Goal: Information Seeking & Learning: Learn about a topic

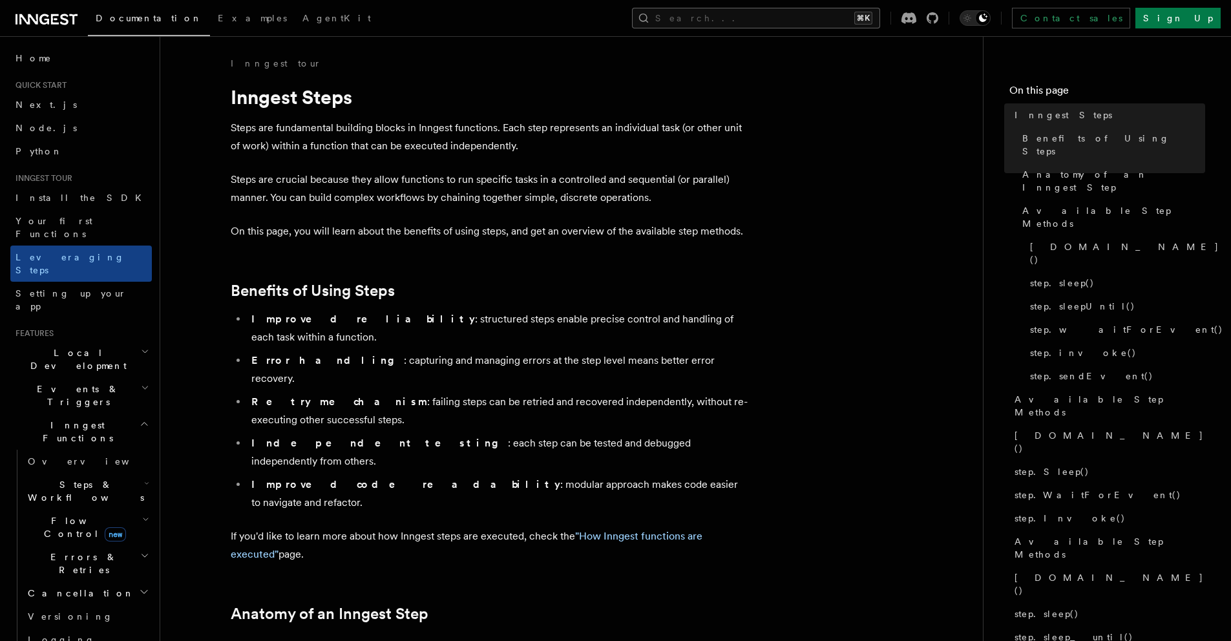
click at [849, 19] on button "Search... ⌘K" at bounding box center [756, 18] width 248 height 21
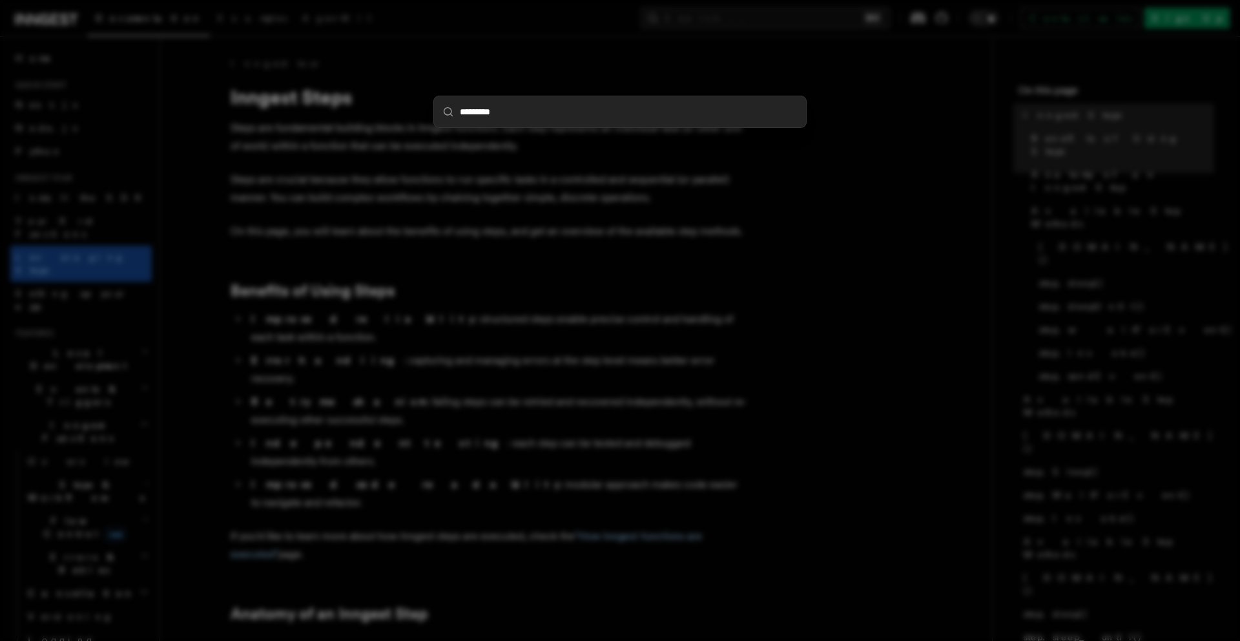
type input "*********"
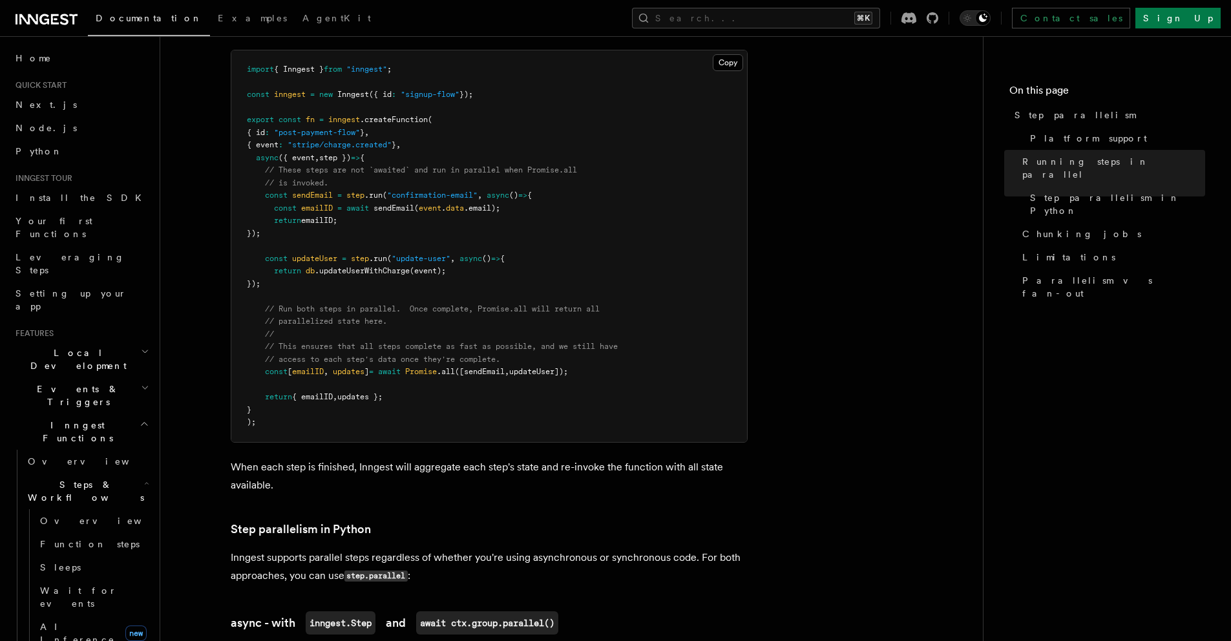
scroll to position [412, 0]
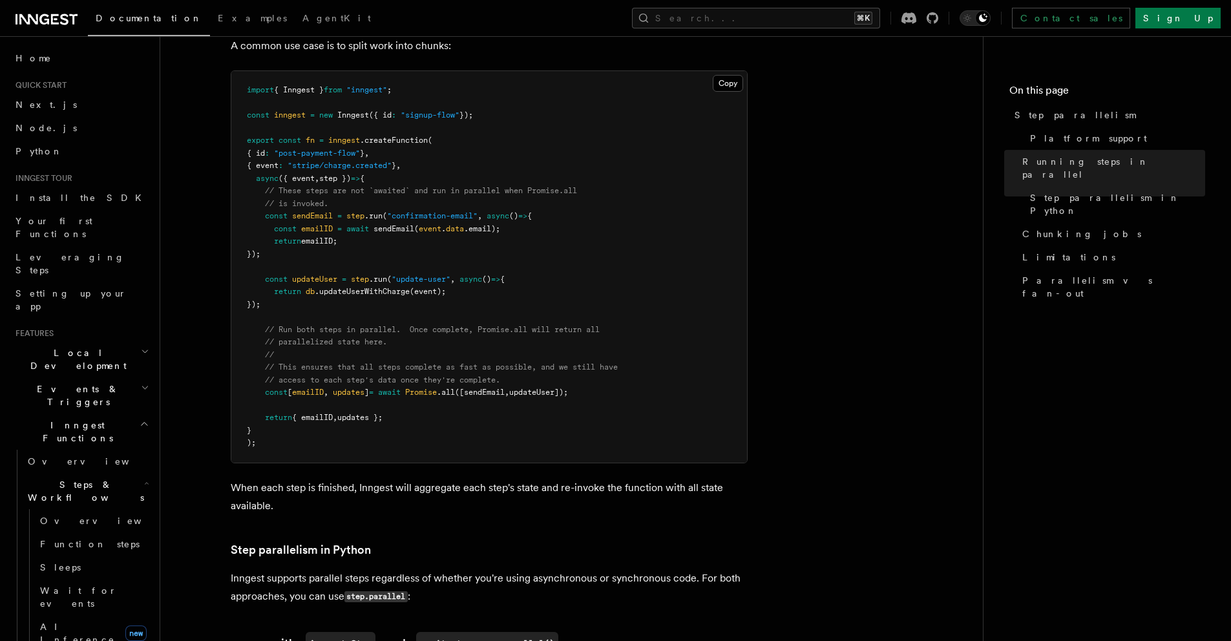
click at [439, 366] on pre "import { Inngest } from "inngest" ; const inngest = new Inngest ({ id : "signup…" at bounding box center [489, 266] width 516 height 391
click at [452, 388] on span ".all" at bounding box center [446, 392] width 18 height 9
drag, startPoint x: 452, startPoint y: 369, endPoint x: 433, endPoint y: 372, distance: 18.4
click at [433, 388] on span "const [ emailID , updates ] = await Promise .all ([sendEmail , updateUser]);" at bounding box center [407, 392] width 321 height 9
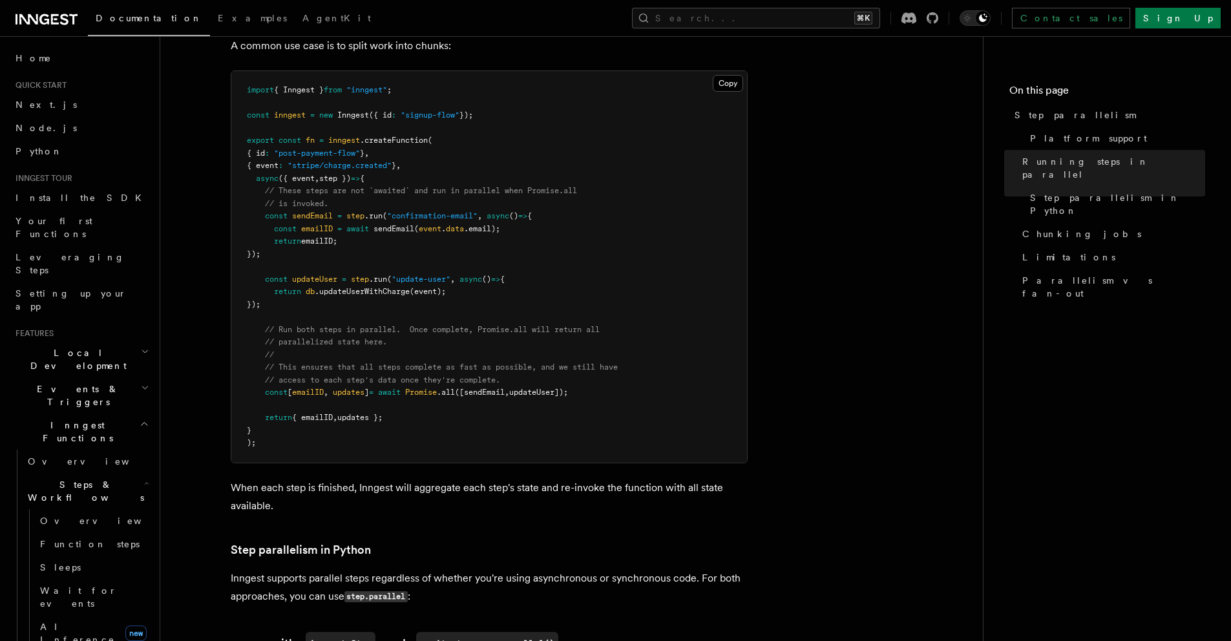
click at [358, 275] on span "step" at bounding box center [360, 279] width 18 height 9
drag, startPoint x: 358, startPoint y: 257, endPoint x: 379, endPoint y: 258, distance: 20.7
click at [378, 275] on span "const updateUser = step .run ( "update-user" , async () => {" at bounding box center [376, 279] width 258 height 9
click at [379, 275] on span ".run" at bounding box center [378, 279] width 18 height 9
drag, startPoint x: 379, startPoint y: 258, endPoint x: 363, endPoint y: 257, distance: 15.5
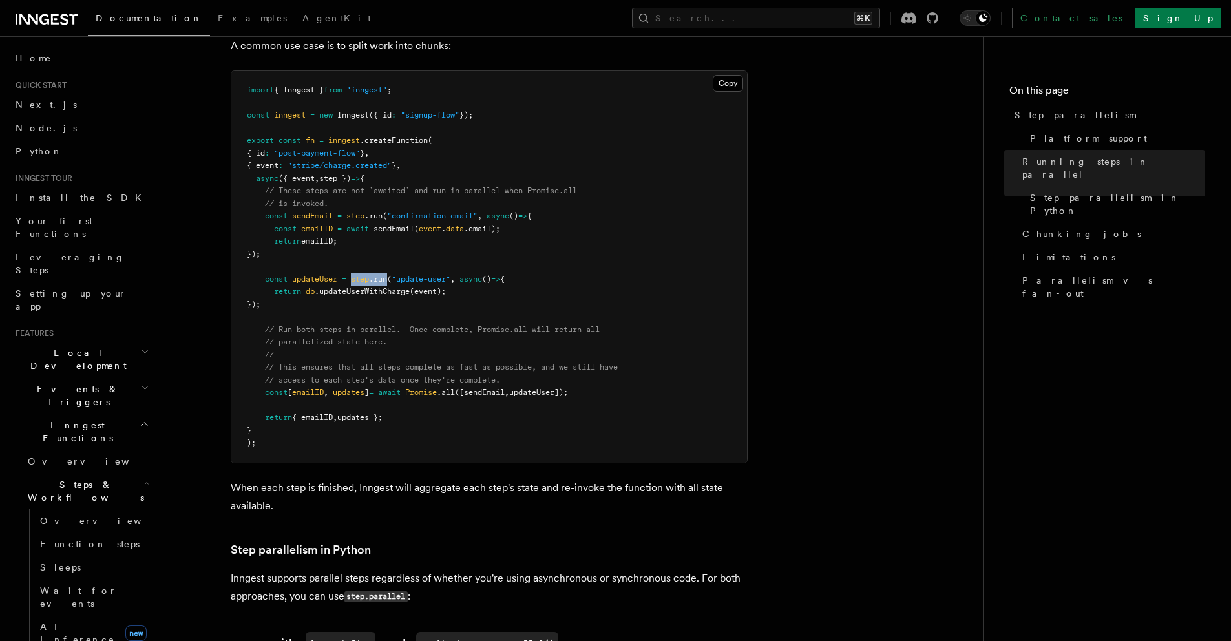
click at [363, 275] on span "const updateUser = step .run ( "update-user" , async () => {" at bounding box center [376, 279] width 258 height 9
click at [346, 211] on span at bounding box center [344, 215] width 5 height 9
drag, startPoint x: 348, startPoint y: 199, endPoint x: 368, endPoint y: 197, distance: 20.8
click at [368, 211] on span "const sendEmail = step .run ( "confirmation-email" , async () => {" at bounding box center [389, 215] width 285 height 9
click at [373, 211] on span ".run" at bounding box center [373, 215] width 18 height 9
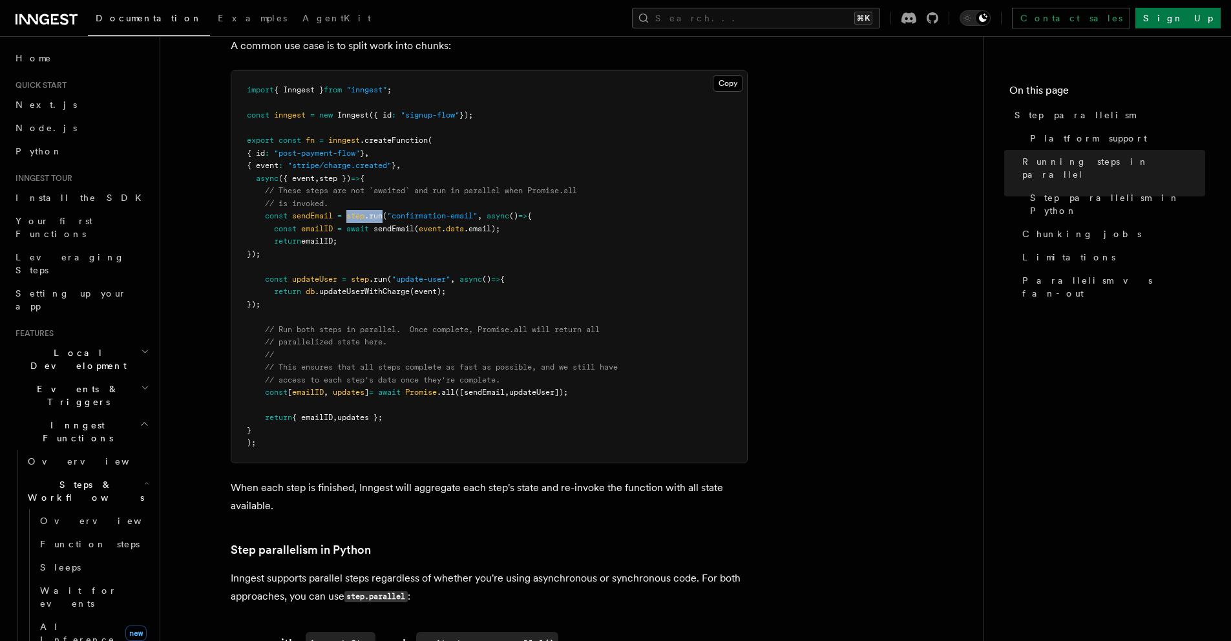
drag, startPoint x: 373, startPoint y: 196, endPoint x: 360, endPoint y: 196, distance: 12.9
click at [360, 211] on span "const sendEmail = step .run ( "confirmation-email" , async () => {" at bounding box center [389, 215] width 285 height 9
click at [360, 211] on span "step" at bounding box center [355, 215] width 18 height 9
drag, startPoint x: 360, startPoint y: 196, endPoint x: 380, endPoint y: 196, distance: 19.4
click at [379, 211] on span "const sendEmail = step .run ( "confirmation-email" , async () => {" at bounding box center [389, 215] width 285 height 9
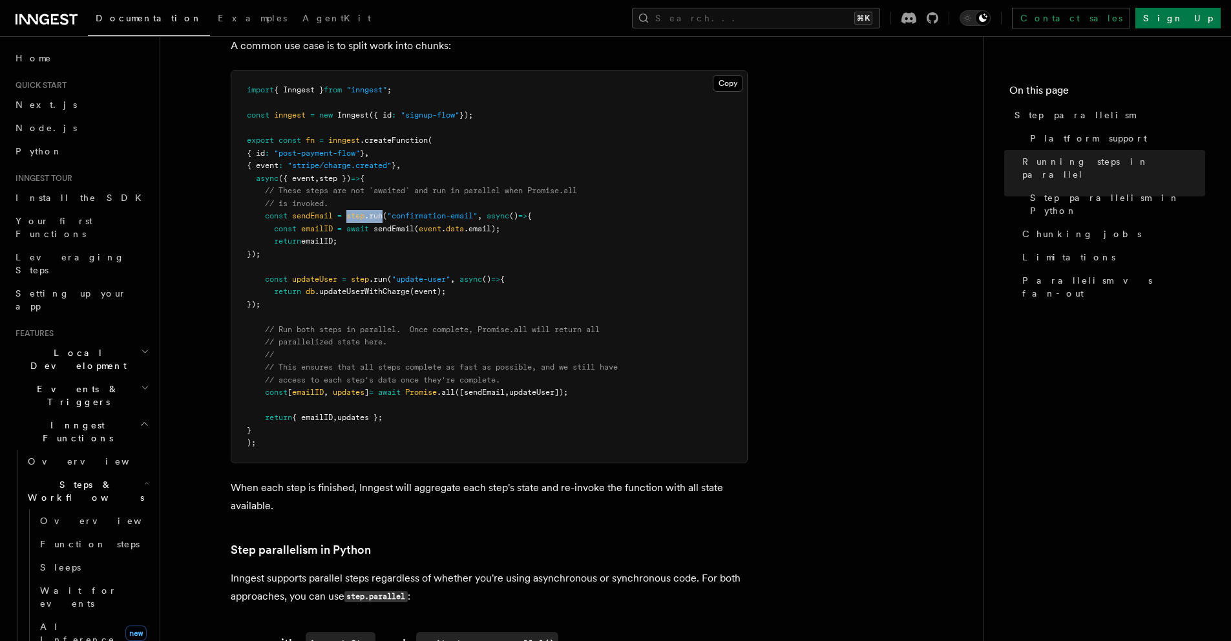
click at [380, 211] on span ".run" at bounding box center [373, 215] width 18 height 9
drag, startPoint x: 380, startPoint y: 196, endPoint x: 363, endPoint y: 196, distance: 16.8
click at [363, 211] on span "const sendEmail = step .run ( "confirmation-email" , async () => {" at bounding box center [389, 215] width 285 height 9
click at [363, 211] on span "step" at bounding box center [355, 215] width 18 height 9
drag, startPoint x: 363, startPoint y: 196, endPoint x: 381, endPoint y: 195, distance: 18.1
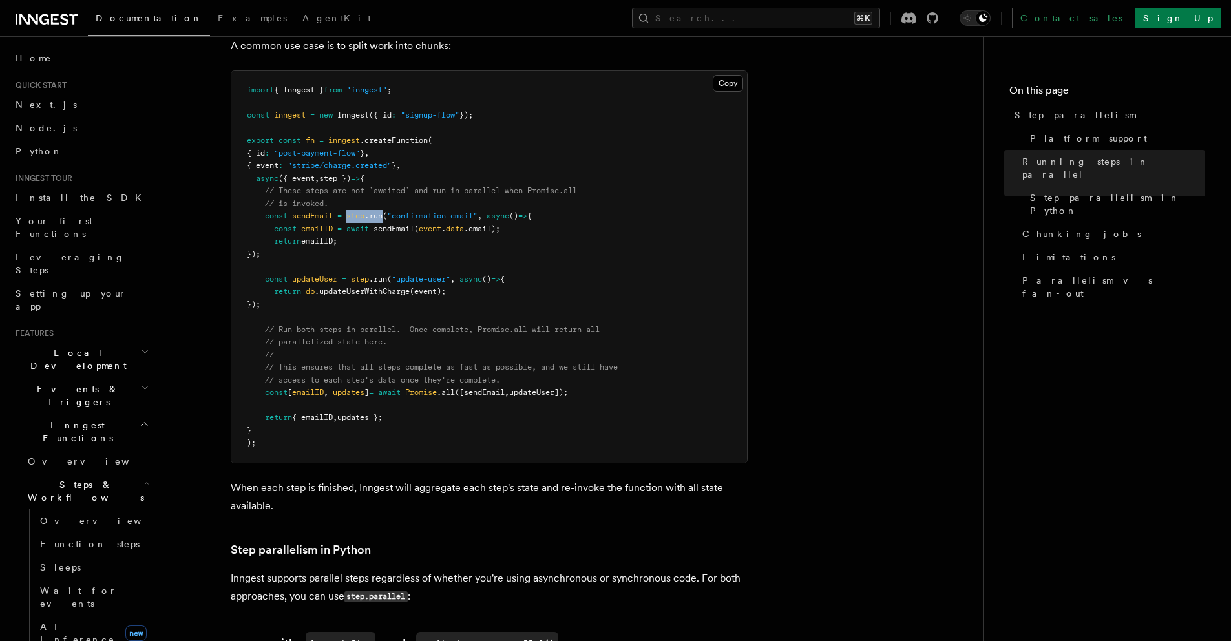
click at [381, 211] on span "const sendEmail = step .run ( "confirmation-email" , async () => {" at bounding box center [389, 215] width 285 height 9
click at [381, 211] on span ".run" at bounding box center [373, 215] width 18 height 9
drag, startPoint x: 381, startPoint y: 195, endPoint x: 363, endPoint y: 196, distance: 18.1
click at [363, 211] on span "const sendEmail = step .run ( "confirmation-email" , async () => {" at bounding box center [389, 215] width 285 height 9
click at [363, 211] on span "step" at bounding box center [355, 215] width 18 height 9
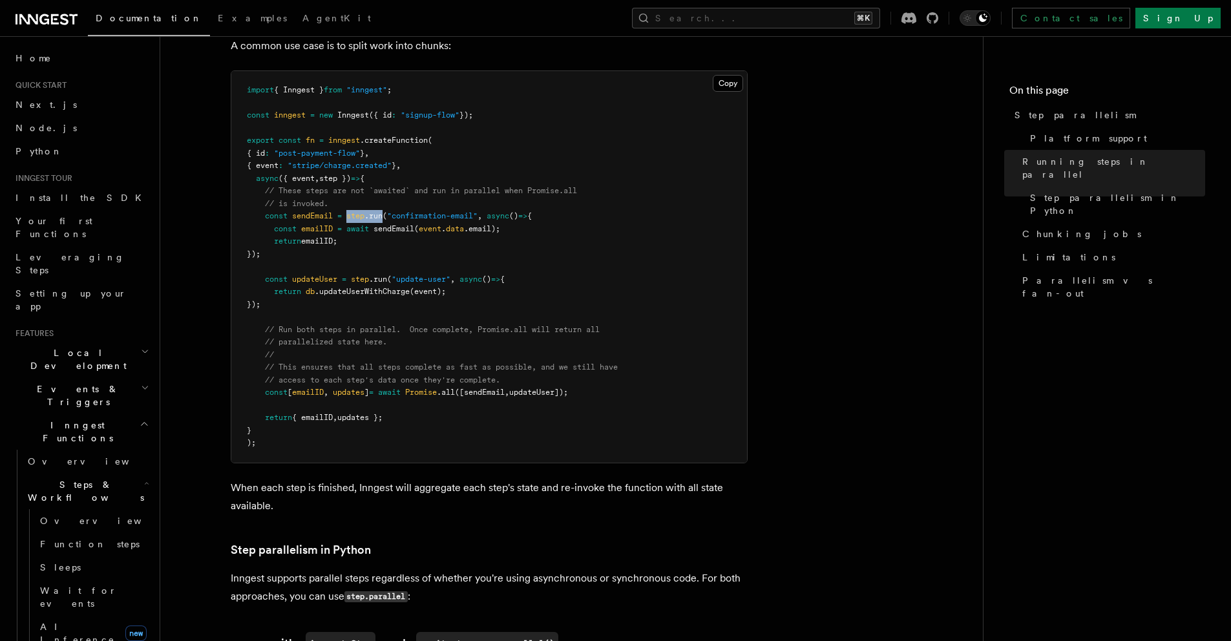
drag, startPoint x: 363, startPoint y: 196, endPoint x: 380, endPoint y: 196, distance: 16.8
click at [380, 211] on span "const sendEmail = step .run ( "confirmation-email" , async () => {" at bounding box center [389, 215] width 285 height 9
click at [380, 211] on span ".run" at bounding box center [373, 215] width 18 height 9
drag, startPoint x: 380, startPoint y: 196, endPoint x: 359, endPoint y: 196, distance: 21.3
click at [359, 211] on span "const sendEmail = step .run ( "confirmation-email" , async () => {" at bounding box center [389, 215] width 285 height 9
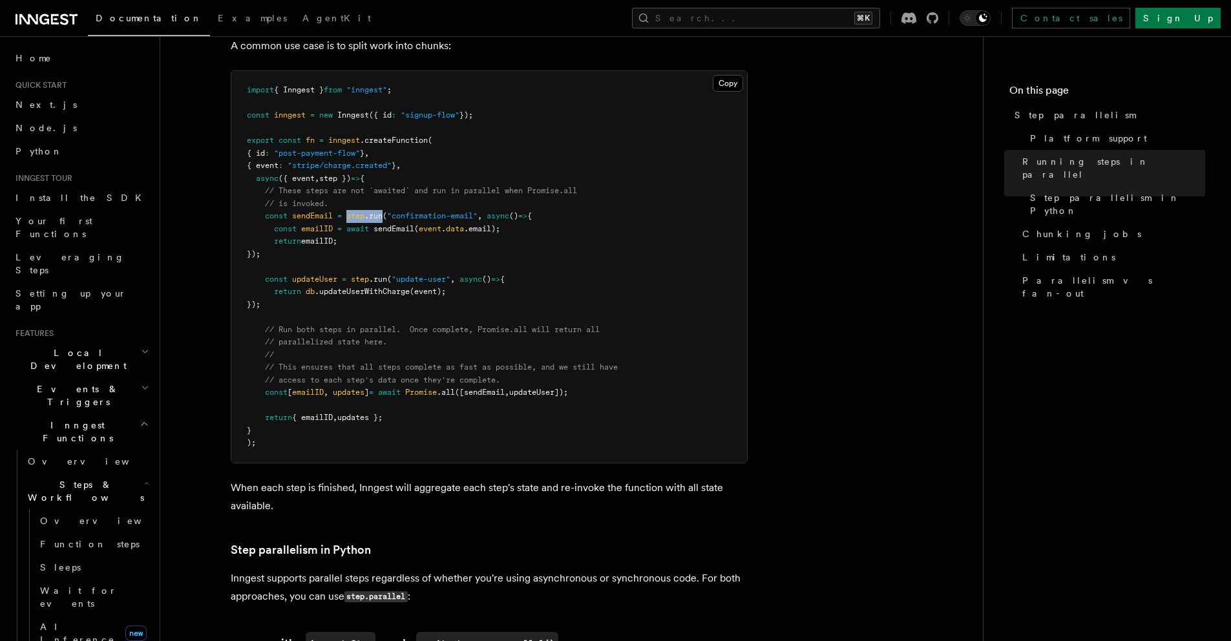
click at [359, 211] on span "step" at bounding box center [355, 215] width 18 height 9
drag, startPoint x: 359, startPoint y: 196, endPoint x: 372, endPoint y: 196, distance: 13.6
click at [371, 211] on span "const sendEmail = step .run ( "confirmation-email" , async () => {" at bounding box center [389, 215] width 285 height 9
click at [372, 211] on span ".run" at bounding box center [373, 215] width 18 height 9
drag, startPoint x: 372, startPoint y: 196, endPoint x: 362, endPoint y: 196, distance: 9.7
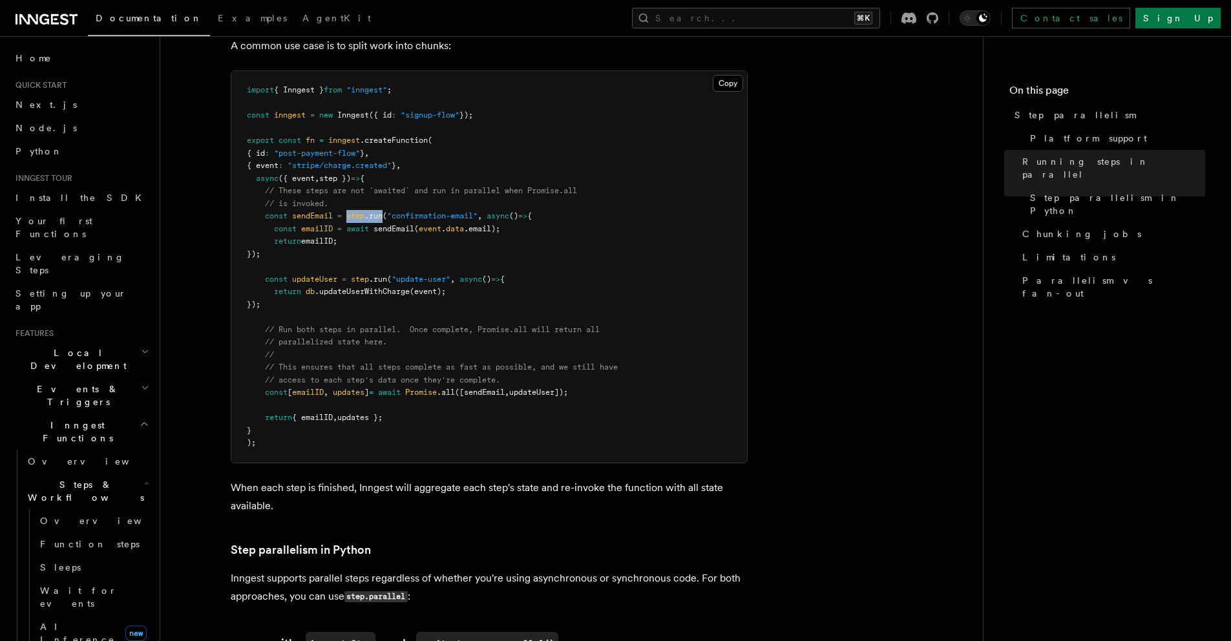
click at [362, 211] on span "const sendEmail = step .run ( "confirmation-email" , async () => {" at bounding box center [389, 215] width 285 height 9
click at [362, 211] on span "step" at bounding box center [355, 215] width 18 height 9
drag, startPoint x: 362, startPoint y: 196, endPoint x: 375, endPoint y: 196, distance: 12.9
click at [374, 211] on span "const sendEmail = step .run ( "confirmation-email" , async () => {" at bounding box center [389, 215] width 285 height 9
click at [375, 211] on span ".run" at bounding box center [373, 215] width 18 height 9
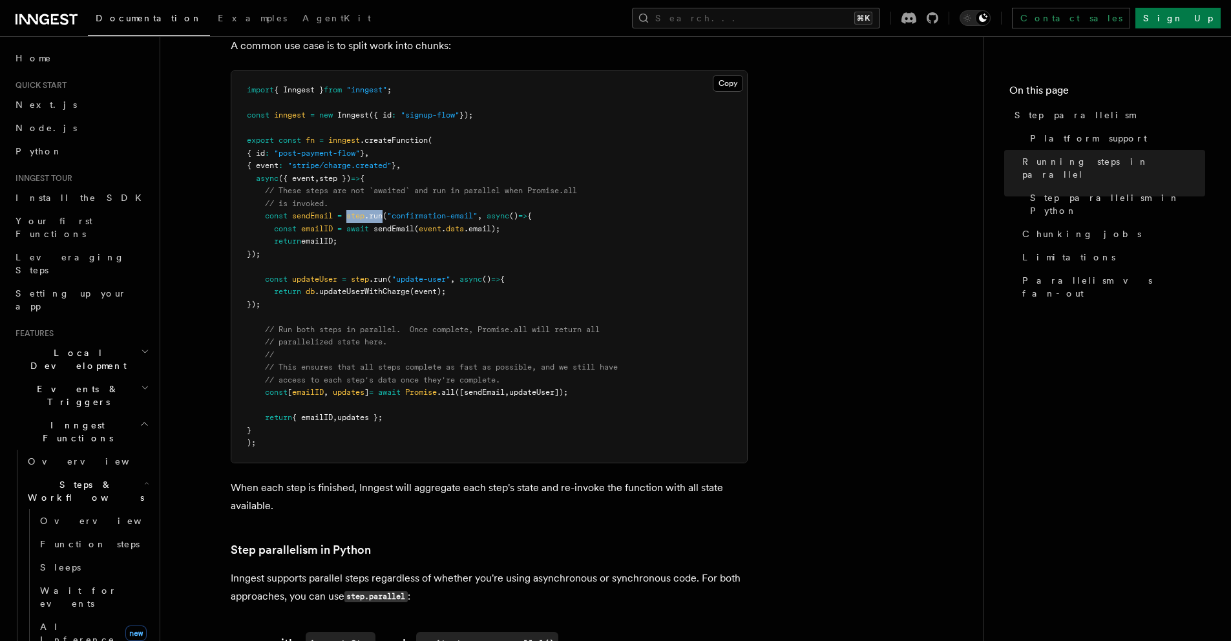
drag, startPoint x: 375, startPoint y: 196, endPoint x: 362, endPoint y: 196, distance: 13.6
click at [362, 211] on span "const sendEmail = step .run ( "confirmation-email" , async () => {" at bounding box center [389, 215] width 285 height 9
click at [362, 211] on span "step" at bounding box center [355, 215] width 18 height 9
drag, startPoint x: 362, startPoint y: 196, endPoint x: 372, endPoint y: 196, distance: 10.4
click at [372, 211] on span "const sendEmail = step .run ( "confirmation-email" , async () => {" at bounding box center [389, 215] width 285 height 9
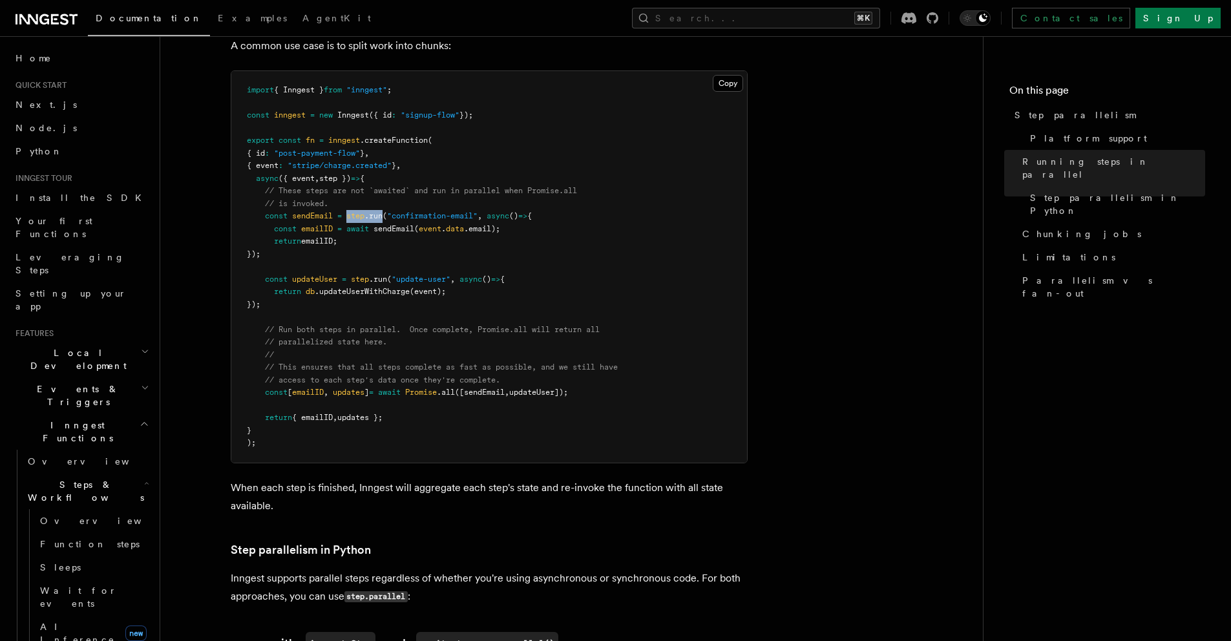
click at [373, 211] on span ".run" at bounding box center [373, 215] width 18 height 9
drag, startPoint x: 373, startPoint y: 196, endPoint x: 363, endPoint y: 196, distance: 10.3
click at [364, 211] on span "const sendEmail = step .run ( "confirmation-email" , async () => {" at bounding box center [389, 215] width 285 height 9
click at [363, 211] on span "step" at bounding box center [355, 215] width 18 height 9
drag, startPoint x: 363, startPoint y: 196, endPoint x: 377, endPoint y: 196, distance: 13.6
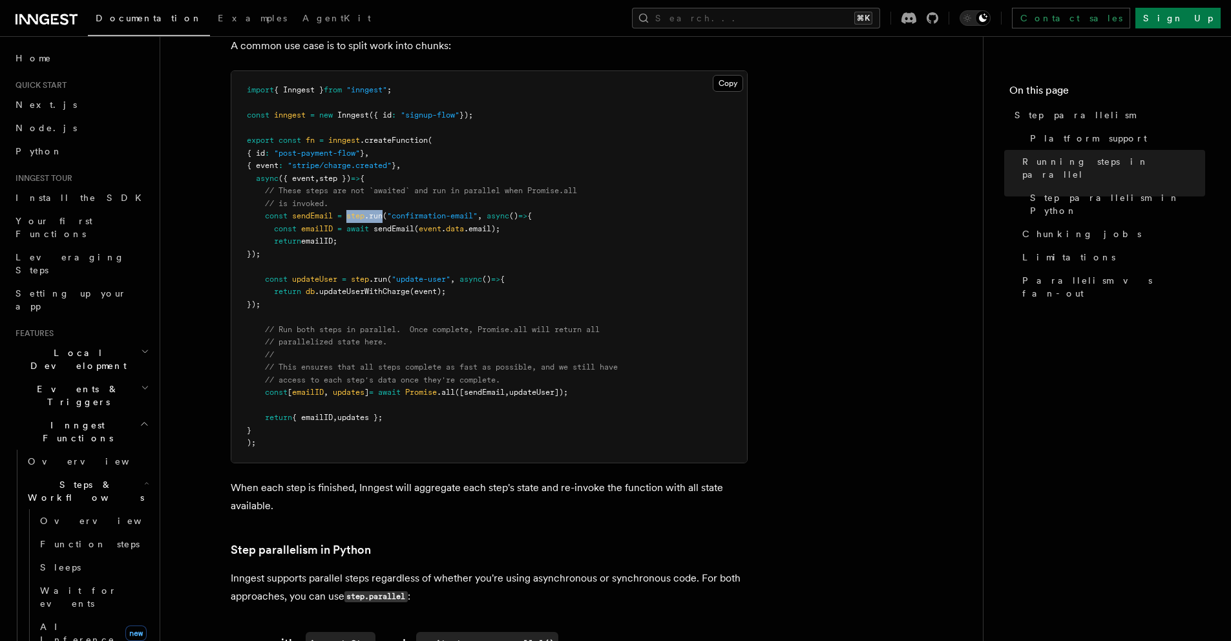
click at [377, 211] on span "const sendEmail = step .run ( "confirmation-email" , async () => {" at bounding box center [389, 215] width 285 height 9
click at [377, 211] on span ".run" at bounding box center [373, 215] width 18 height 9
drag, startPoint x: 377, startPoint y: 196, endPoint x: 365, endPoint y: 195, distance: 11.6
click at [365, 211] on span "const sendEmail = step .run ( "confirmation-email" , async () => {" at bounding box center [389, 215] width 285 height 9
drag, startPoint x: 364, startPoint y: 195, endPoint x: 375, endPoint y: 195, distance: 11.0
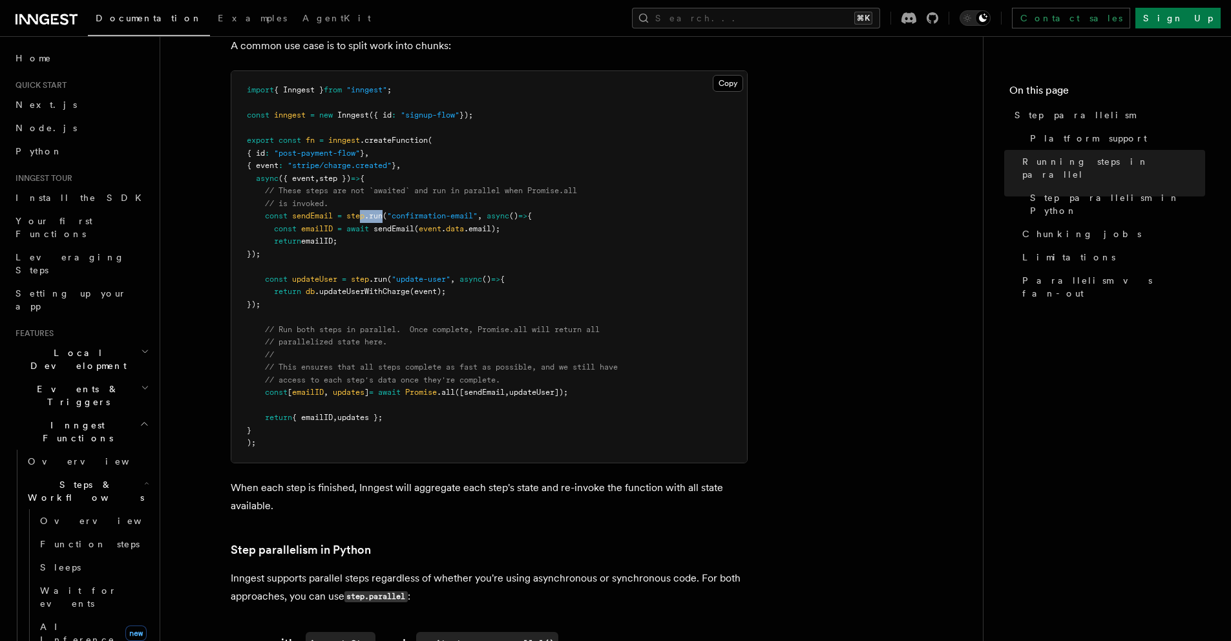
click at [375, 211] on span "const sendEmail = step .run ( "confirmation-email" , async () => {" at bounding box center [389, 215] width 285 height 9
click at [375, 211] on span ".run" at bounding box center [373, 215] width 18 height 9
drag, startPoint x: 375, startPoint y: 195, endPoint x: 364, endPoint y: 196, distance: 11.0
click at [365, 211] on span "const sendEmail = step .run ( "confirmation-email" , async () => {" at bounding box center [389, 215] width 285 height 9
click at [364, 211] on span "step" at bounding box center [355, 215] width 18 height 9
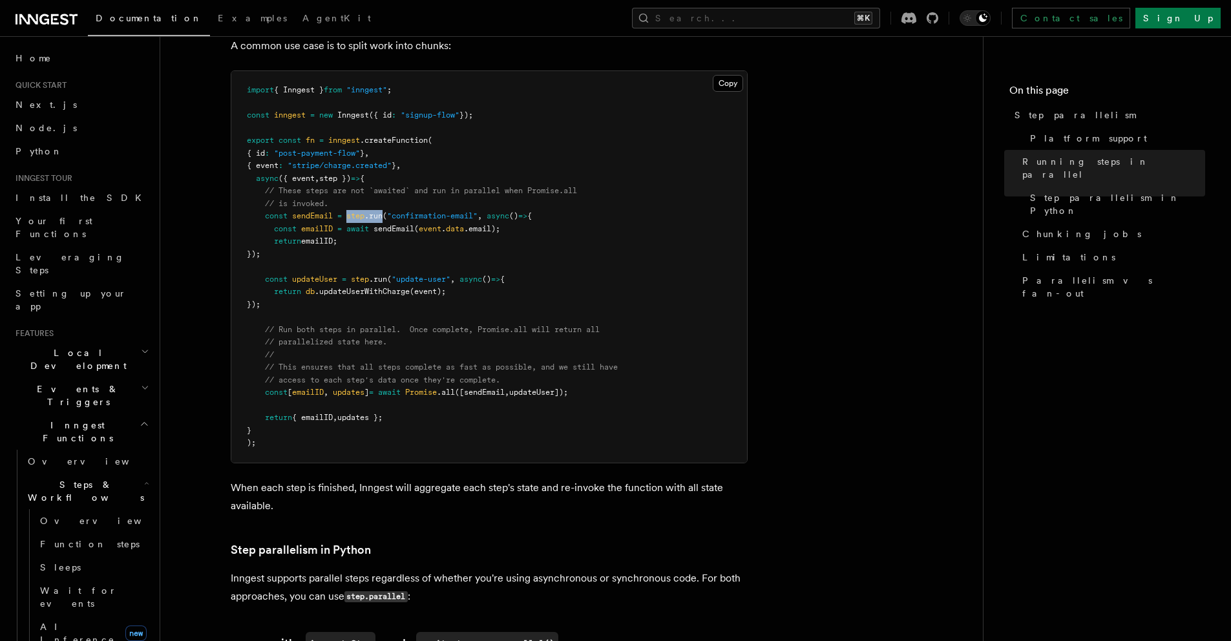
drag, startPoint x: 364, startPoint y: 196, endPoint x: 376, endPoint y: 196, distance: 11.6
click at [376, 211] on span "const sendEmail = step .run ( "confirmation-email" , async () => {" at bounding box center [389, 215] width 285 height 9
click at [376, 211] on span ".run" at bounding box center [373, 215] width 18 height 9
drag, startPoint x: 376, startPoint y: 196, endPoint x: 364, endPoint y: 196, distance: 12.3
click at [364, 211] on span "const sendEmail = step .run ( "confirmation-email" , async () => {" at bounding box center [389, 215] width 285 height 9
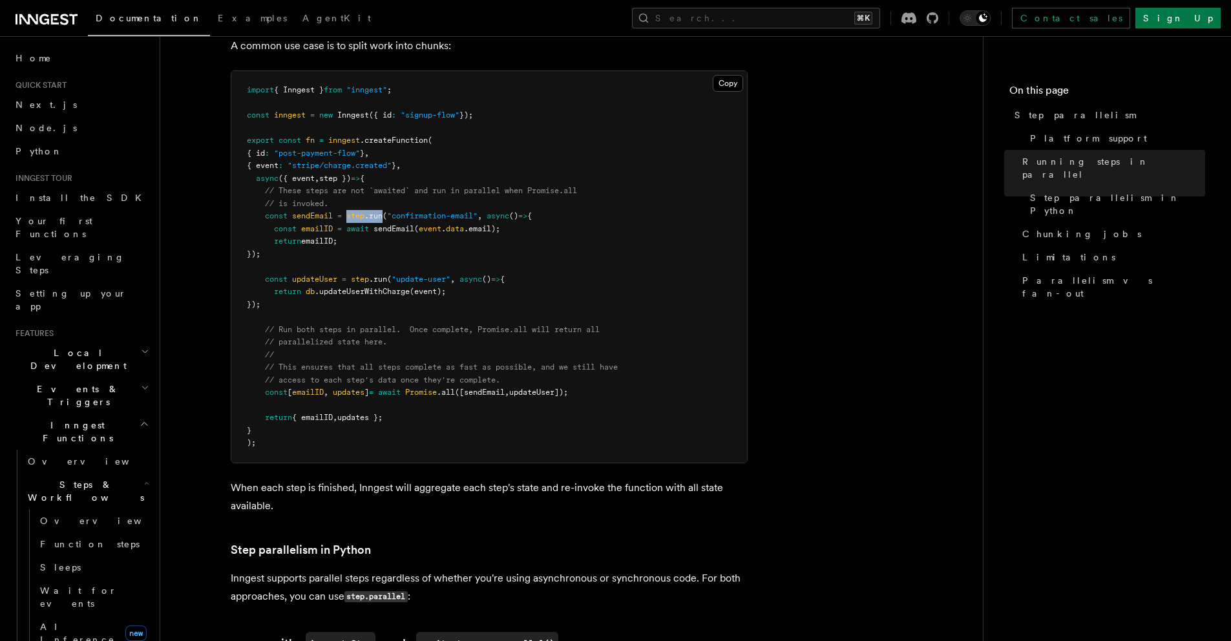
click at [364, 211] on span "step" at bounding box center [355, 215] width 18 height 9
drag, startPoint x: 364, startPoint y: 196, endPoint x: 375, endPoint y: 195, distance: 11.6
click at [375, 211] on span "const sendEmail = step .run ( "confirmation-email" , async () => {" at bounding box center [389, 215] width 285 height 9
click at [375, 211] on span ".run" at bounding box center [373, 215] width 18 height 9
drag, startPoint x: 375, startPoint y: 195, endPoint x: 361, endPoint y: 196, distance: 14.2
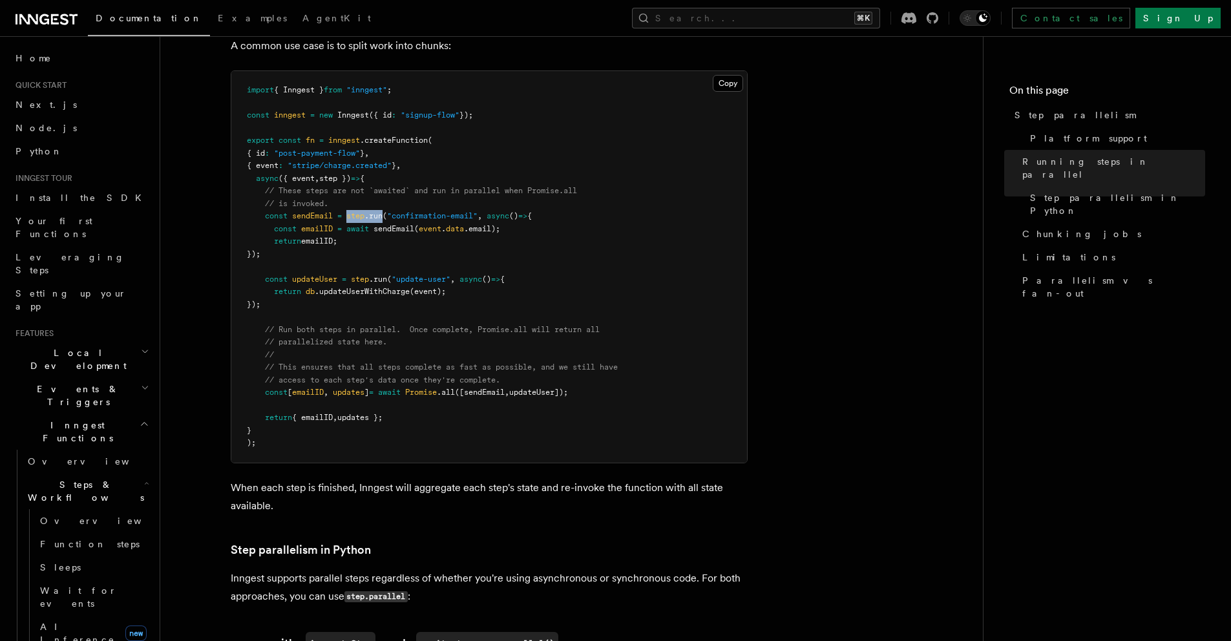
click at [361, 211] on span "const sendEmail = step .run ( "confirmation-email" , async () => {" at bounding box center [389, 215] width 285 height 9
click at [361, 211] on span "step" at bounding box center [355, 215] width 18 height 9
drag, startPoint x: 361, startPoint y: 196, endPoint x: 373, endPoint y: 196, distance: 12.3
click at [373, 211] on span "const sendEmail = step .run ( "confirmation-email" , async () => {" at bounding box center [389, 215] width 285 height 9
click at [373, 211] on span ".run" at bounding box center [373, 215] width 18 height 9
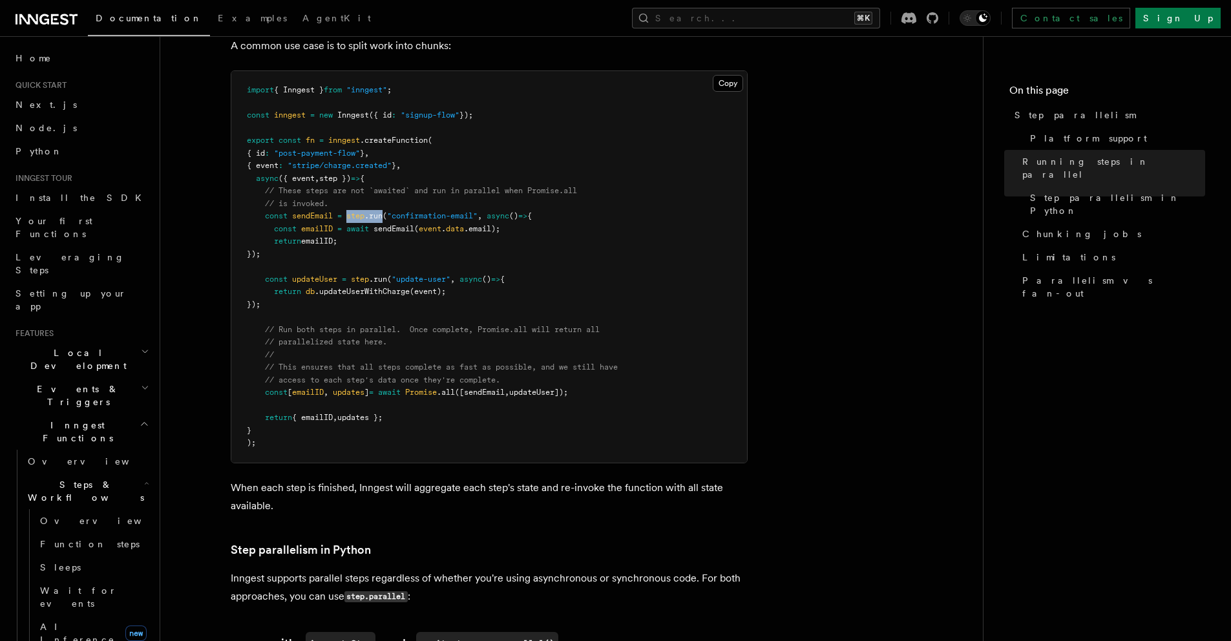
drag, startPoint x: 373, startPoint y: 196, endPoint x: 357, endPoint y: 195, distance: 16.2
click at [357, 211] on span "const sendEmail = step .run ( "confirmation-email" , async () => {" at bounding box center [389, 215] width 285 height 9
click at [357, 211] on span "step" at bounding box center [355, 215] width 18 height 9
drag, startPoint x: 357, startPoint y: 195, endPoint x: 368, endPoint y: 195, distance: 11.0
click at [368, 211] on span "const sendEmail = step .run ( "confirmation-email" , async () => {" at bounding box center [389, 215] width 285 height 9
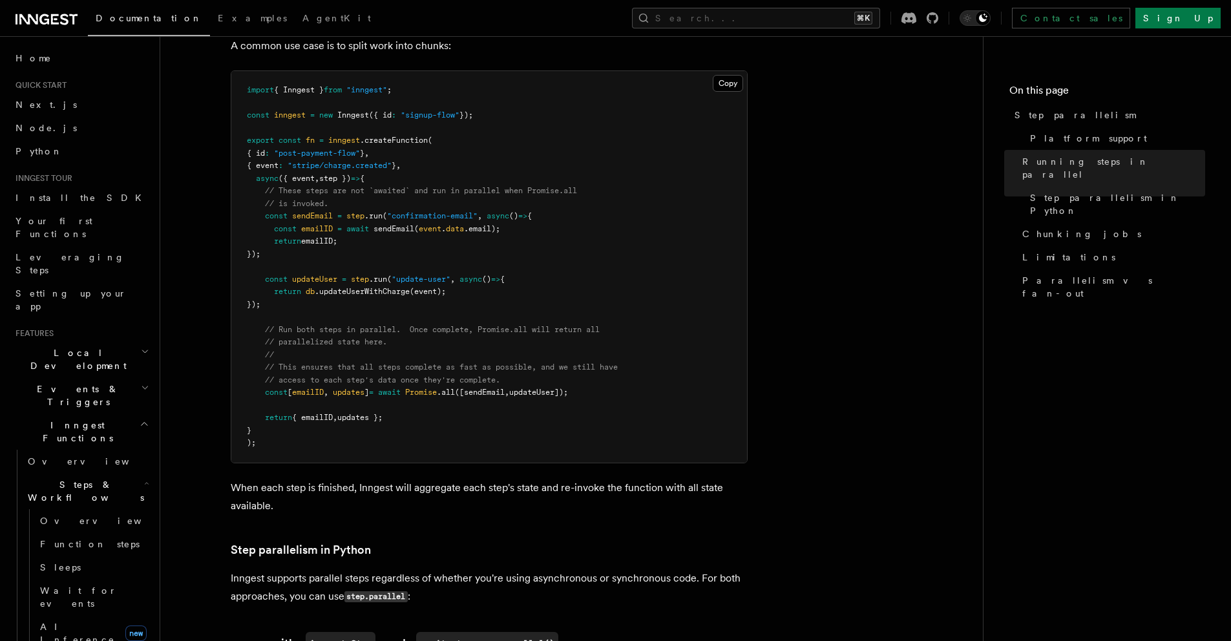
click at [452, 227] on pre "import { Inngest } from "inngest" ; const inngest = new Inngest ({ id : "signup…" at bounding box center [489, 266] width 516 height 391
click at [320, 275] on span "updateUser" at bounding box center [314, 279] width 45 height 9
click at [437, 388] on span "Promise" at bounding box center [421, 392] width 32 height 9
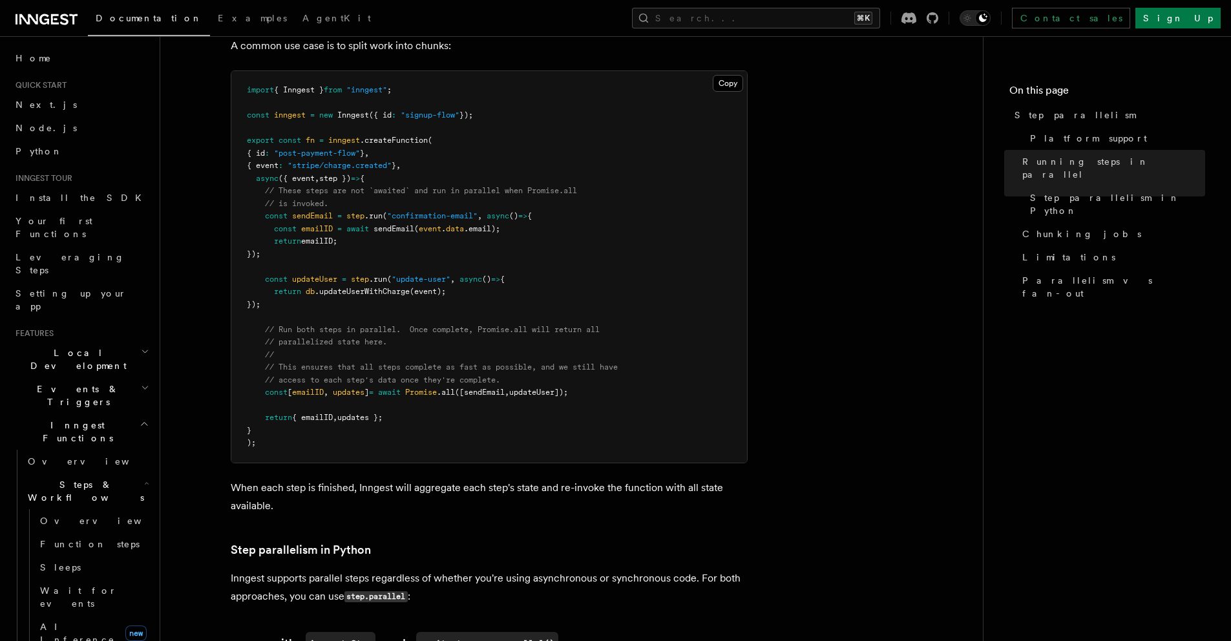
click at [401, 388] on span "await" at bounding box center [389, 392] width 23 height 9
click at [479, 388] on span "([sendEmail" at bounding box center [480, 392] width 50 height 9
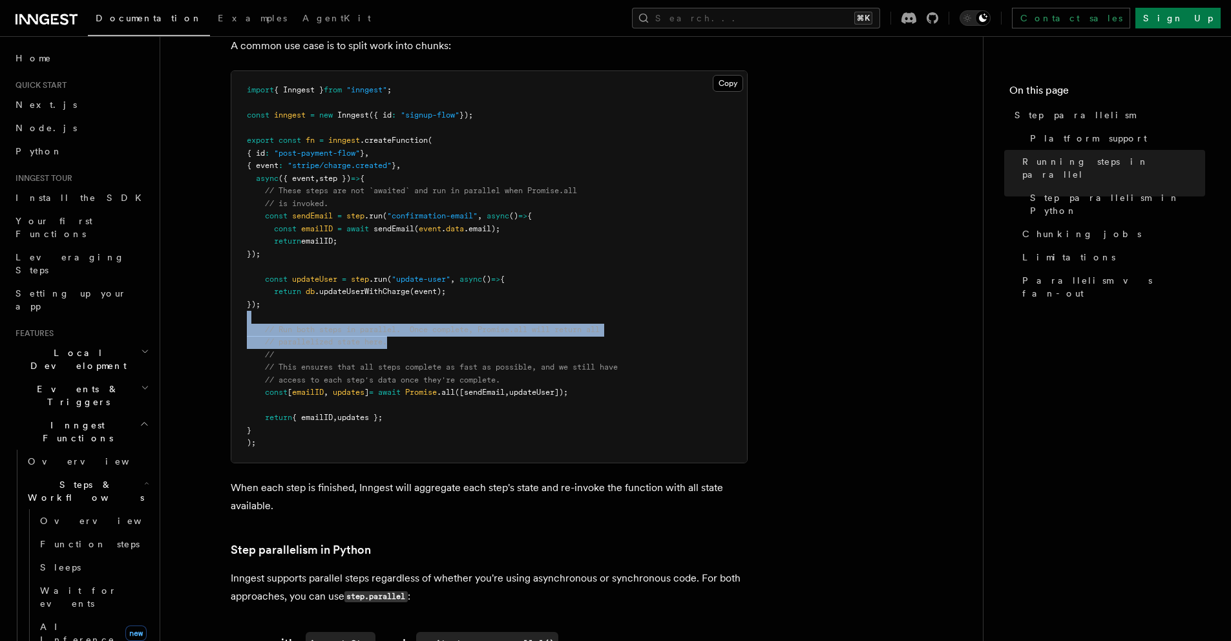
drag, startPoint x: 388, startPoint y: 319, endPoint x: 322, endPoint y: 304, distance: 66.9
click at [322, 304] on pre "import { Inngest } from "inngest" ; const inngest = new Inngest ({ id : "signup…" at bounding box center [489, 266] width 516 height 391
drag, startPoint x: 322, startPoint y: 304, endPoint x: 457, endPoint y: 349, distance: 142.4
click at [440, 344] on pre "import { Inngest } from "inngest" ; const inngest = new Inngest ({ id : "signup…" at bounding box center [489, 266] width 516 height 391
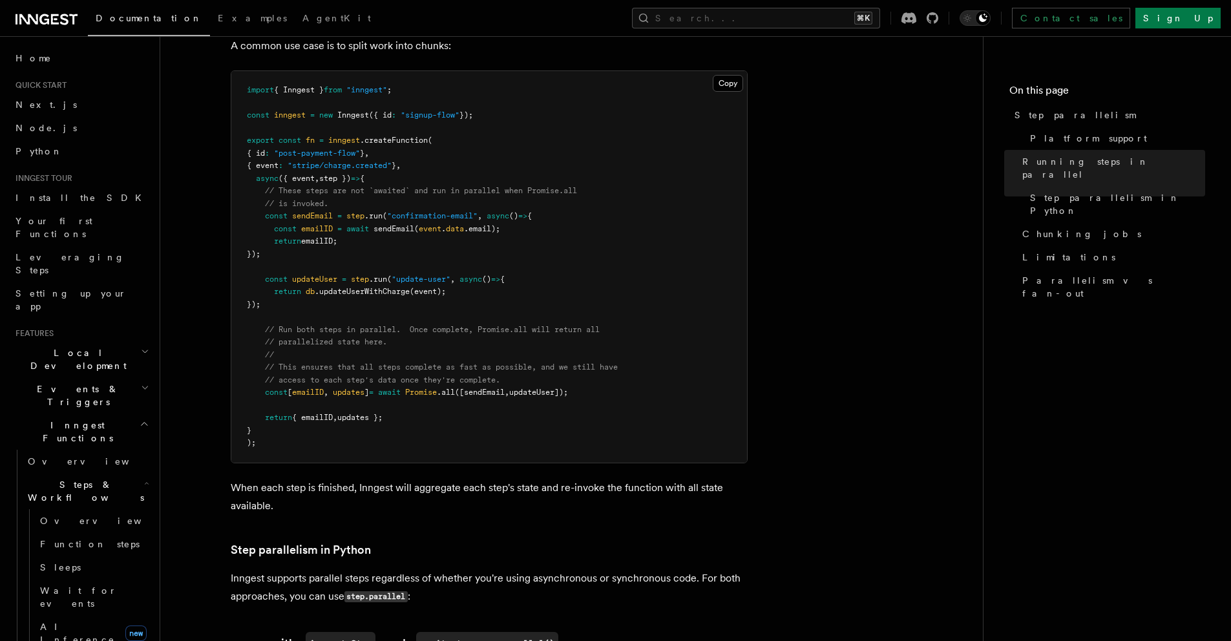
click at [487, 355] on pre "import { Inngest } from "inngest" ; const inngest = new Inngest ({ id : "signup…" at bounding box center [489, 266] width 516 height 391
drag, startPoint x: 487, startPoint y: 355, endPoint x: 458, endPoint y: 349, distance: 29.8
click at [459, 349] on pre "import { Inngest } from "inngest" ; const inngest = new Inngest ({ id : "signup…" at bounding box center [489, 266] width 516 height 391
click at [458, 362] on span "// This ensures that all steps complete as fast as possible, and we still have" at bounding box center [441, 366] width 353 height 9
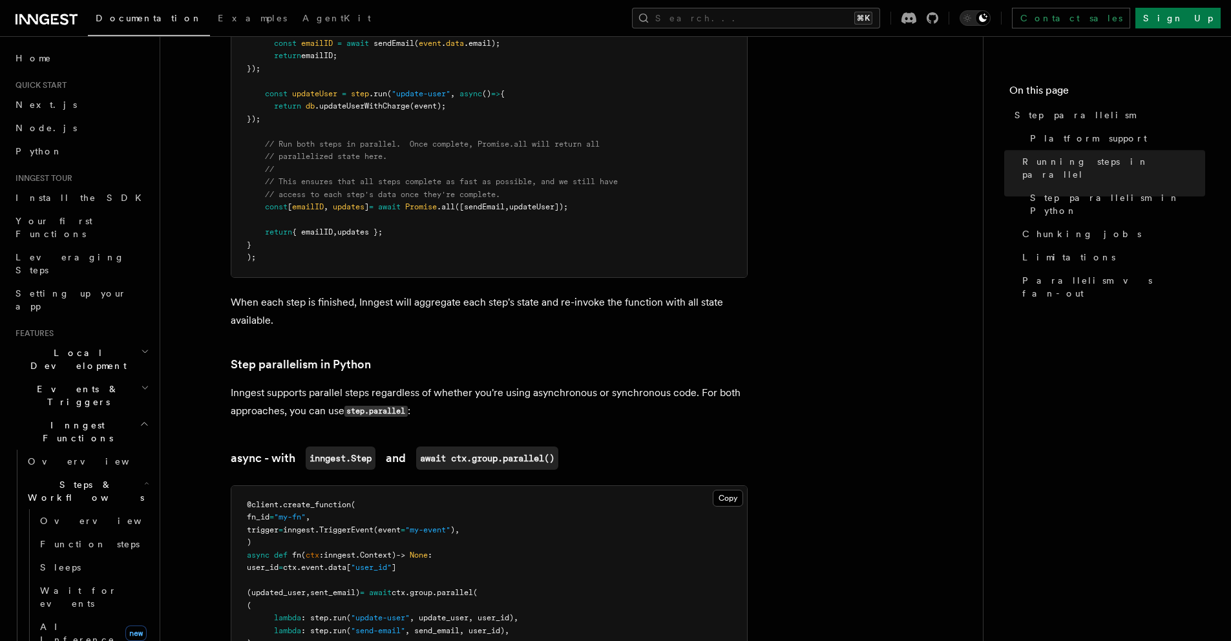
scroll to position [257, 0]
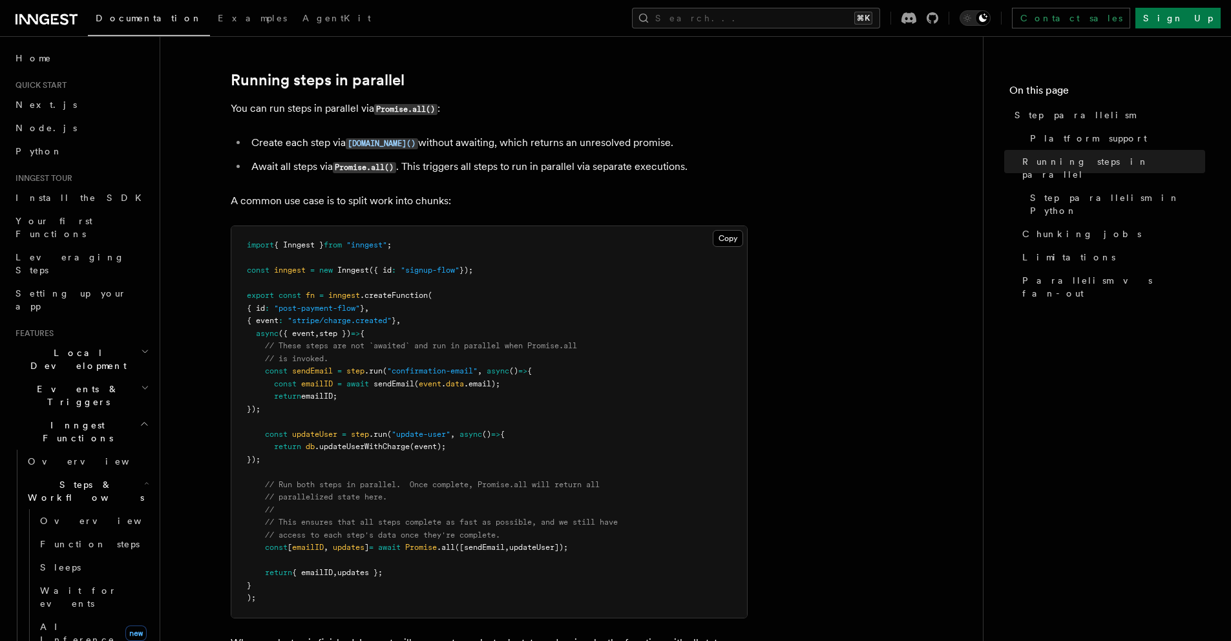
click at [331, 346] on pre "import { Inngest } from "inngest" ; const inngest = new Inngest ({ id : "signup…" at bounding box center [489, 421] width 516 height 391
click at [329, 366] on span "sendEmail" at bounding box center [312, 370] width 41 height 9
drag, startPoint x: 329, startPoint y: 350, endPoint x: 343, endPoint y: 351, distance: 13.6
click at [339, 366] on span "const sendEmail = step .run ( "confirmation-email" , async () => {" at bounding box center [389, 370] width 285 height 9
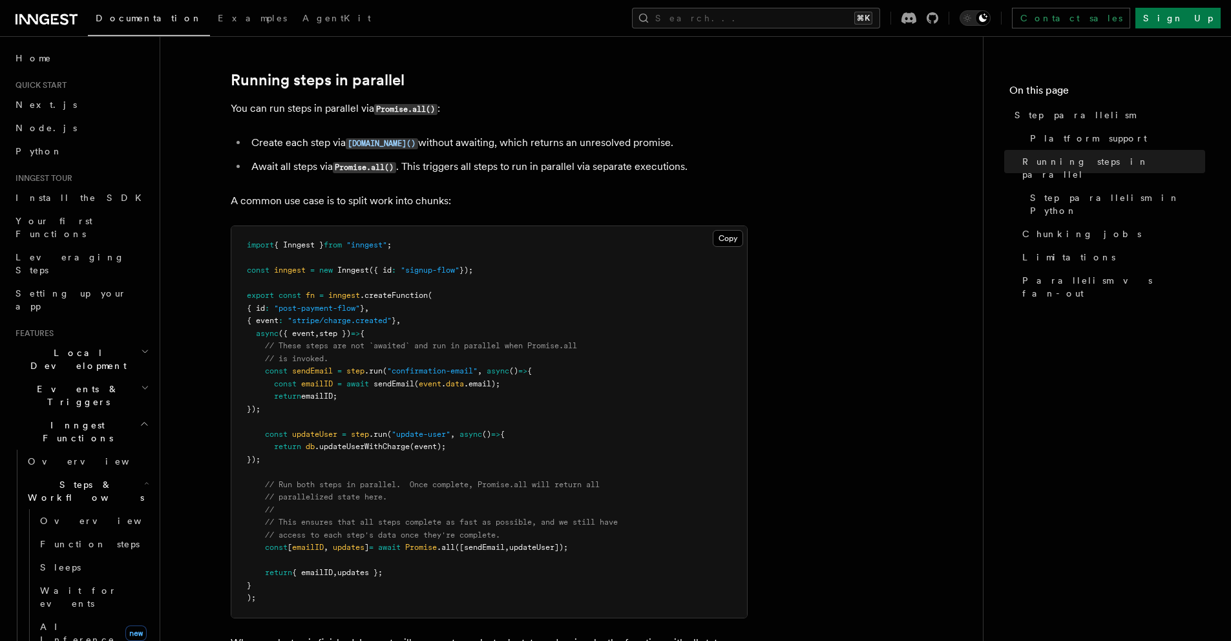
click at [356, 366] on span "step" at bounding box center [355, 370] width 18 height 9
drag, startPoint x: 356, startPoint y: 352, endPoint x: 372, endPoint y: 352, distance: 16.2
click at [372, 366] on span "const sendEmail = step .run ( "confirmation-email" , async () => {" at bounding box center [389, 370] width 285 height 9
click at [372, 366] on span ".run" at bounding box center [373, 370] width 18 height 9
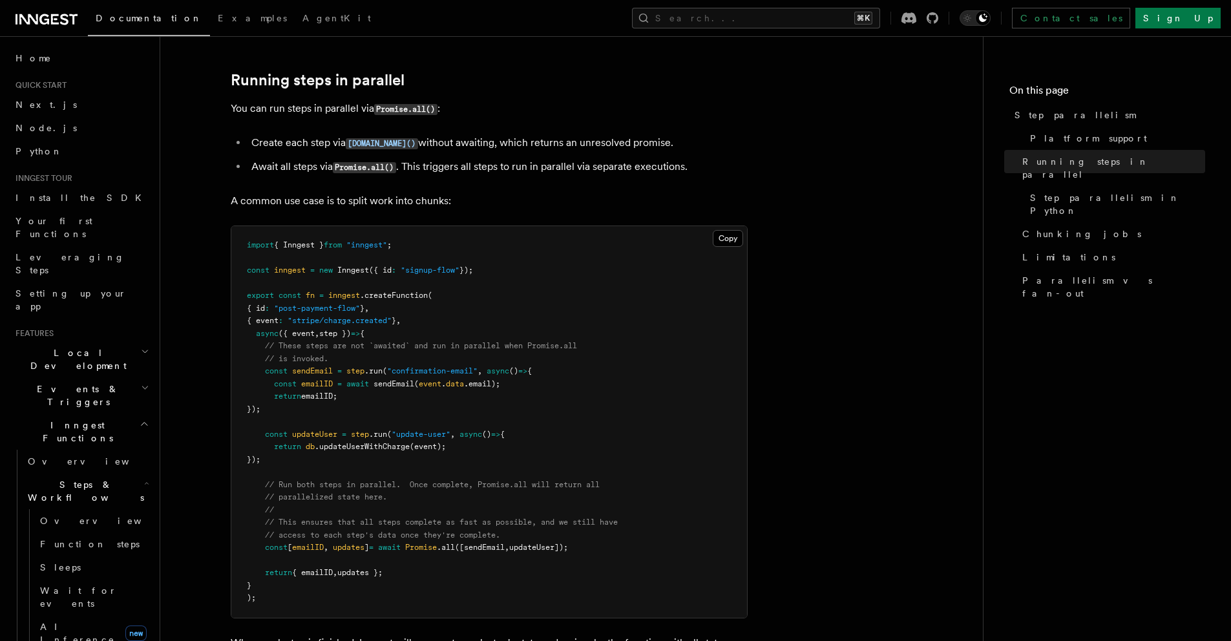
click at [353, 366] on span "step" at bounding box center [355, 370] width 18 height 9
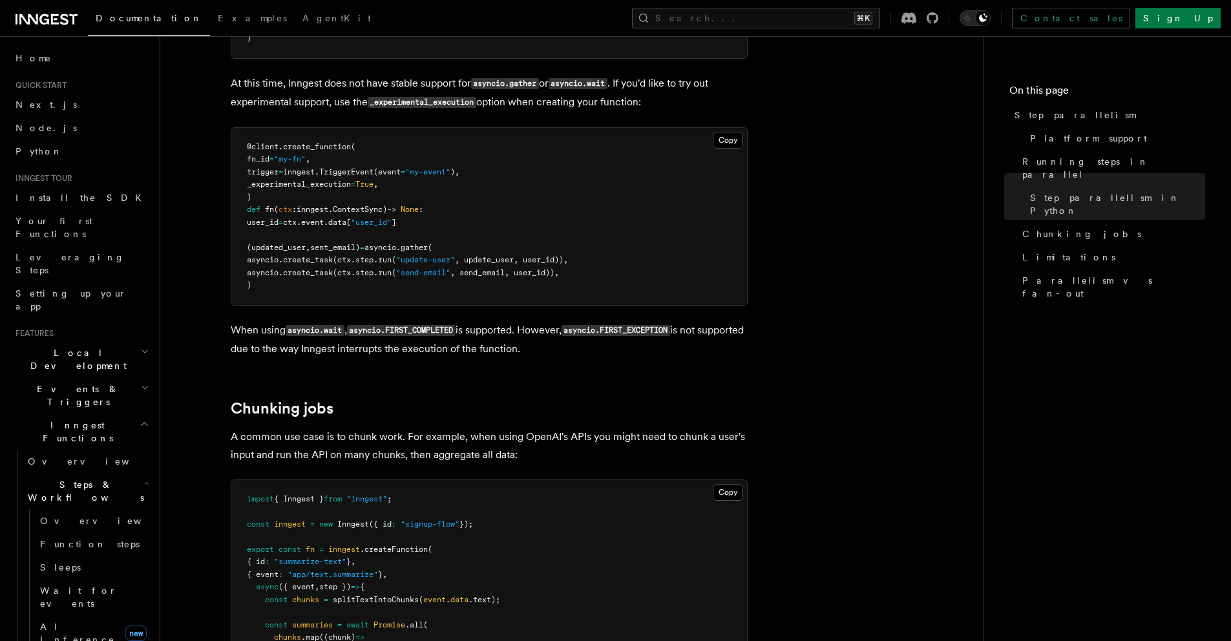
scroll to position [1536, 0]
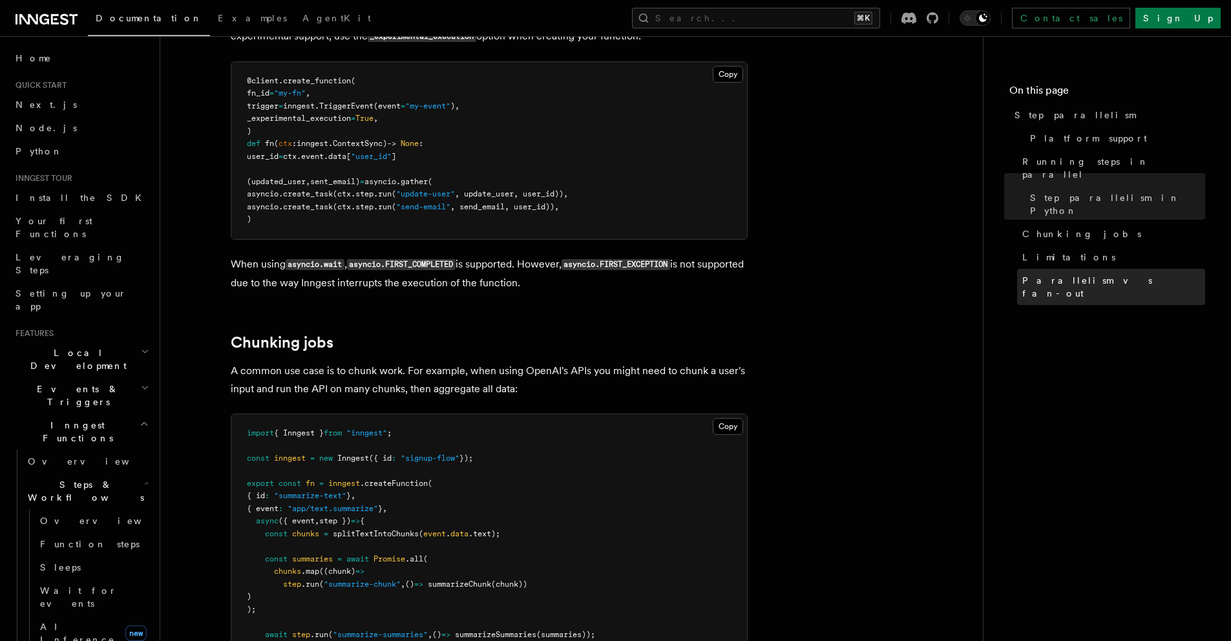
click at [1058, 274] on span "Parallelism vs fan-out" at bounding box center [1113, 287] width 183 height 26
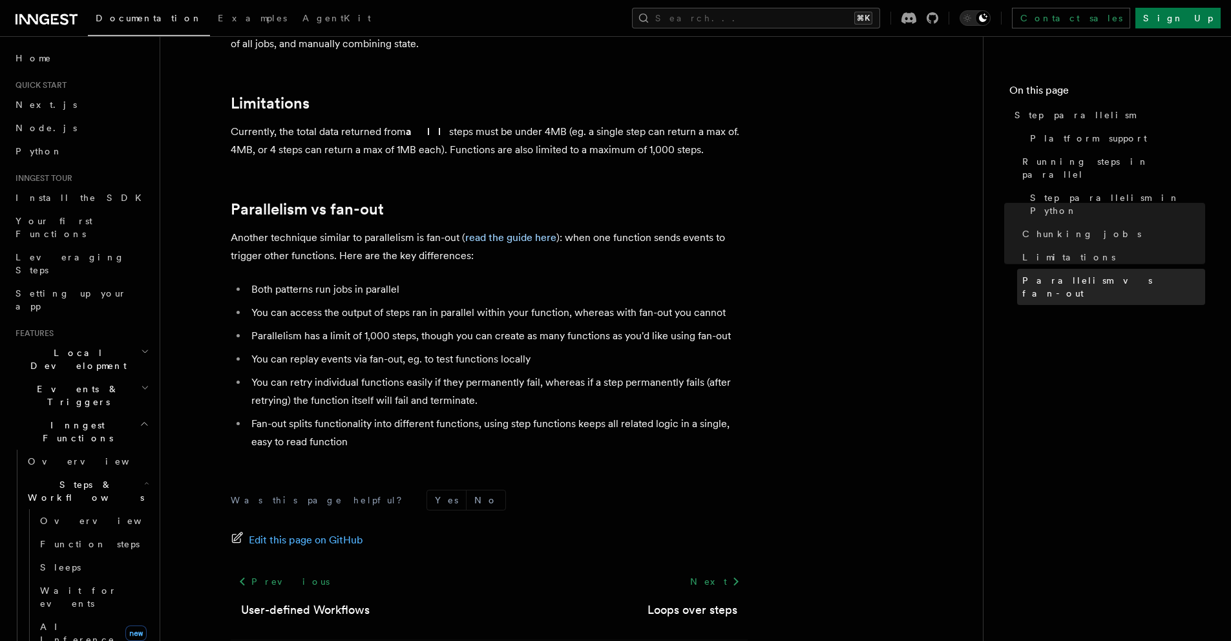
scroll to position [2279, 0]
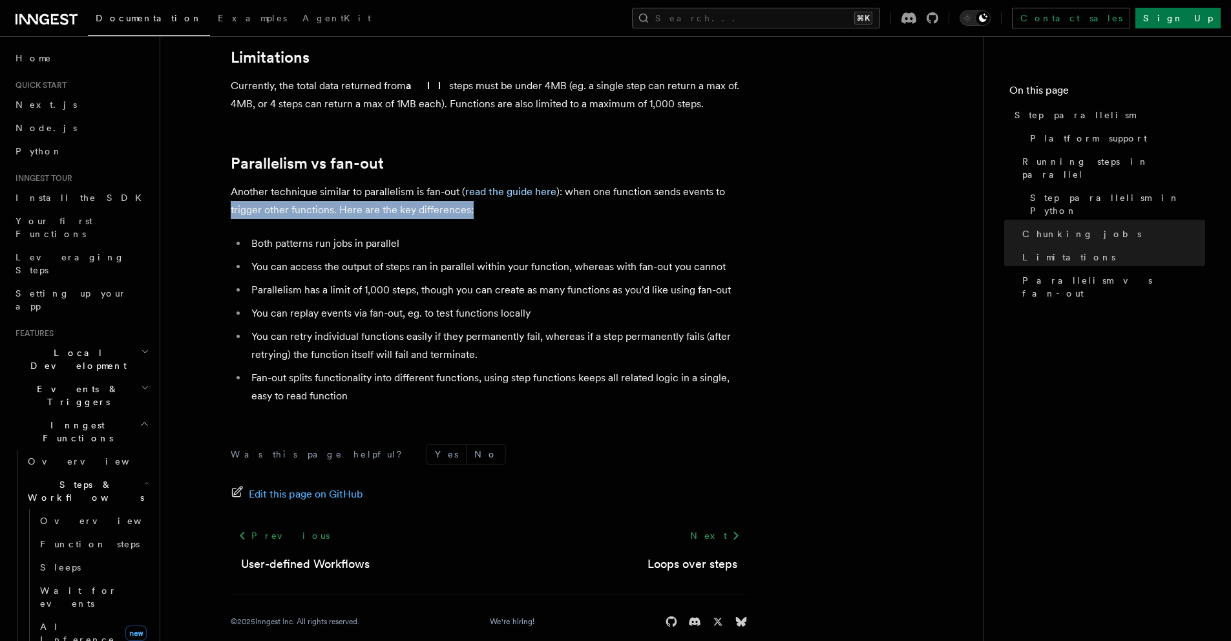
drag, startPoint x: 731, startPoint y: 183, endPoint x: 683, endPoint y: 175, distance: 48.4
click at [709, 183] on p "Another technique similar to parallelism is fan-out ( read the guide here ): wh…" at bounding box center [489, 201] width 517 height 36
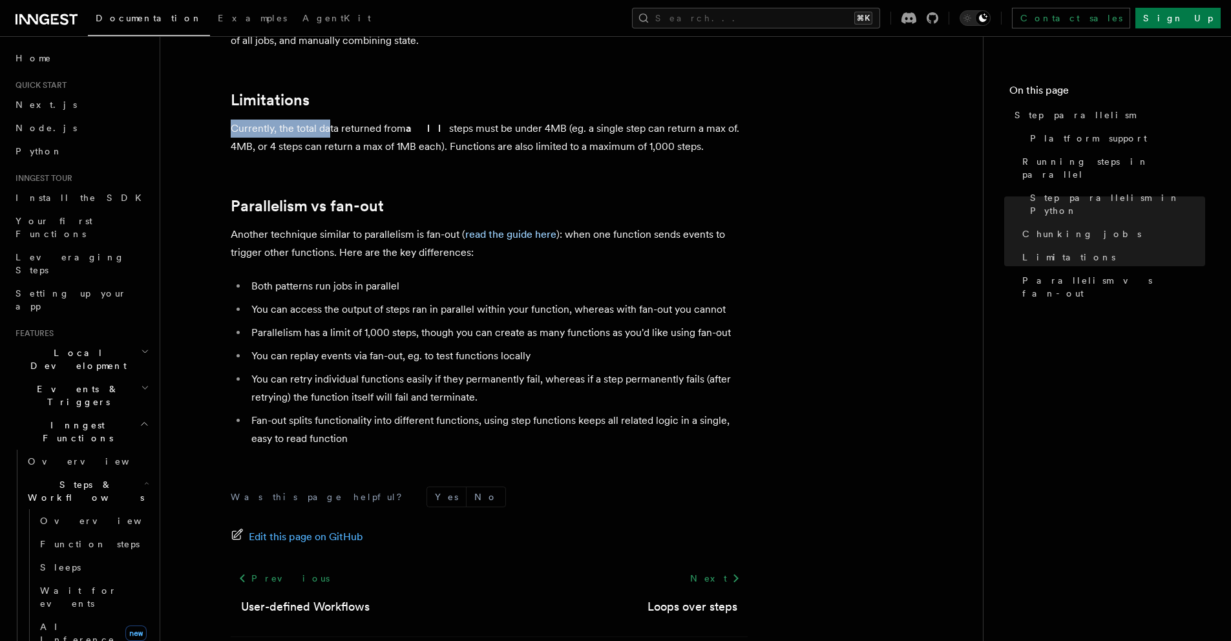
drag, startPoint x: 329, startPoint y: 102, endPoint x: 753, endPoint y: 100, distance: 423.8
click at [386, 131] on p "Currently, the total data returned from all steps must be under 4MB (eg. a sing…" at bounding box center [489, 138] width 517 height 36
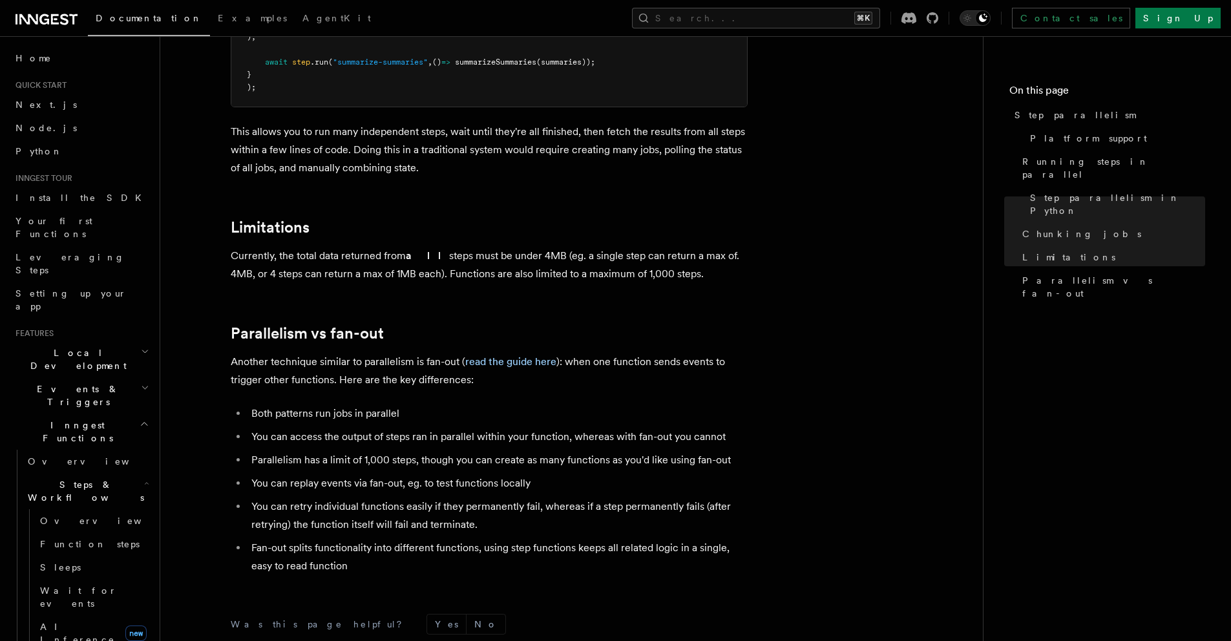
scroll to position [1932, 0]
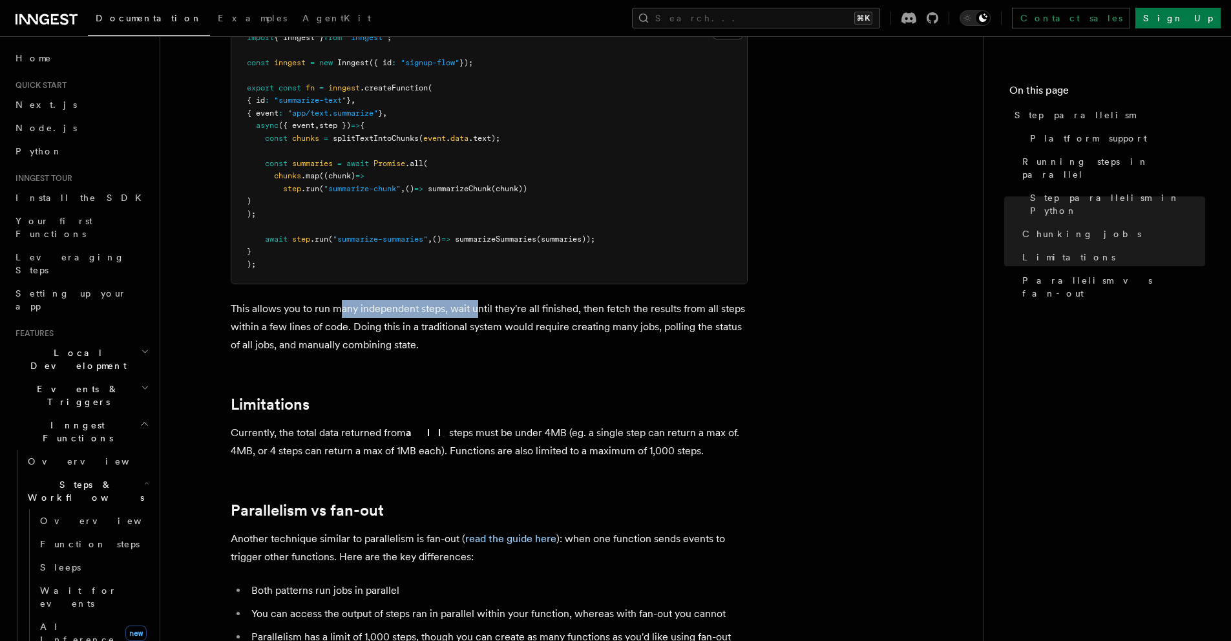
drag, startPoint x: 339, startPoint y: 293, endPoint x: 477, endPoint y: 298, distance: 138.3
click at [477, 300] on p "This allows you to run many independent steps, wait until they're all finished,…" at bounding box center [489, 327] width 517 height 54
click at [432, 300] on p "This allows you to run many independent steps, wait until they're all finished,…" at bounding box center [489, 327] width 517 height 54
click at [380, 159] on span "Promise" at bounding box center [389, 163] width 32 height 9
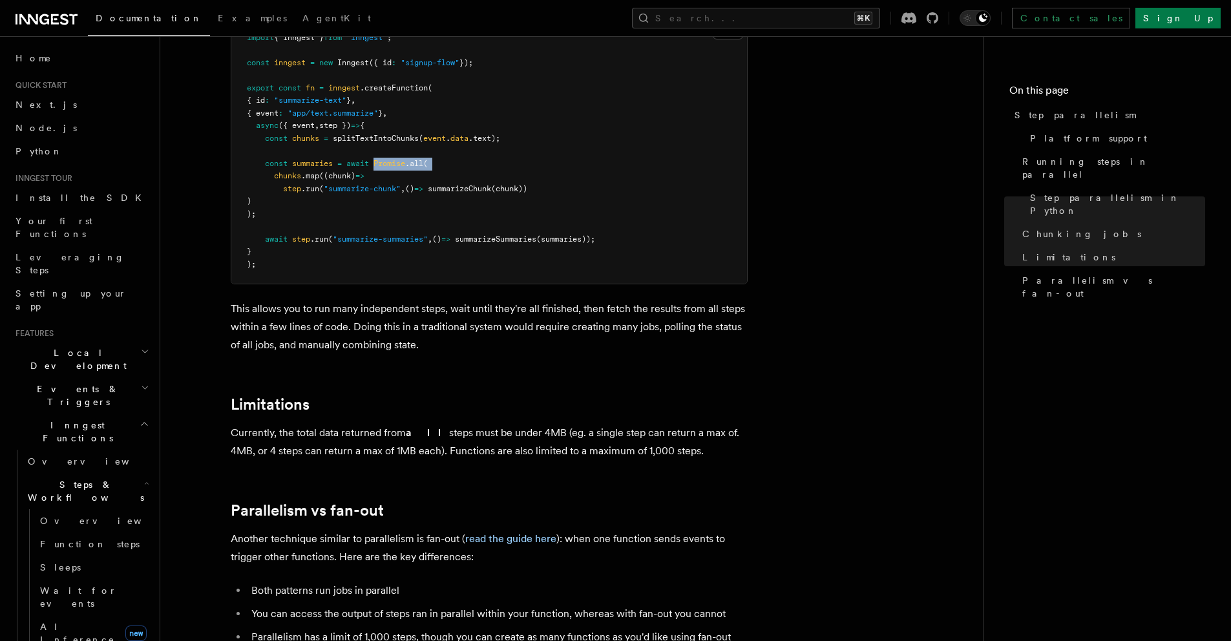
drag, startPoint x: 380, startPoint y: 144, endPoint x: 434, endPoint y: 145, distance: 54.3
click at [434, 145] on pre "import { Inngest } from "inngest" ; const inngest = new Inngest ({ id : "signup…" at bounding box center [489, 152] width 516 height 266
click at [398, 134] on span "splitTextIntoChunks" at bounding box center [376, 138] width 86 height 9
drag, startPoint x: 355, startPoint y: 176, endPoint x: 307, endPoint y: 145, distance: 57.0
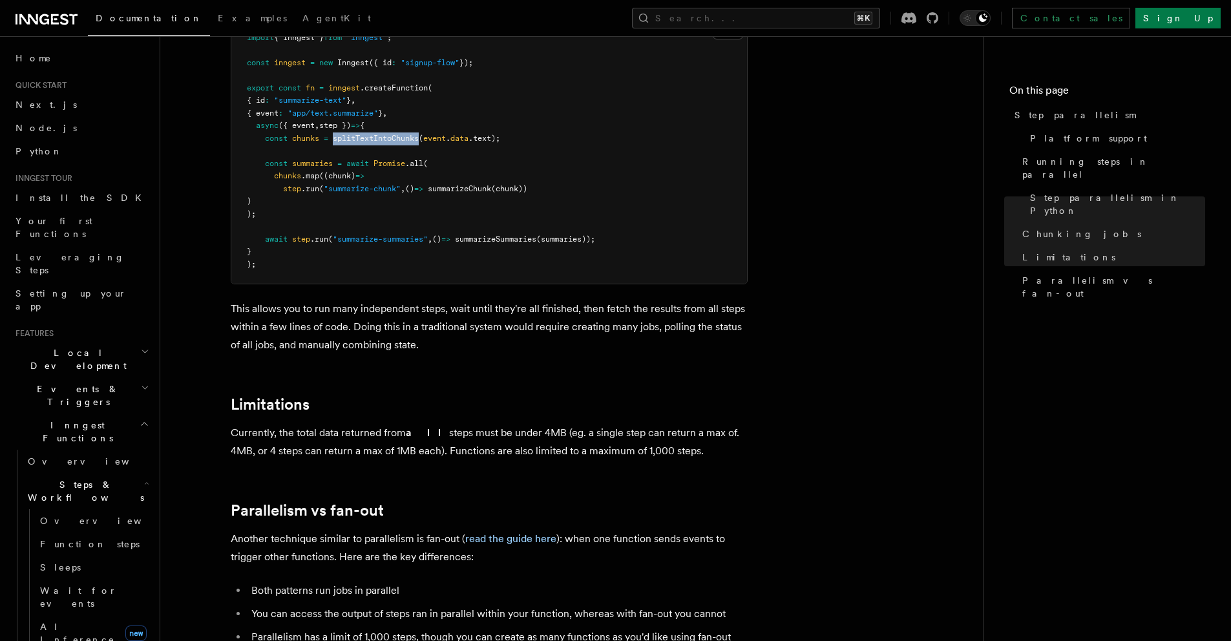
click at [307, 145] on pre "import { Inngest } from "inngest" ; const inngest = new Inngest ({ id : "signup…" at bounding box center [489, 152] width 516 height 266
click at [307, 159] on span "summaries" at bounding box center [312, 163] width 41 height 9
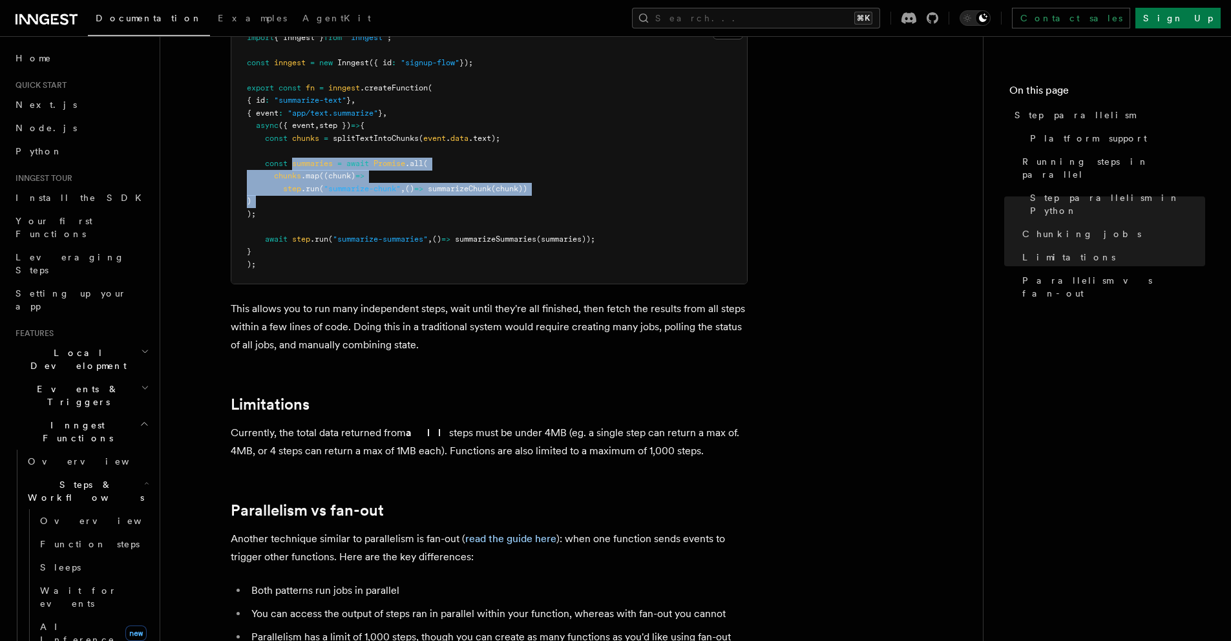
drag, startPoint x: 307, startPoint y: 145, endPoint x: 372, endPoint y: 185, distance: 76.9
click at [372, 185] on pre "import { Inngest } from "inngest" ; const inngest = new Inngest ({ id : "signup…" at bounding box center [489, 152] width 516 height 266
drag, startPoint x: 372, startPoint y: 185, endPoint x: 274, endPoint y: 147, distance: 105.3
click at [274, 147] on pre "import { Inngest } from "inngest" ; const inngest = new Inngest ({ id : "signup…" at bounding box center [489, 152] width 516 height 266
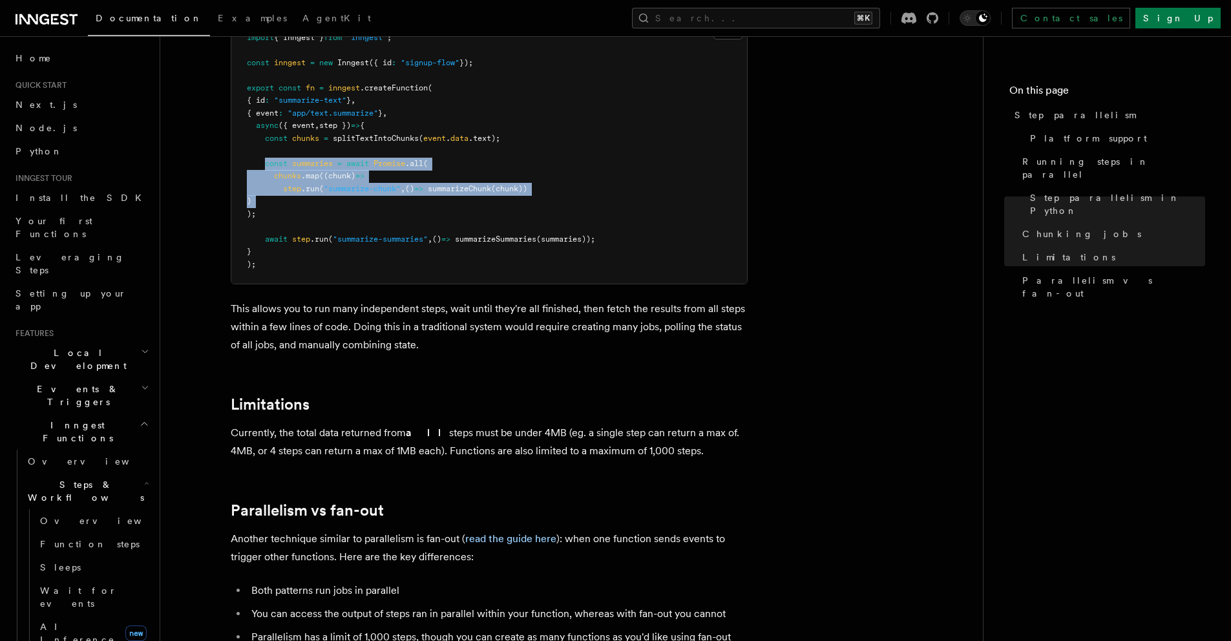
click at [274, 159] on span "const" at bounding box center [276, 163] width 23 height 9
drag, startPoint x: 274, startPoint y: 147, endPoint x: 300, endPoint y: 193, distance: 53.0
click at [300, 193] on pre "import { Inngest } from "inngest" ; const inngest = new Inngest ({ id : "signup…" at bounding box center [489, 152] width 516 height 266
click at [300, 194] on pre "import { Inngest } from "inngest" ; const inngest = new Inngest ({ id : "signup…" at bounding box center [489, 152] width 516 height 266
drag, startPoint x: 300, startPoint y: 194, endPoint x: 263, endPoint y: 147, distance: 59.7
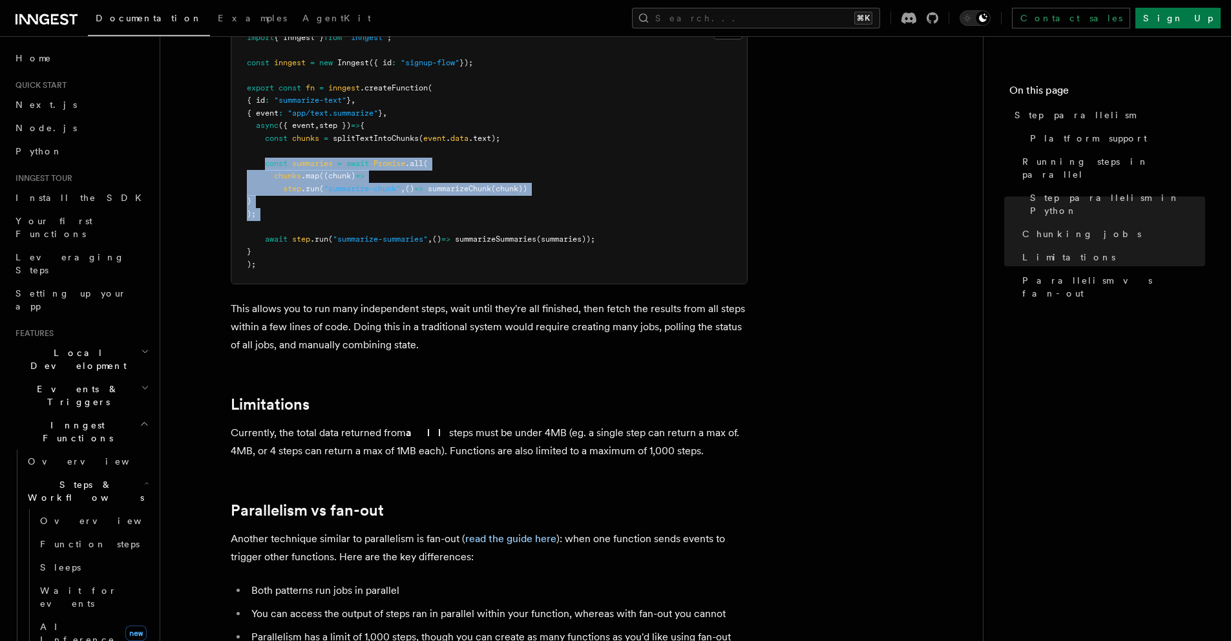
click at [263, 147] on pre "import { Inngest } from "inngest" ; const inngest = new Inngest ({ id : "signup…" at bounding box center [489, 152] width 516 height 266
click at [263, 159] on span at bounding box center [256, 163] width 18 height 9
drag, startPoint x: 263, startPoint y: 147, endPoint x: 282, endPoint y: 193, distance: 50.1
click at [282, 193] on pre "import { Inngest } from "inngest" ; const inngest = new Inngest ({ id : "signup…" at bounding box center [489, 152] width 516 height 266
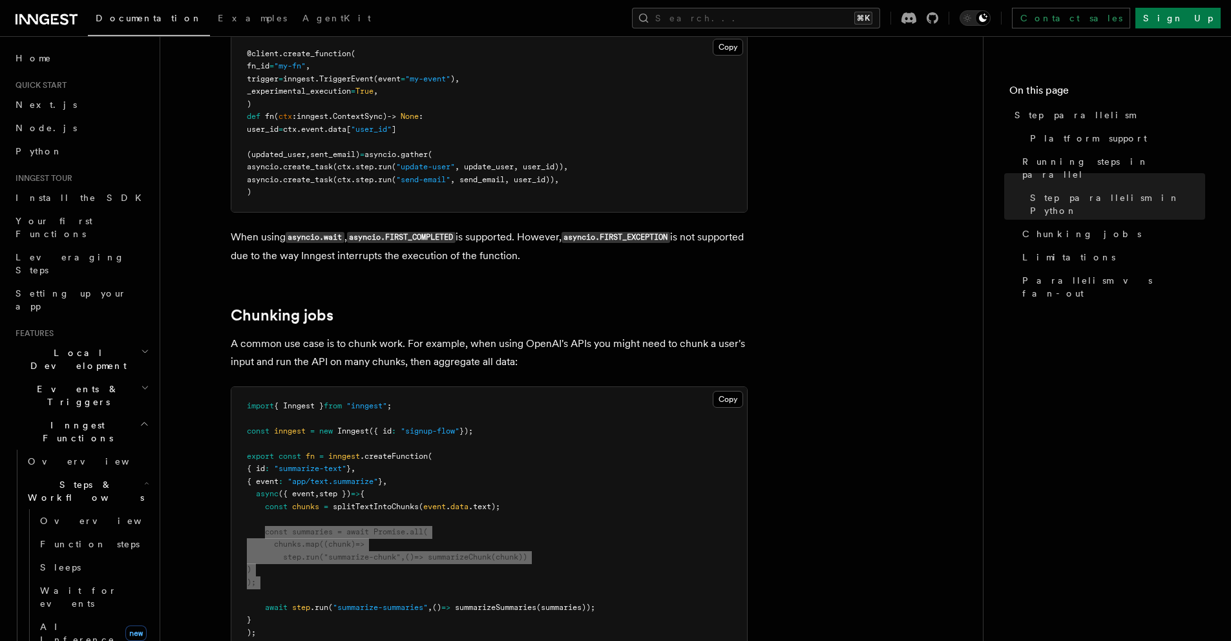
scroll to position [1408, 0]
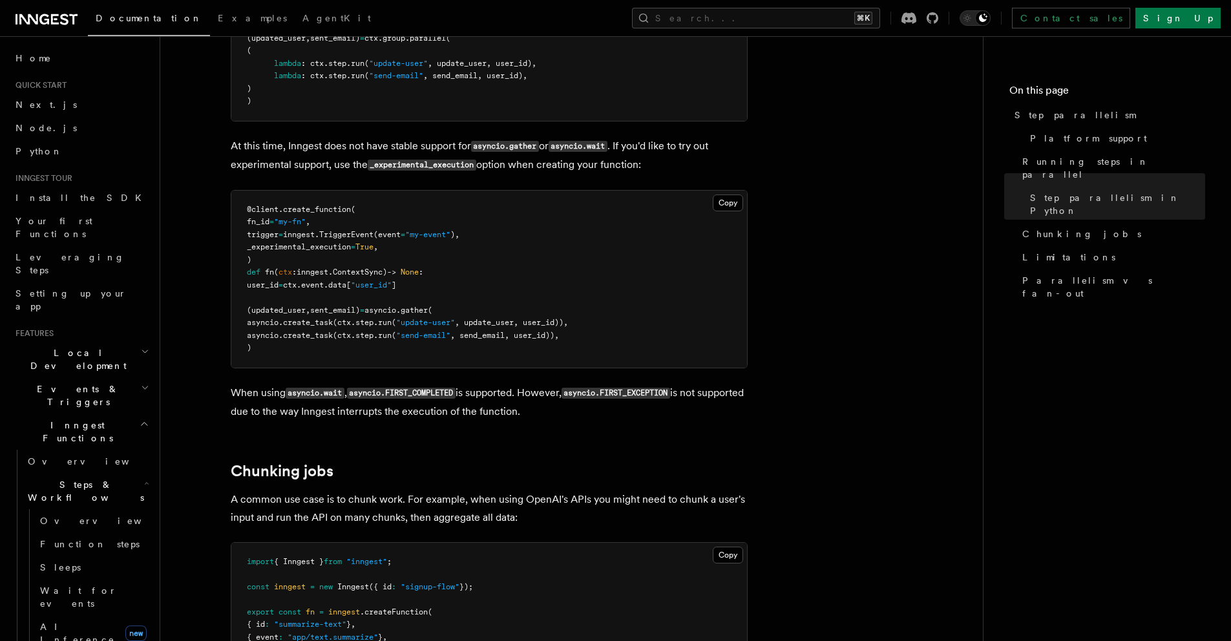
click at [304, 388] on code "asyncio.wait" at bounding box center [315, 393] width 59 height 11
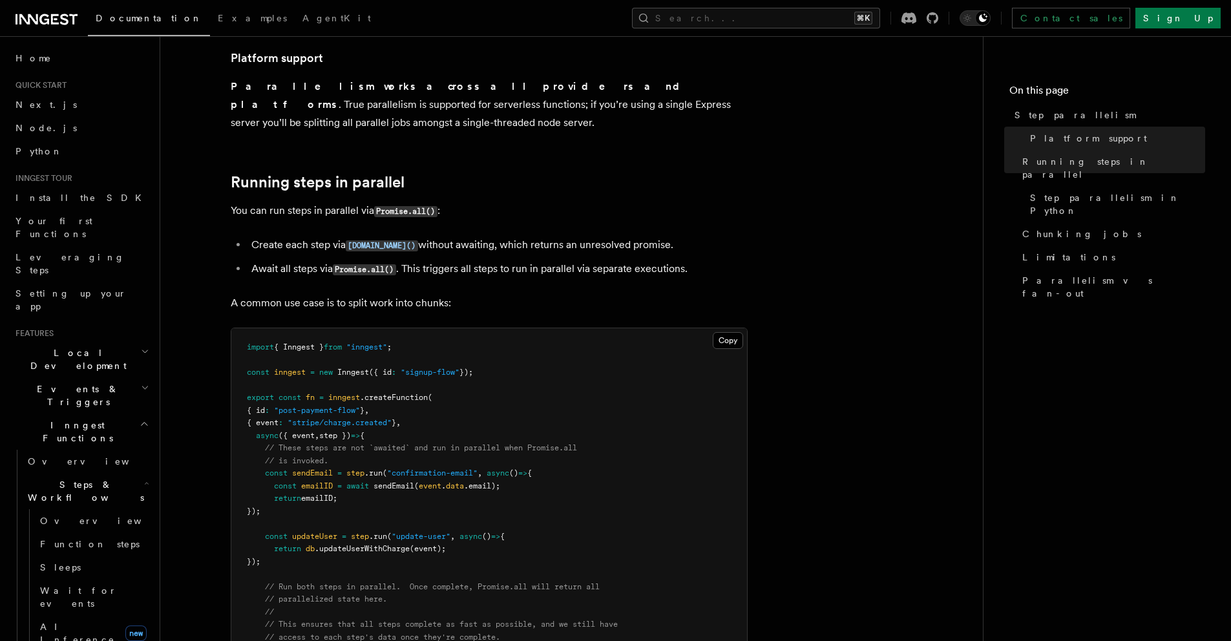
scroll to position [89, 0]
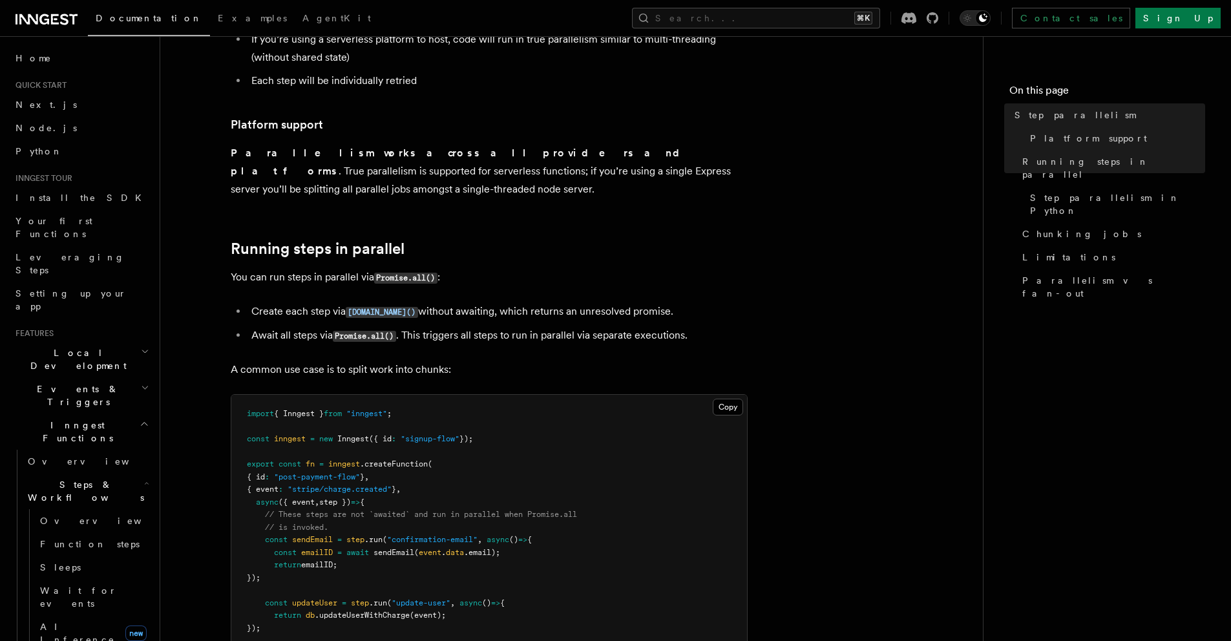
click at [303, 302] on li "Create each step via step.run() without awaiting, which returns an unresolved p…" at bounding box center [497, 311] width 500 height 19
drag, startPoint x: 303, startPoint y: 302, endPoint x: 309, endPoint y: 301, distance: 6.6
click at [309, 302] on li "Create each step via step.run() without awaiting, which returns an unresolved p…" at bounding box center [497, 311] width 500 height 19
drag, startPoint x: 416, startPoint y: 295, endPoint x: 551, endPoint y: 291, distance: 135.1
click at [551, 302] on li "Create each step via step.run() without awaiting, which returns an unresolved p…" at bounding box center [497, 311] width 500 height 19
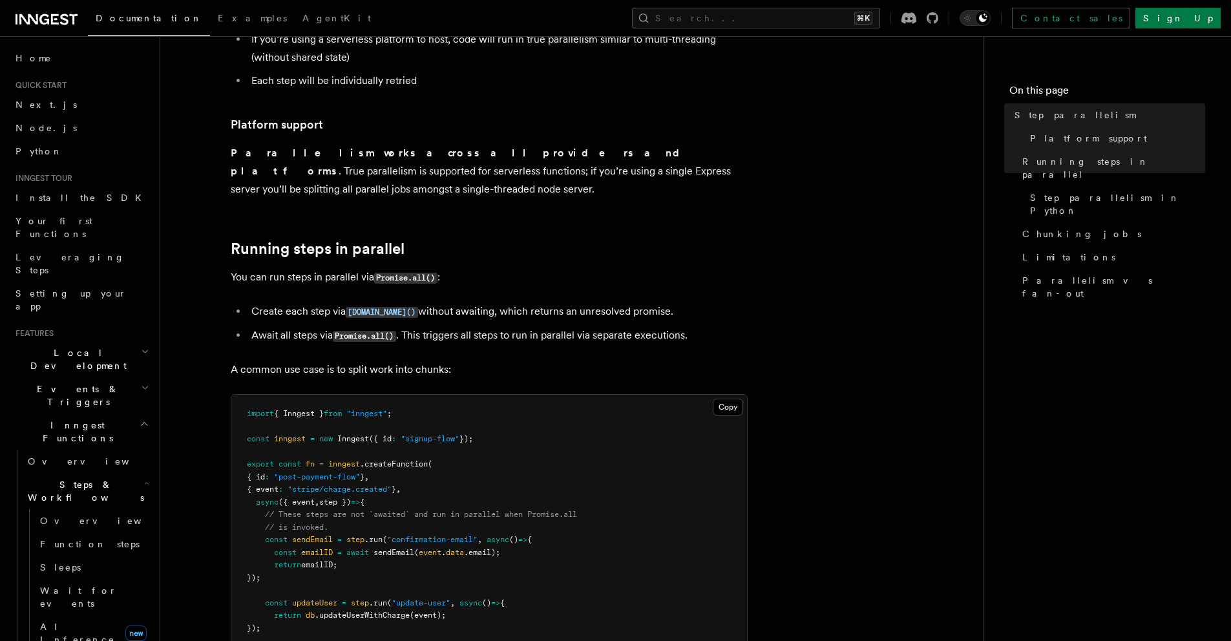
click at [585, 302] on li "Create each step via step.run() without awaiting, which returns an unresolved p…" at bounding box center [497, 311] width 500 height 19
drag, startPoint x: 585, startPoint y: 291, endPoint x: 528, endPoint y: 293, distance: 57.5
click at [528, 302] on li "Create each step via step.run() without awaiting, which returns an unresolved p…" at bounding box center [497, 311] width 500 height 19
drag, startPoint x: 528, startPoint y: 293, endPoint x: 615, endPoint y: 291, distance: 87.2
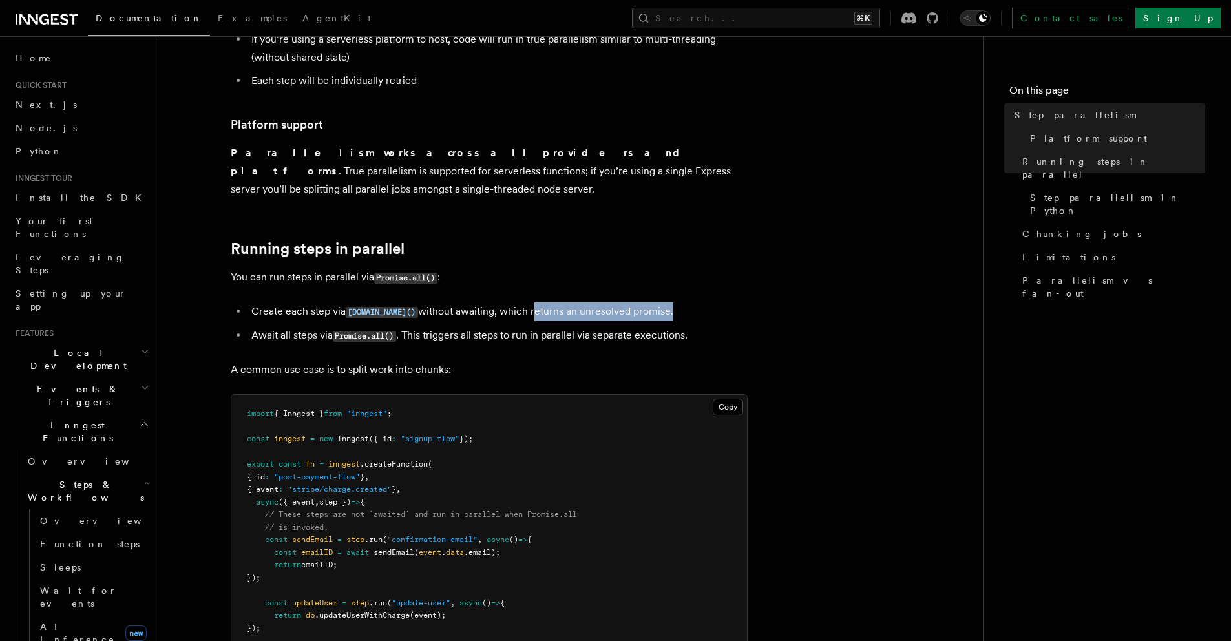
click at [616, 302] on li "Create each step via step.run() without awaiting, which returns an unresolved p…" at bounding box center [497, 311] width 500 height 19
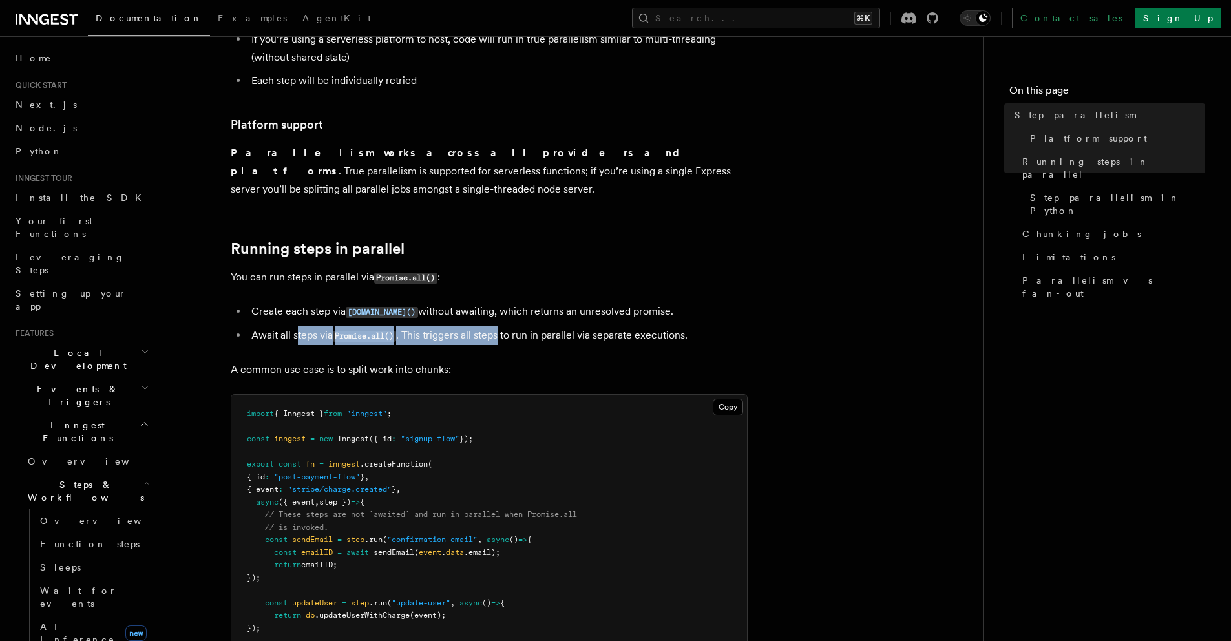
drag, startPoint x: 298, startPoint y: 315, endPoint x: 507, endPoint y: 314, distance: 208.7
click at [507, 326] on li "Await all steps via Promise.all() . This triggers all steps to run in parallel …" at bounding box center [497, 335] width 500 height 19
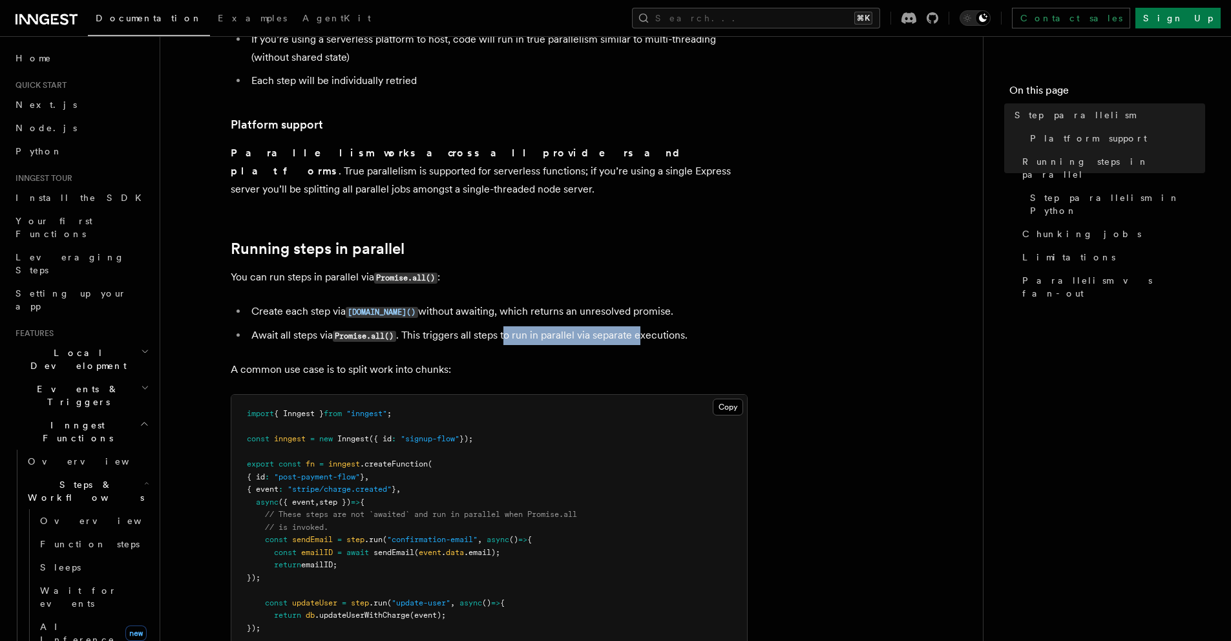
drag, startPoint x: 610, startPoint y: 311, endPoint x: 646, endPoint y: 311, distance: 36.2
click at [646, 326] on li "Await all steps via Promise.all() . This triggers all steps to run in parallel …" at bounding box center [497, 335] width 500 height 19
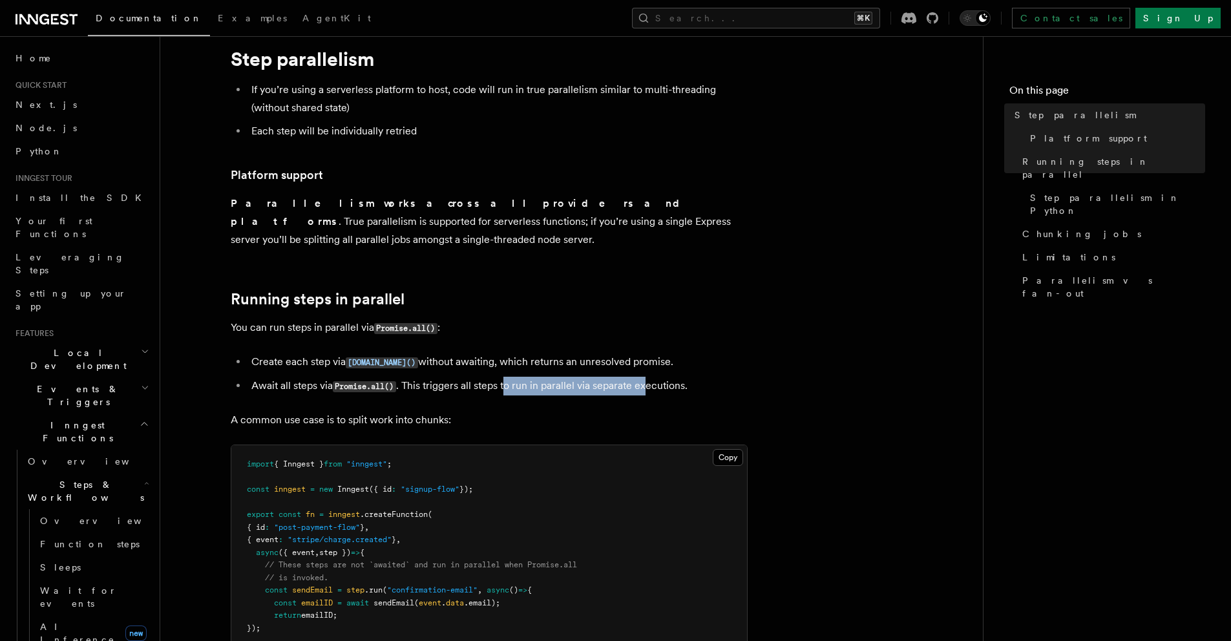
scroll to position [0, 0]
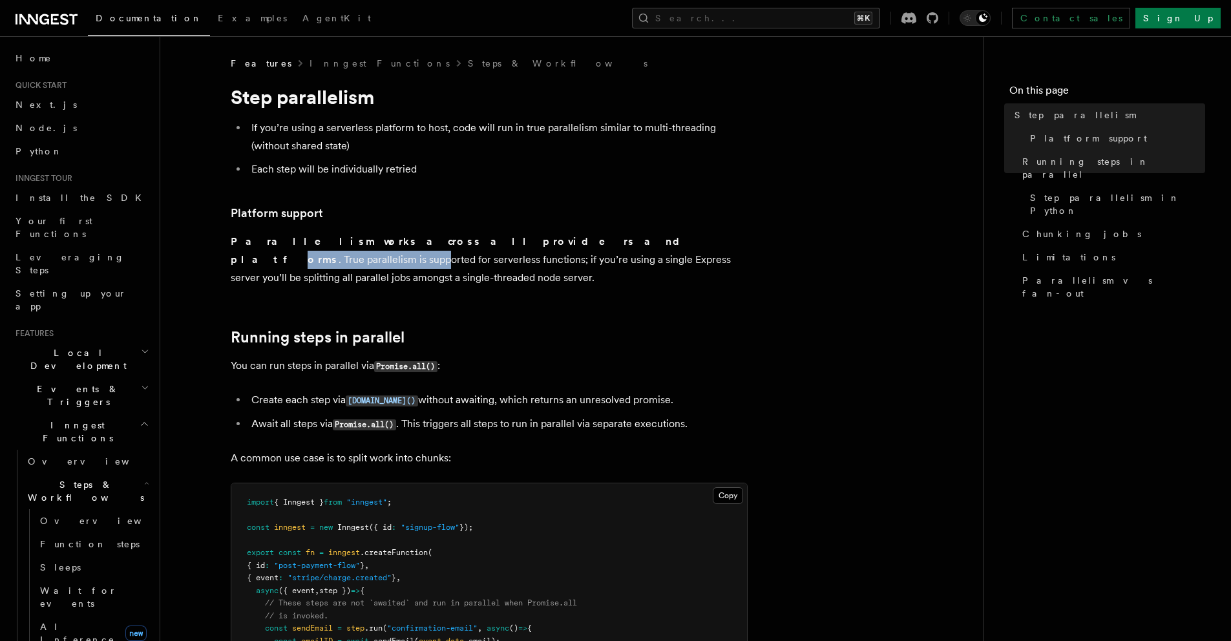
drag, startPoint x: 452, startPoint y: 241, endPoint x: 588, endPoint y: 243, distance: 135.7
click at [587, 243] on p "Parallelism works across all providers and platforms . True parallelism is supp…" at bounding box center [489, 260] width 517 height 54
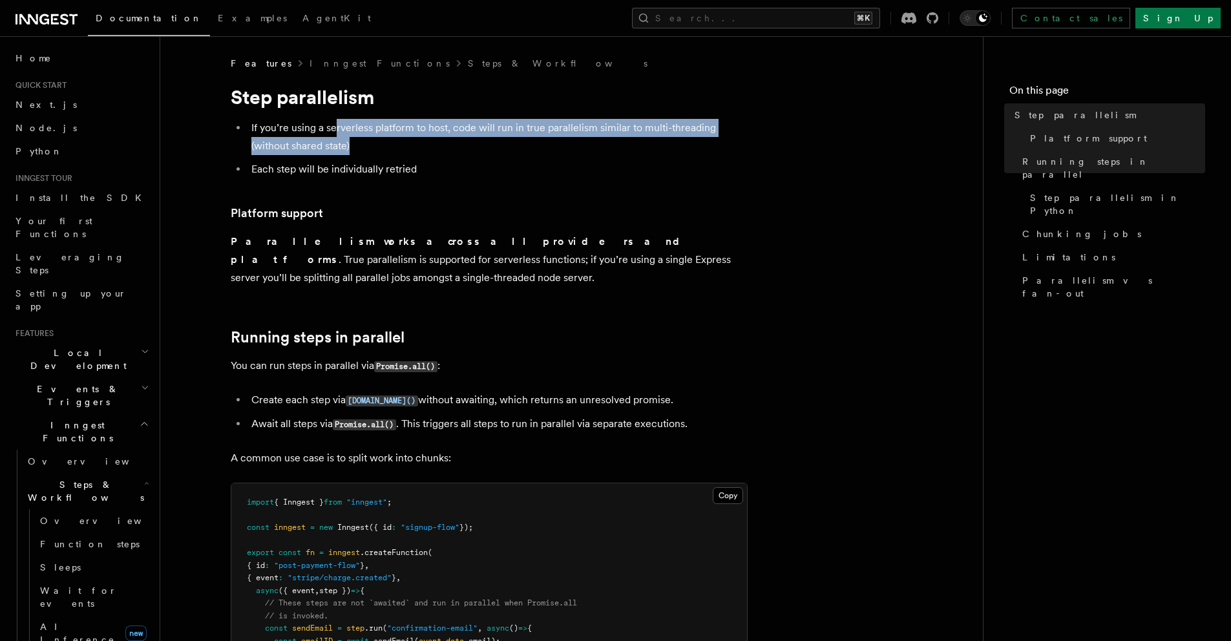
drag, startPoint x: 340, startPoint y: 131, endPoint x: 688, endPoint y: 136, distance: 348.2
click at [662, 137] on li "If you’re using a serverless platform to host, code will run in true parallelis…" at bounding box center [497, 137] width 500 height 36
click at [696, 136] on li "If you’re using a serverless platform to host, code will run in true parallelis…" at bounding box center [497, 137] width 500 height 36
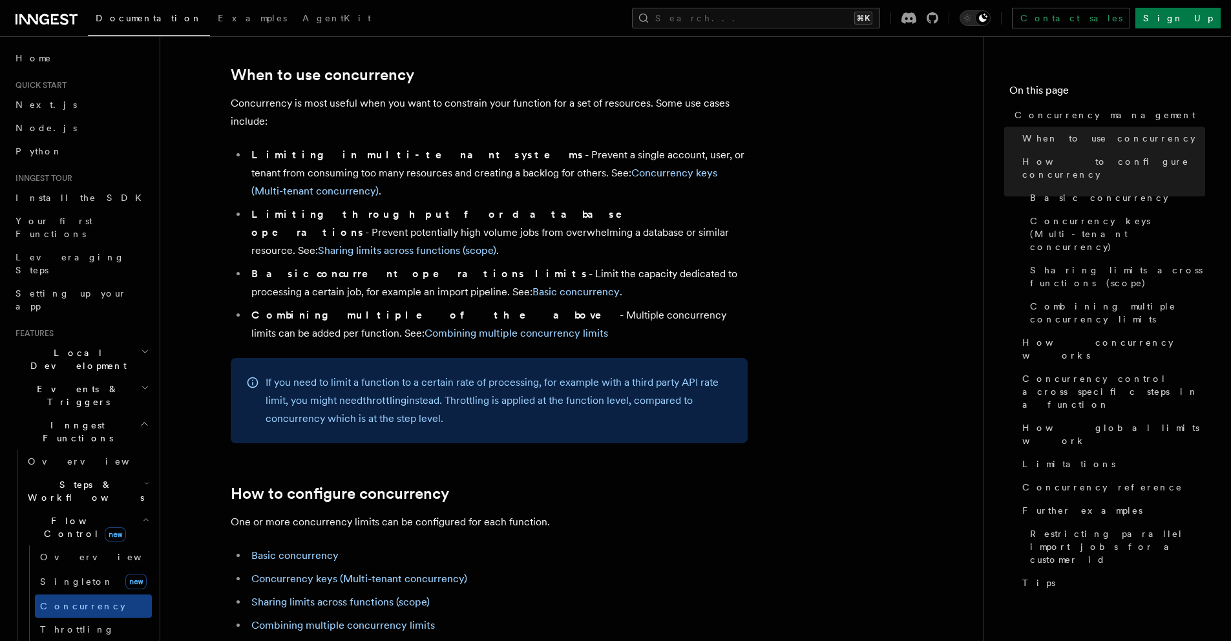
scroll to position [444, 0]
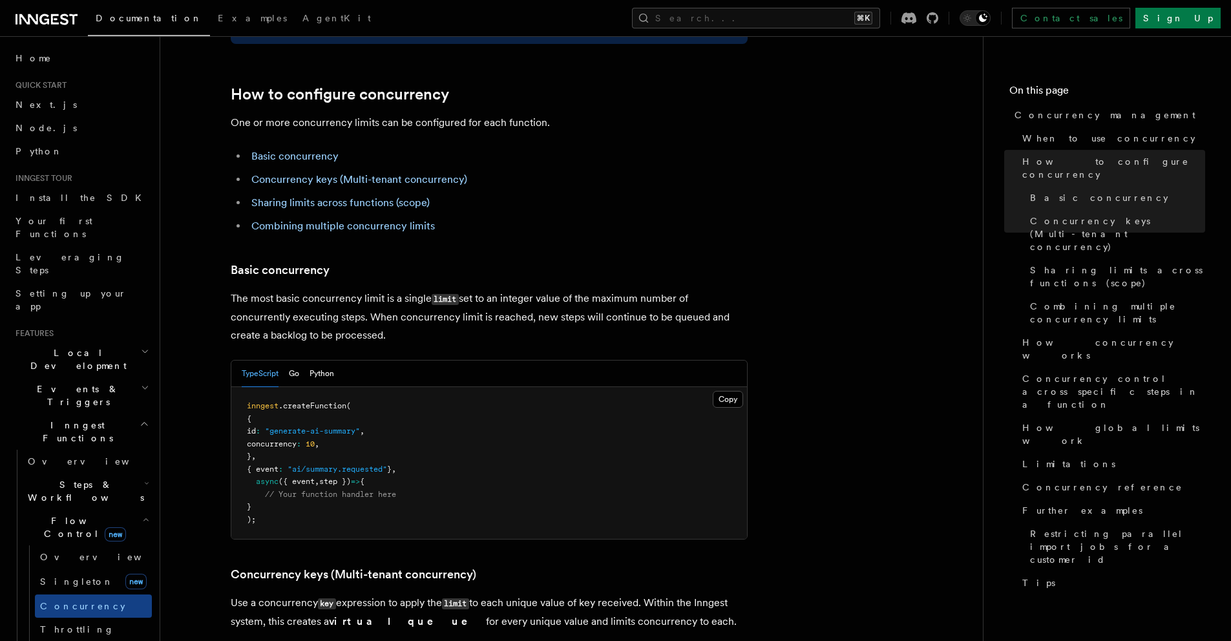
click at [294, 439] on span "concurrency" at bounding box center [272, 443] width 50 height 9
drag, startPoint x: 294, startPoint y: 386, endPoint x: 326, endPoint y: 387, distance: 32.3
click at [319, 439] on span "concurrency : 10 ," at bounding box center [283, 443] width 72 height 9
click at [313, 289] on p "The most basic concurrency limit is a single limit set to an integer value of t…" at bounding box center [489, 316] width 517 height 55
drag, startPoint x: 313, startPoint y: 250, endPoint x: 368, endPoint y: 244, distance: 54.6
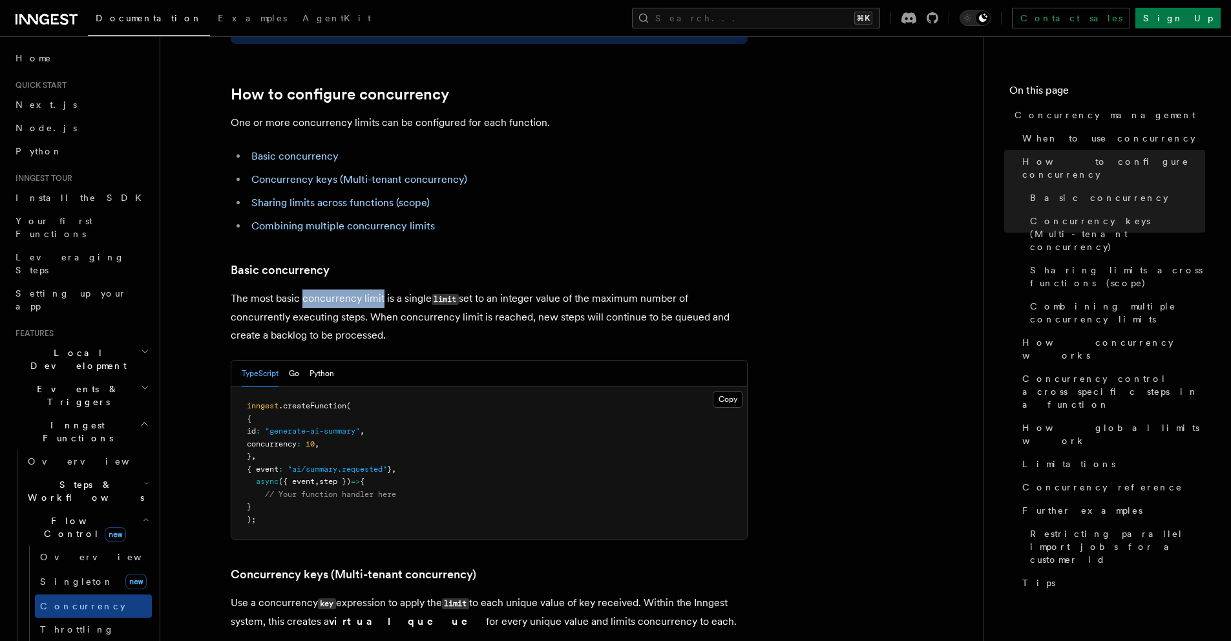
click at [366, 289] on p "The most basic concurrency limit is a single limit set to an integer value of t…" at bounding box center [489, 316] width 517 height 55
click at [371, 289] on p "The most basic concurrency limit is a single limit set to an integer value of t…" at bounding box center [489, 316] width 517 height 55
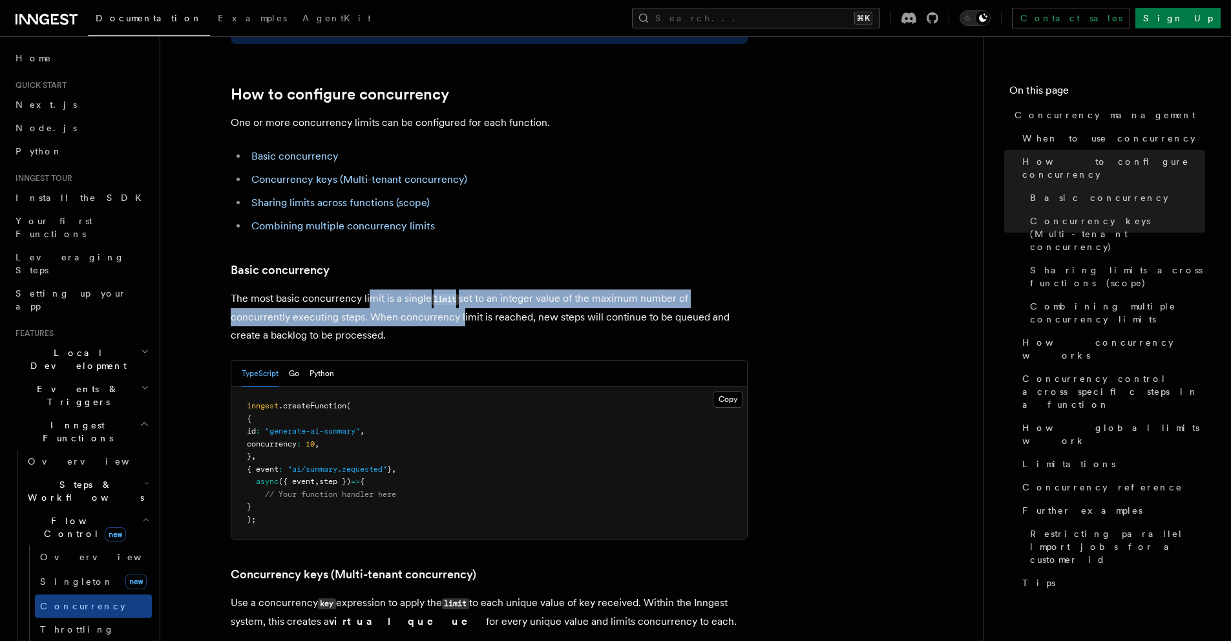
drag, startPoint x: 371, startPoint y: 244, endPoint x: 454, endPoint y: 271, distance: 87.6
click at [454, 289] on p "The most basic concurrency limit is a single limit set to an integer value of t…" at bounding box center [489, 316] width 517 height 55
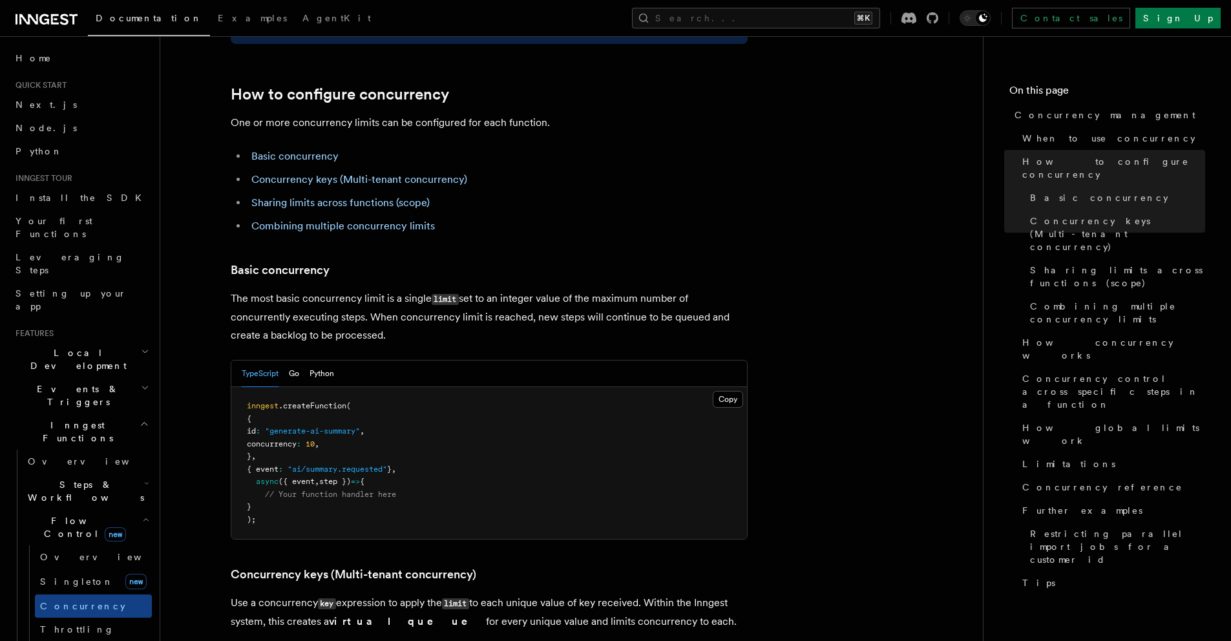
click at [454, 289] on p "The most basic concurrency limit is a single limit set to an integer value of t…" at bounding box center [489, 316] width 517 height 55
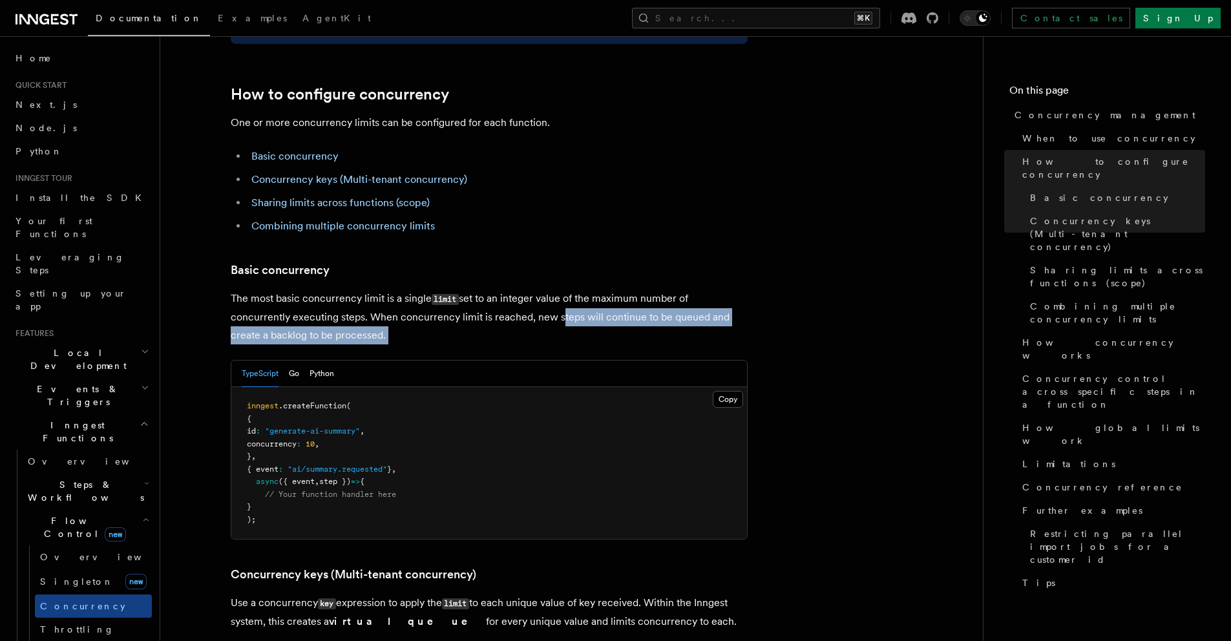
drag, startPoint x: 454, startPoint y: 272, endPoint x: 574, endPoint y: 271, distance: 119.5
click at [573, 289] on p "The most basic concurrency limit is a single limit set to an integer value of t…" at bounding box center [489, 316] width 517 height 55
click at [574, 289] on p "The most basic concurrency limit is a single limit set to an integer value of t…" at bounding box center [489, 316] width 517 height 55
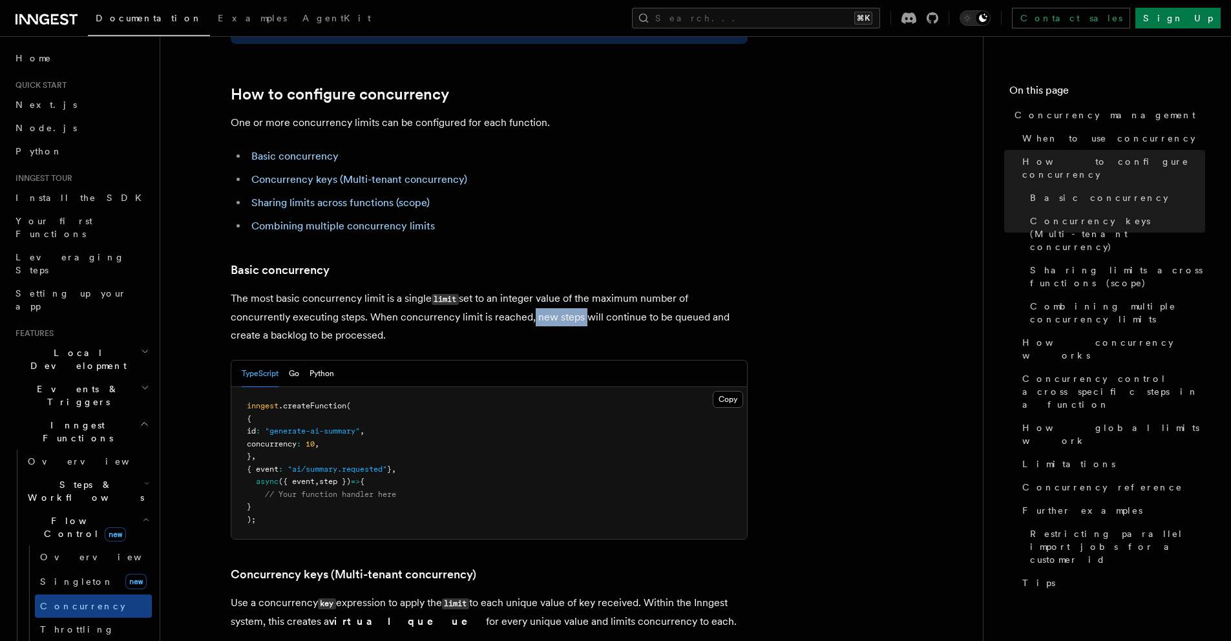
drag, startPoint x: 574, startPoint y: 271, endPoint x: 520, endPoint y: 265, distance: 54.6
click at [520, 289] on p "The most basic concurrency limit is a single limit set to an integer value of t…" at bounding box center [489, 316] width 517 height 55
drag, startPoint x: 520, startPoint y: 265, endPoint x: 713, endPoint y: 269, distance: 193.2
click at [694, 289] on p "The most basic concurrency limit is a single limit set to an integer value of t…" at bounding box center [489, 316] width 517 height 55
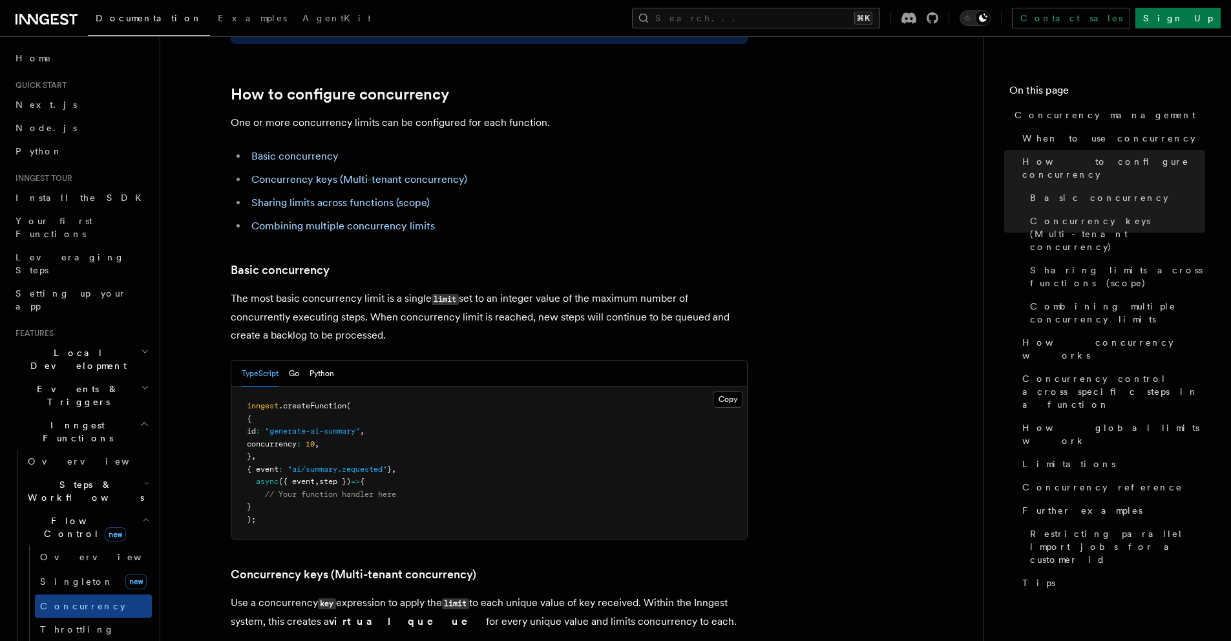
click at [713, 289] on p "The most basic concurrency limit is a single limit set to an integer value of t…" at bounding box center [489, 316] width 517 height 55
drag, startPoint x: 713, startPoint y: 269, endPoint x: 562, endPoint y: 261, distance: 151.4
click at [571, 289] on p "The most basic concurrency limit is a single limit set to an integer value of t…" at bounding box center [489, 316] width 517 height 55
drag, startPoint x: 557, startPoint y: 262, endPoint x: 709, endPoint y: 267, distance: 151.9
click at [708, 289] on p "The most basic concurrency limit is a single limit set to an integer value of t…" at bounding box center [489, 316] width 517 height 55
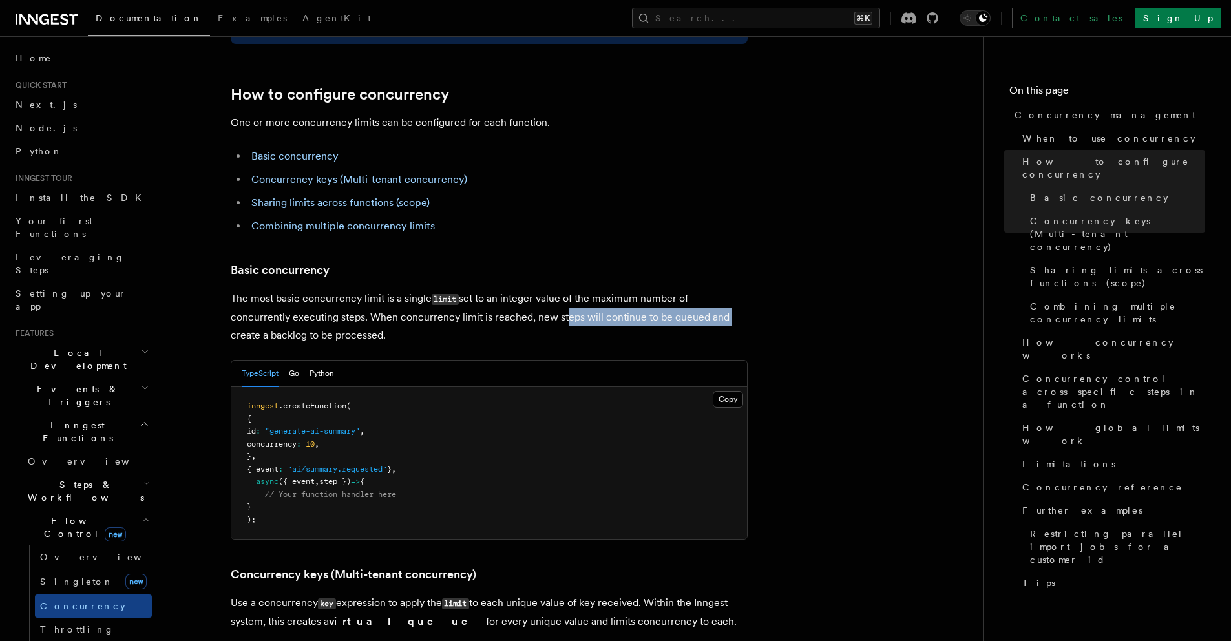
click at [713, 289] on p "The most basic concurrency limit is a single limit set to an integer value of t…" at bounding box center [489, 316] width 517 height 55
drag, startPoint x: 713, startPoint y: 267, endPoint x: 525, endPoint y: 260, distance: 188.7
click at [530, 289] on p "The most basic concurrency limit is a single limit set to an integer value of t…" at bounding box center [489, 316] width 517 height 55
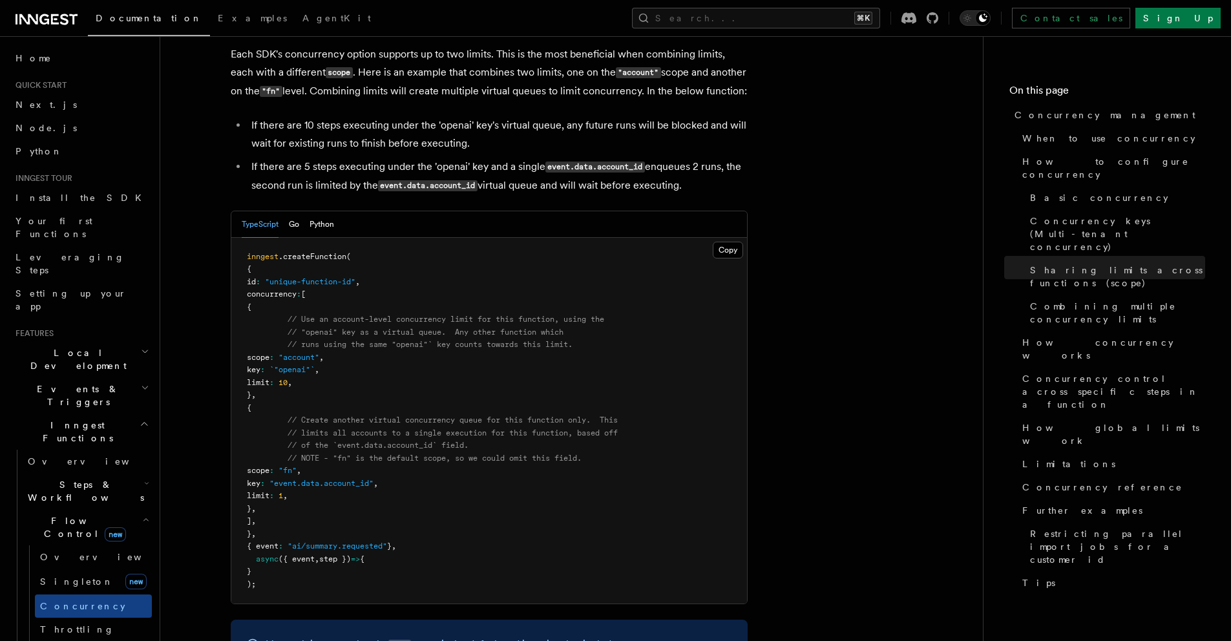
scroll to position [2331, 0]
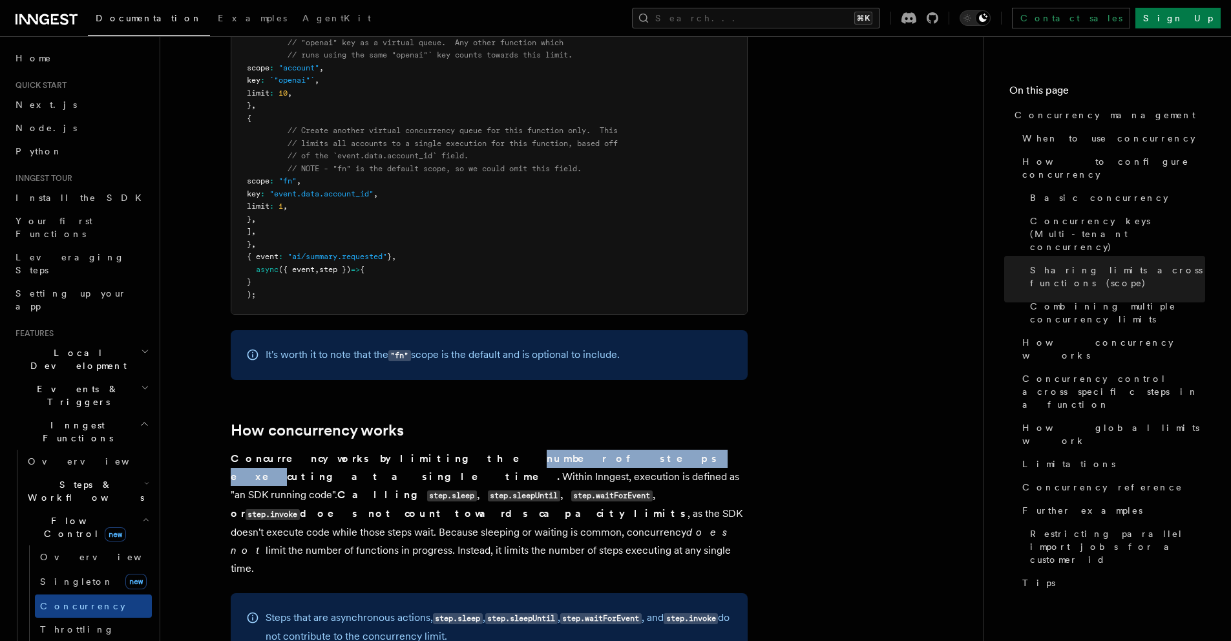
drag, startPoint x: 396, startPoint y: 404, endPoint x: 490, endPoint y: 406, distance: 94.4
click at [490, 452] on strong "Concurrency works by limiting the number of steps executing at a single time." at bounding box center [475, 467] width 488 height 30
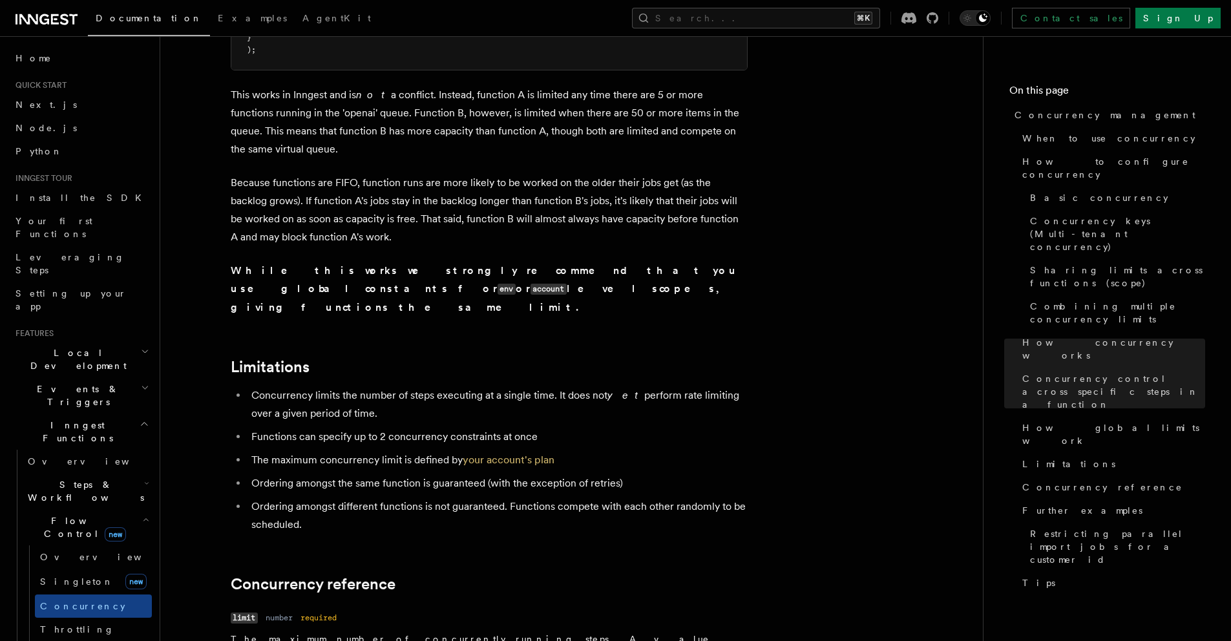
scroll to position [4209, 0]
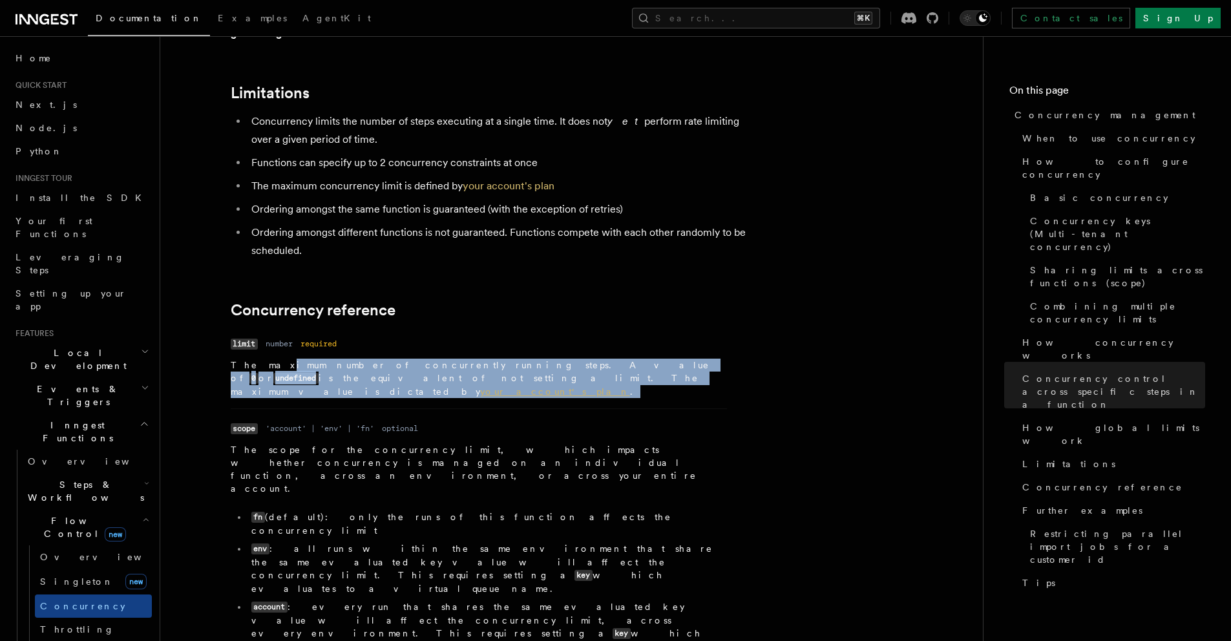
drag, startPoint x: 262, startPoint y: 238, endPoint x: 359, endPoint y: 267, distance: 101.2
click at [357, 335] on li "Name limit Type number Required required Description The maximum number of conc…" at bounding box center [479, 372] width 496 height 74
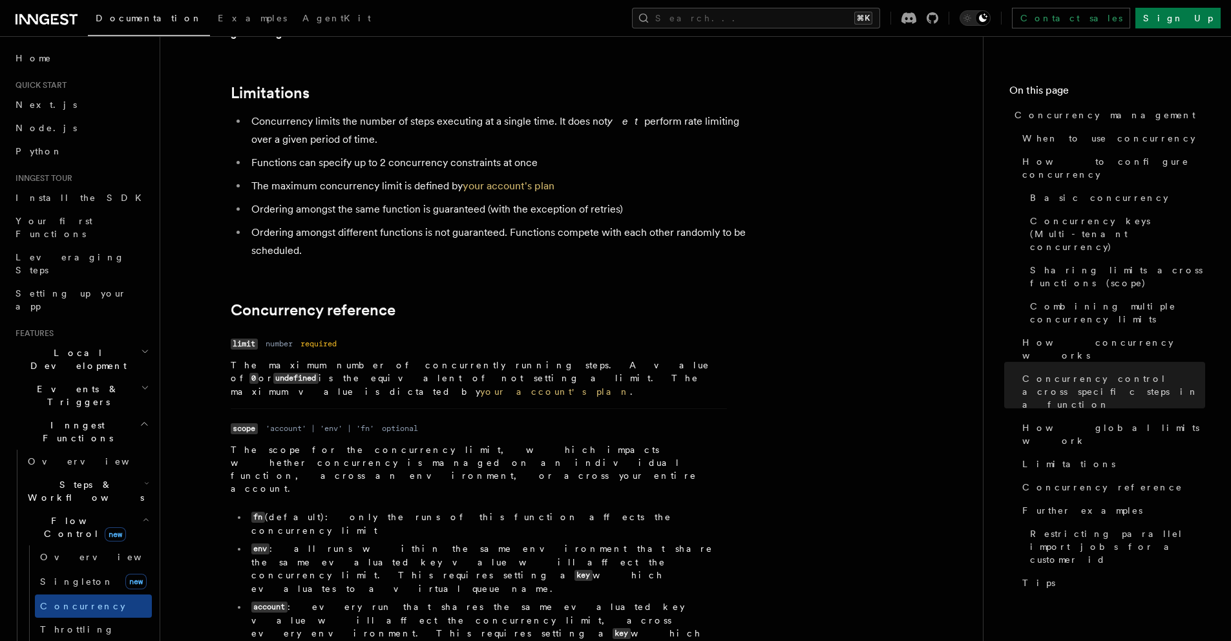
click at [300, 443] on p "The scope for the concurrency limit, which impacts whether concurrency is manag…" at bounding box center [479, 469] width 496 height 52
drag, startPoint x: 300, startPoint y: 306, endPoint x: 362, endPoint y: 309, distance: 62.1
click at [362, 443] on p "The scope for the concurrency limit, which impacts whether concurrency is manag…" at bounding box center [479, 469] width 496 height 52
click at [340, 443] on p "The scope for the concurrency limit, which impacts whether concurrency is manag…" at bounding box center [479, 469] width 496 height 52
click at [321, 443] on p "The scope for the concurrency limit, which impacts whether concurrency is manag…" at bounding box center [479, 469] width 496 height 52
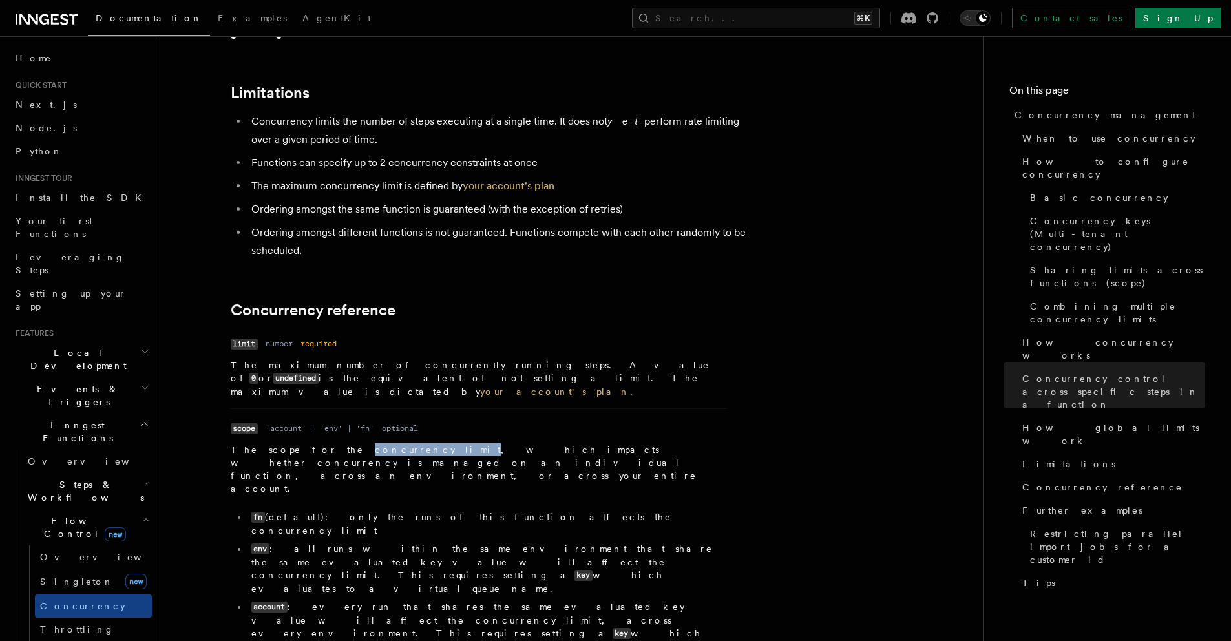
drag, startPoint x: 321, startPoint y: 313, endPoint x: 362, endPoint y: 314, distance: 41.4
click at [362, 443] on p "The scope for the concurrency limit, which impacts whether concurrency is manag…" at bounding box center [479, 469] width 496 height 52
click at [384, 443] on p "The scope for the concurrency limit, which impacts whether concurrency is manag…" at bounding box center [479, 469] width 496 height 52
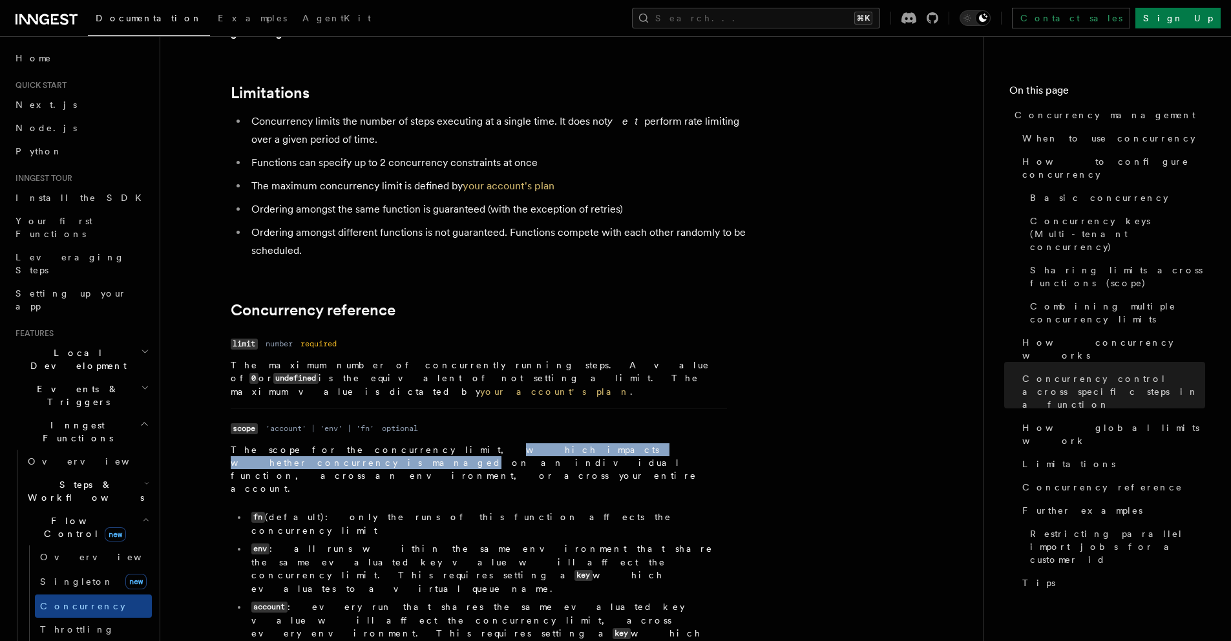
drag, startPoint x: 384, startPoint y: 309, endPoint x: 541, endPoint y: 314, distance: 157.0
click at [540, 443] on p "The scope for the concurrency limit, which impacts whether concurrency is manag…" at bounding box center [479, 469] width 496 height 52
click at [542, 443] on p "The scope for the concurrency limit, which impacts whether concurrency is manag…" at bounding box center [479, 469] width 496 height 52
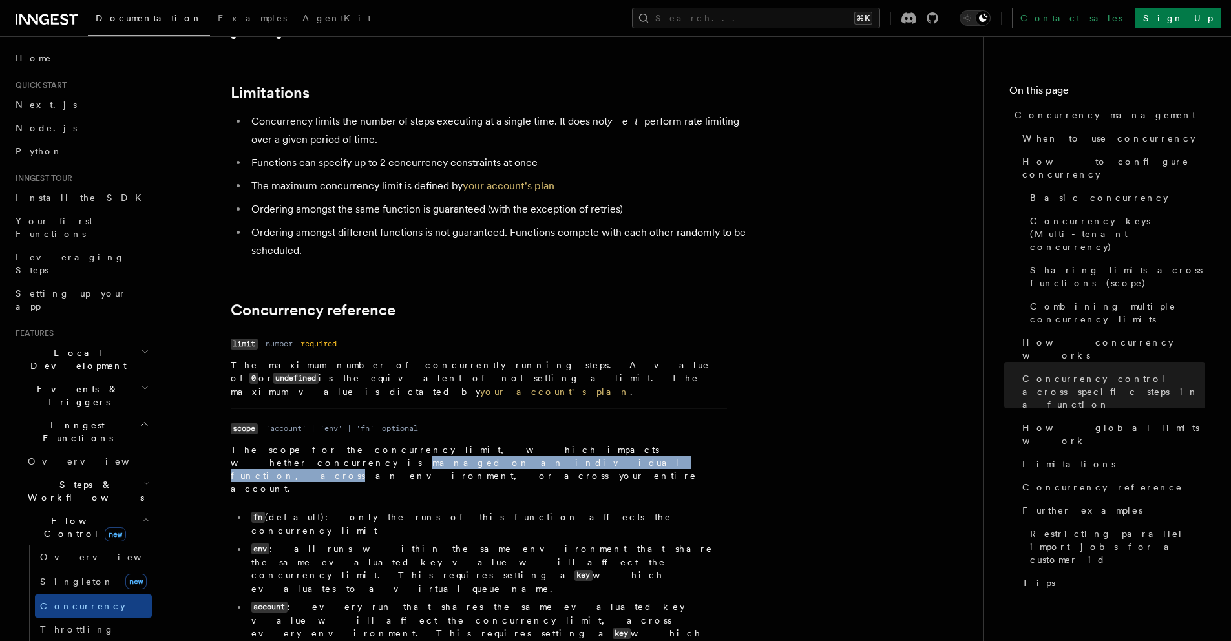
drag, startPoint x: 542, startPoint y: 314, endPoint x: 705, endPoint y: 313, distance: 162.8
click at [699, 443] on p "The scope for the concurrency limit, which impacts whether concurrency is manag…" at bounding box center [479, 469] width 496 height 52
click at [705, 443] on p "The scope for the concurrency limit, which impacts whether concurrency is manag…" at bounding box center [479, 469] width 496 height 52
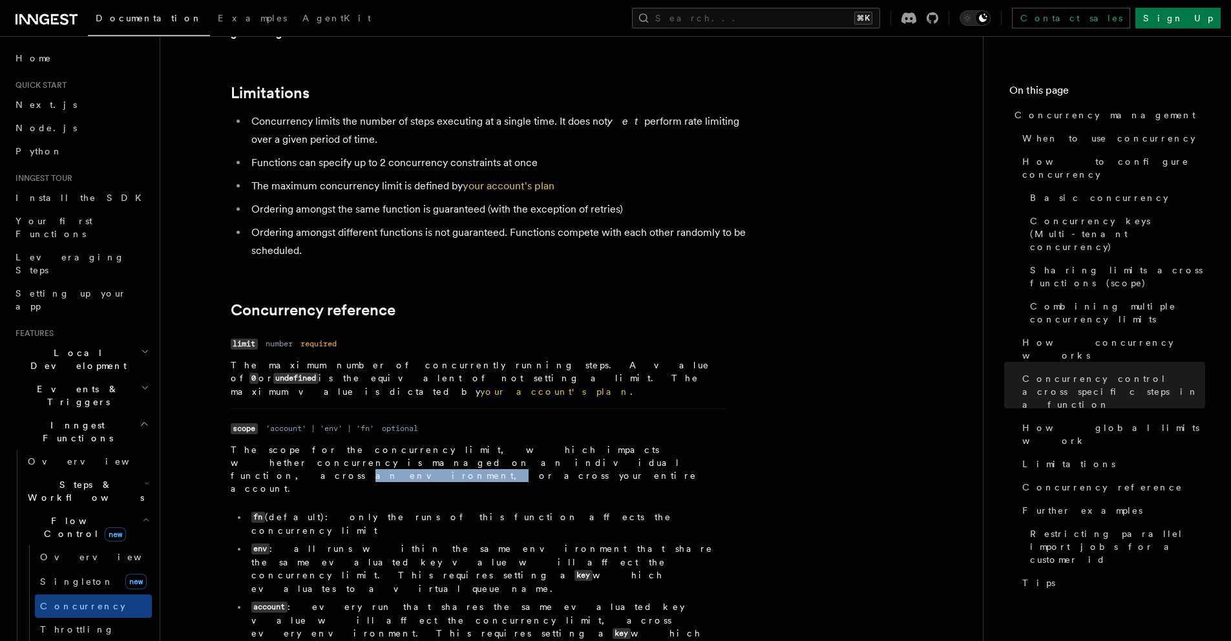
drag, startPoint x: 705, startPoint y: 313, endPoint x: 280, endPoint y: 322, distance: 425.2
click at [280, 443] on p "The scope for the concurrency limit, which impacts whether concurrency is manag…" at bounding box center [479, 469] width 496 height 52
drag, startPoint x: 280, startPoint y: 322, endPoint x: 393, endPoint y: 326, distance: 113.8
click at [393, 443] on p "The scope for the concurrency limit, which impacts whether concurrency is manag…" at bounding box center [479, 469] width 496 height 52
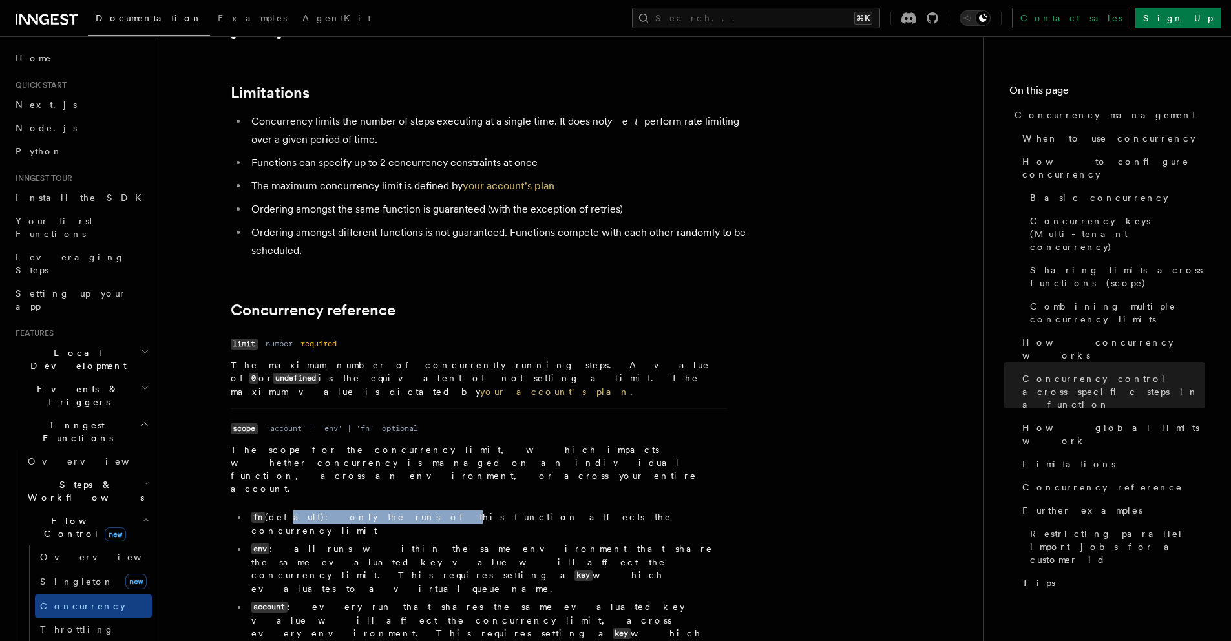
drag, startPoint x: 280, startPoint y: 351, endPoint x: 370, endPoint y: 351, distance: 90.4
click at [370, 510] on li "fn (default): only the runs of this function affects the concurrency limit" at bounding box center [486, 523] width 479 height 26
drag, startPoint x: 370, startPoint y: 351, endPoint x: 398, endPoint y: 355, distance: 28.0
click at [415, 510] on li "fn (default): only the runs of this function affects the concurrency limit" at bounding box center [486, 523] width 479 height 26
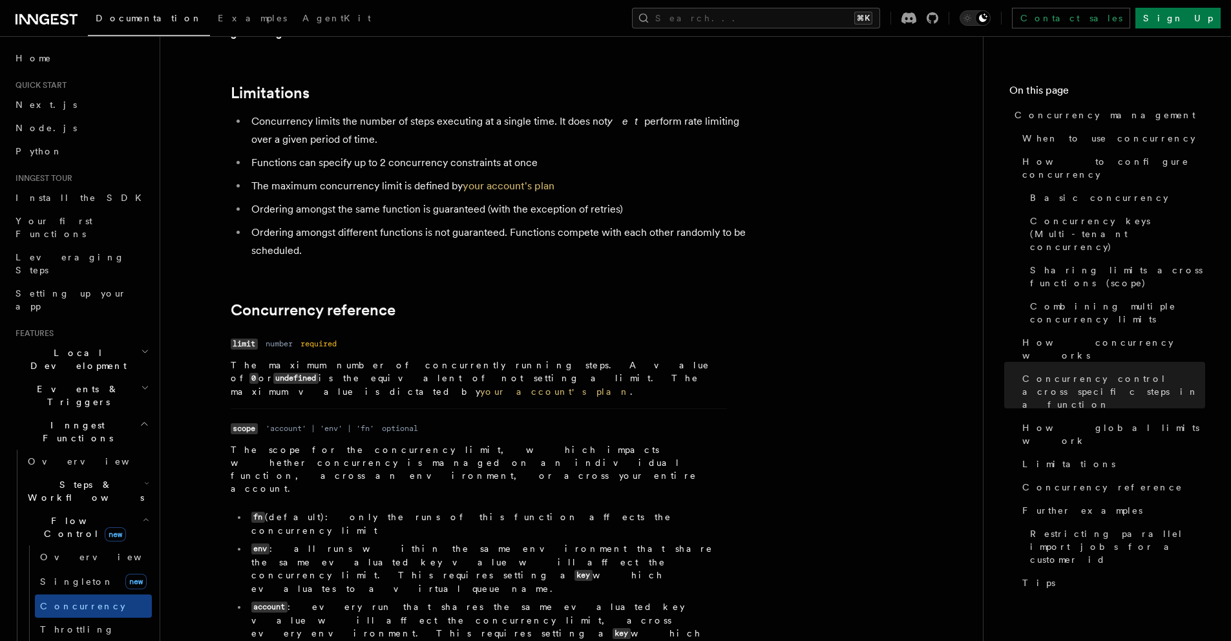
click at [310, 542] on li "env : all runs within the same environment that share the same evaluated key va…" at bounding box center [486, 568] width 479 height 53
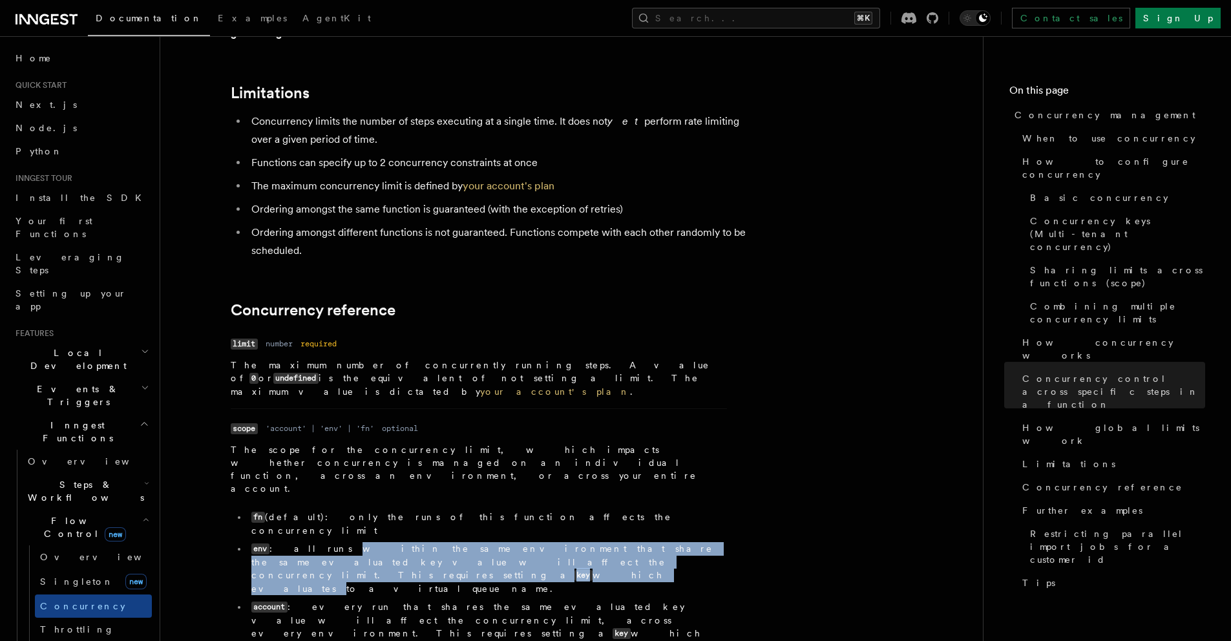
drag, startPoint x: 310, startPoint y: 371, endPoint x: 415, endPoint y: 382, distance: 105.9
click at [415, 542] on li "env : all runs within the same environment that share the same evaluated key va…" at bounding box center [486, 568] width 479 height 53
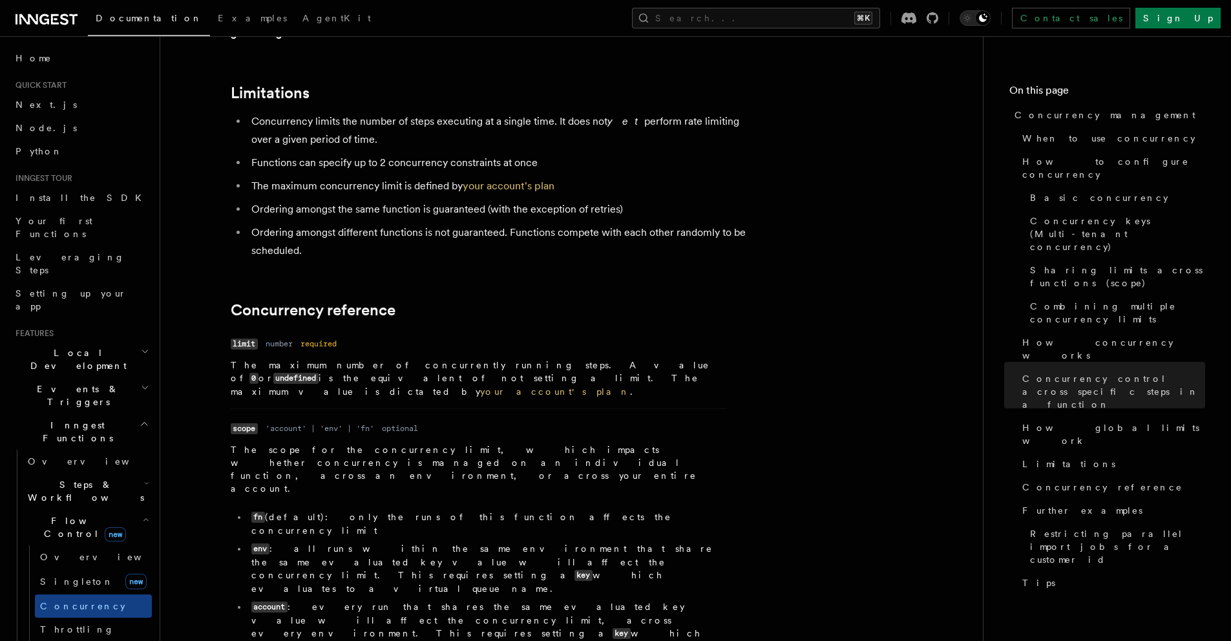
click at [347, 600] on li "account : every run that shares the same evaluated key value will affect the co…" at bounding box center [486, 626] width 479 height 53
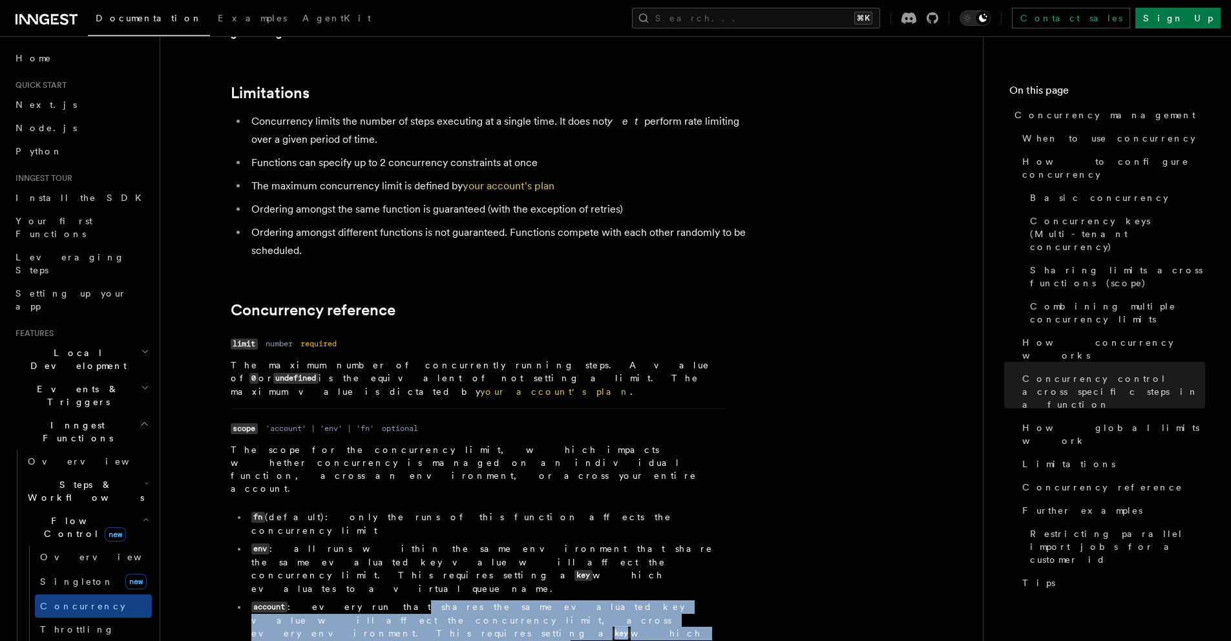
drag, startPoint x: 347, startPoint y: 405, endPoint x: 442, endPoint y: 429, distance: 97.9
click at [442, 443] on dd "The scope for the concurrency limit, which impacts whether concurrency is manag…" at bounding box center [479, 575] width 496 height 264
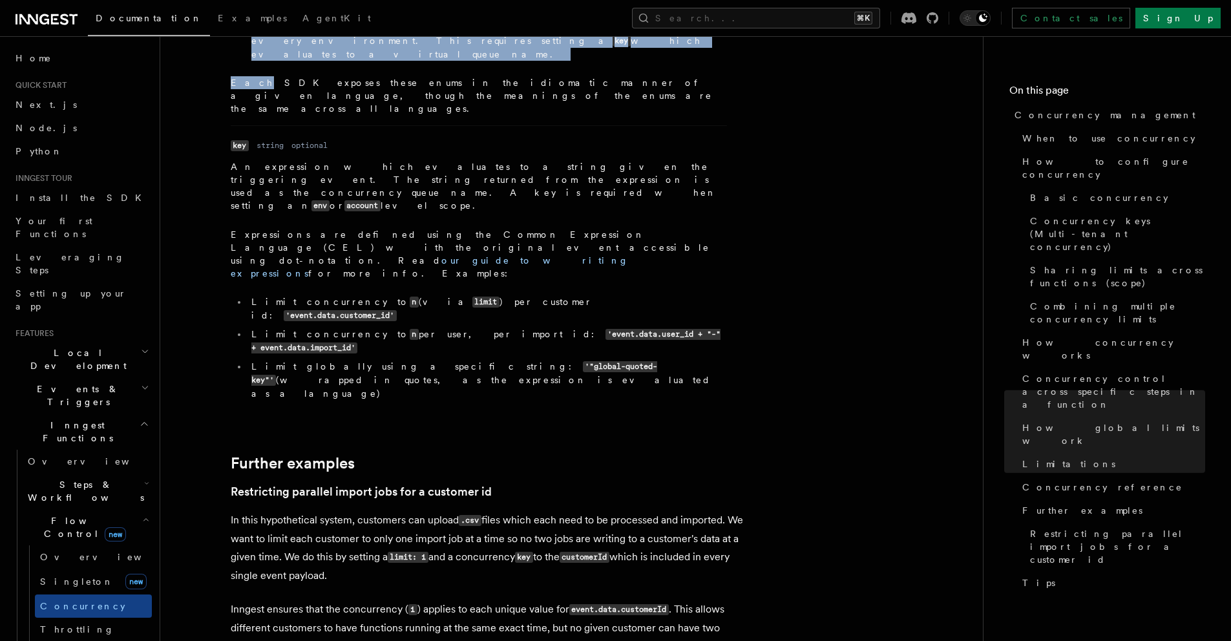
scroll to position [4868, 0]
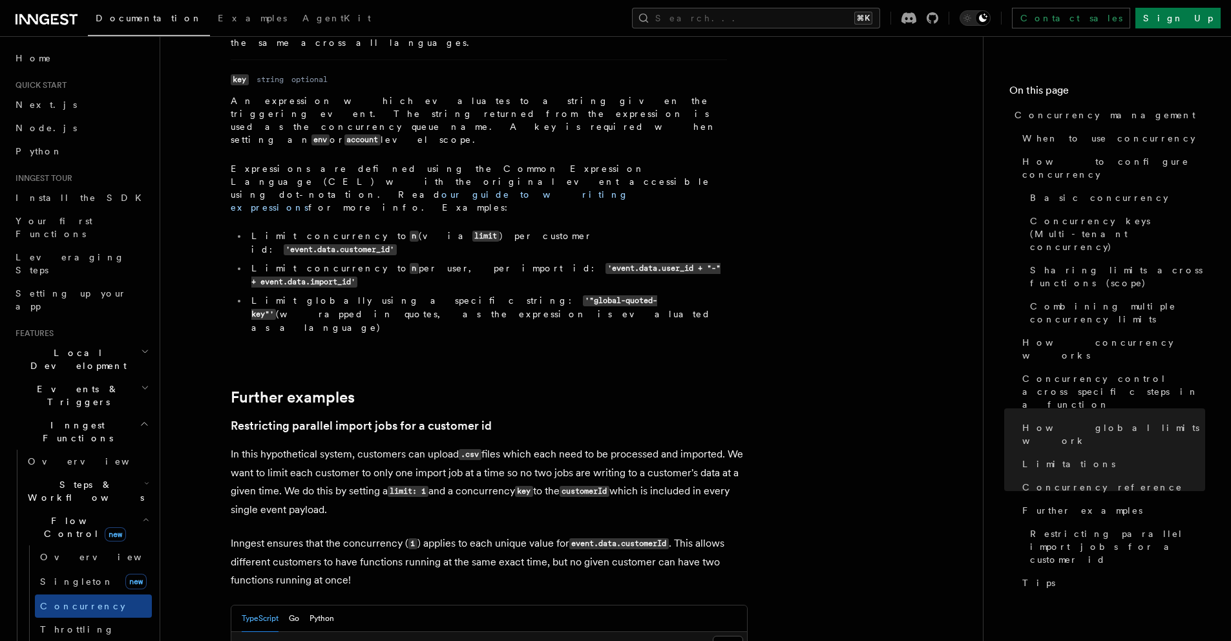
drag, startPoint x: 322, startPoint y: 391, endPoint x: 366, endPoint y: 391, distance: 43.9
drag, startPoint x: 366, startPoint y: 391, endPoint x: 317, endPoint y: 392, distance: 49.7
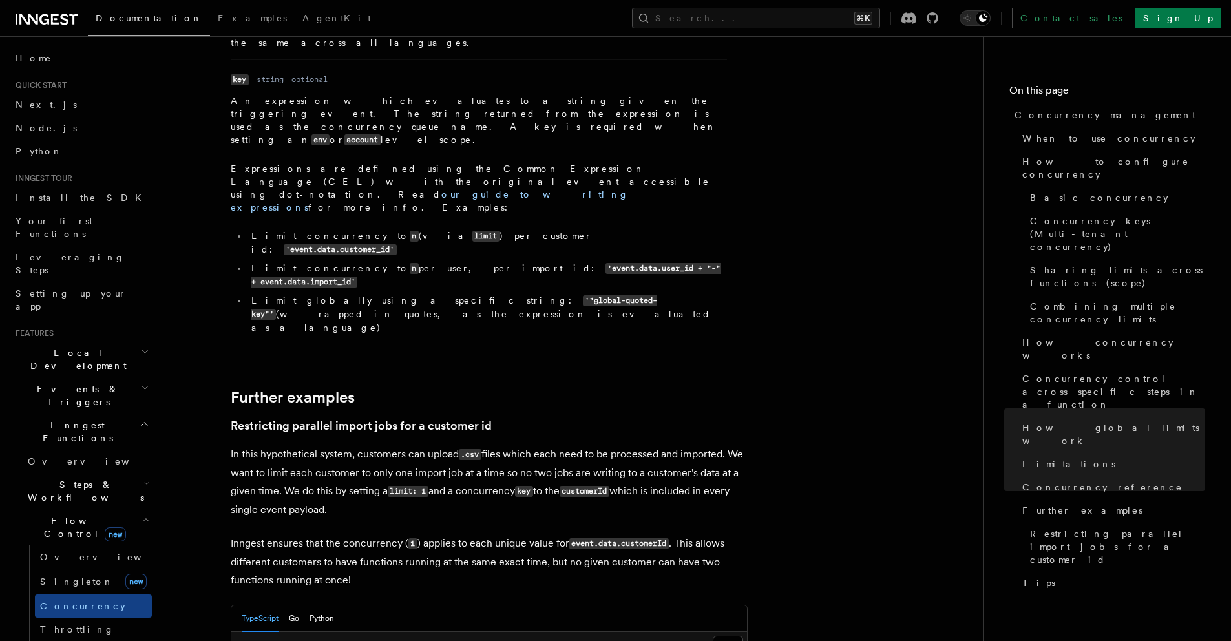
drag, startPoint x: 317, startPoint y: 392, endPoint x: 379, endPoint y: 393, distance: 62.0
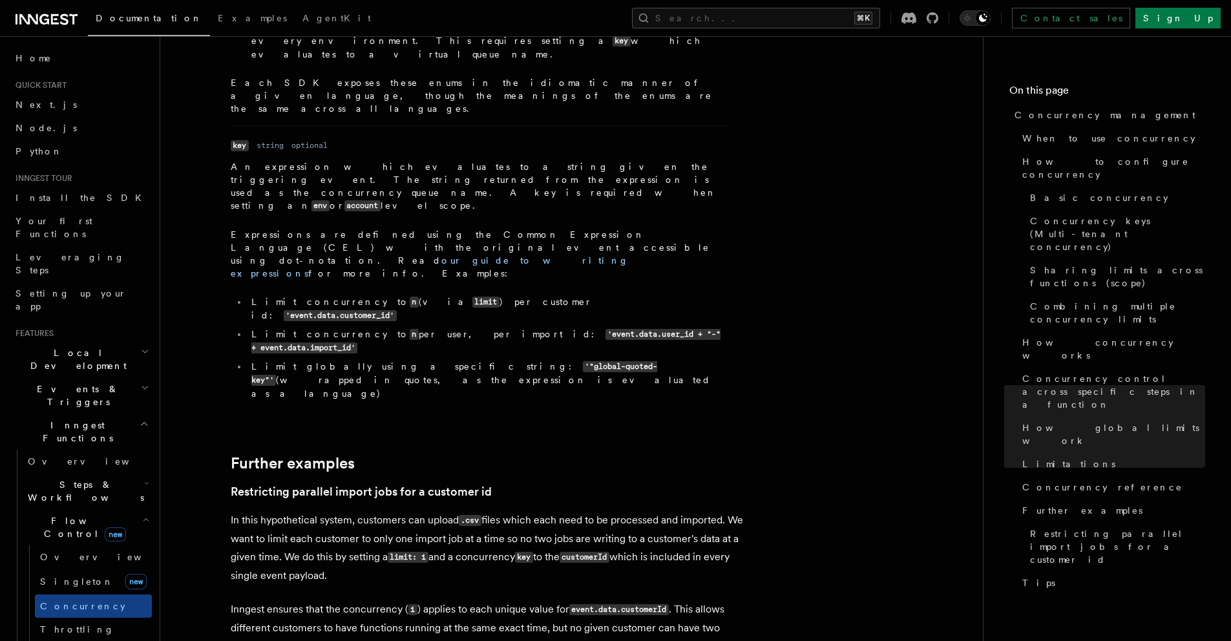
scroll to position [4677, 0]
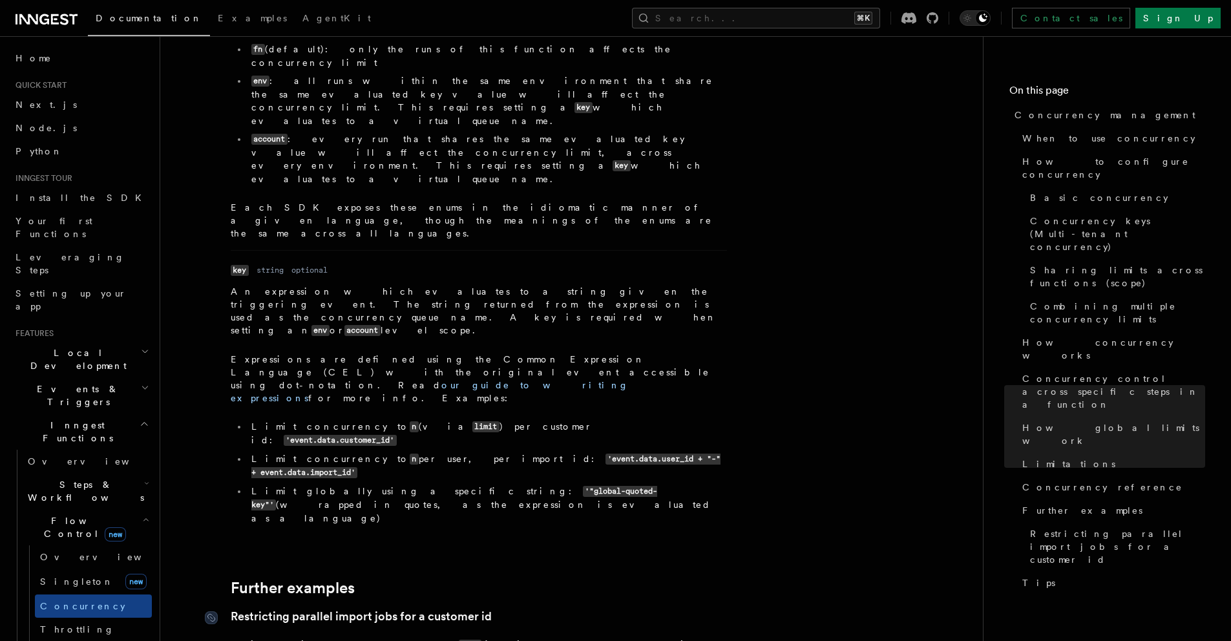
drag, startPoint x: 298, startPoint y: 295, endPoint x: 343, endPoint y: 289, distance: 45.5
click at [343, 607] on link "Restricting parallel import jobs for a customer id" at bounding box center [361, 616] width 261 height 18
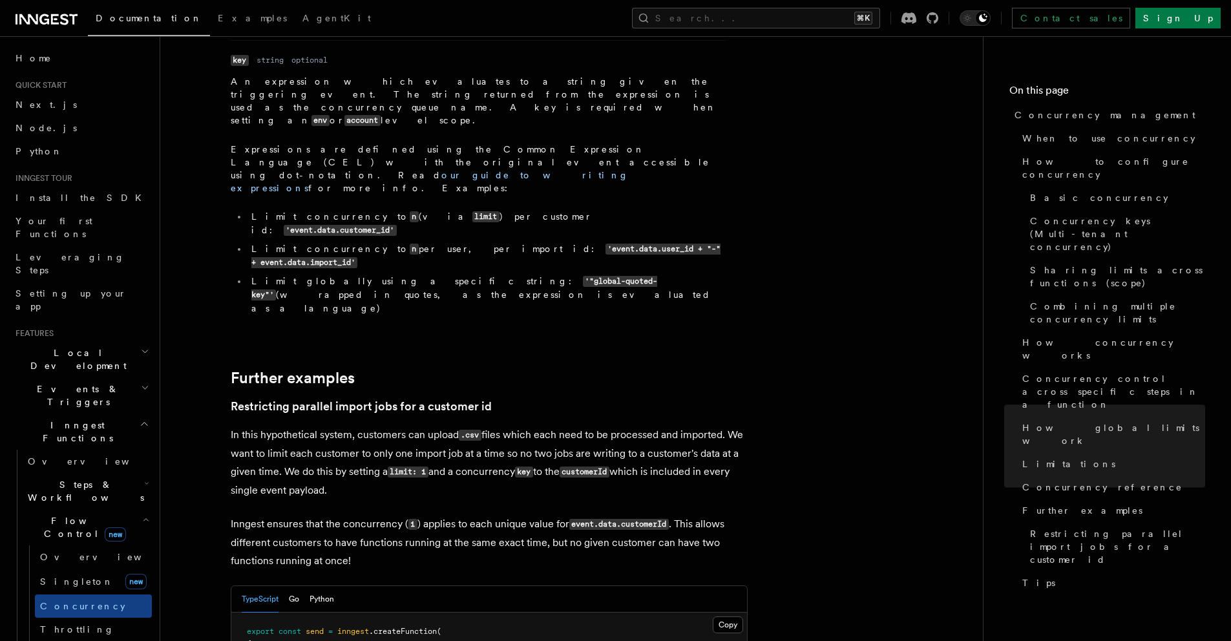
drag, startPoint x: 343, startPoint y: 289, endPoint x: 330, endPoint y: 286, distance: 13.5
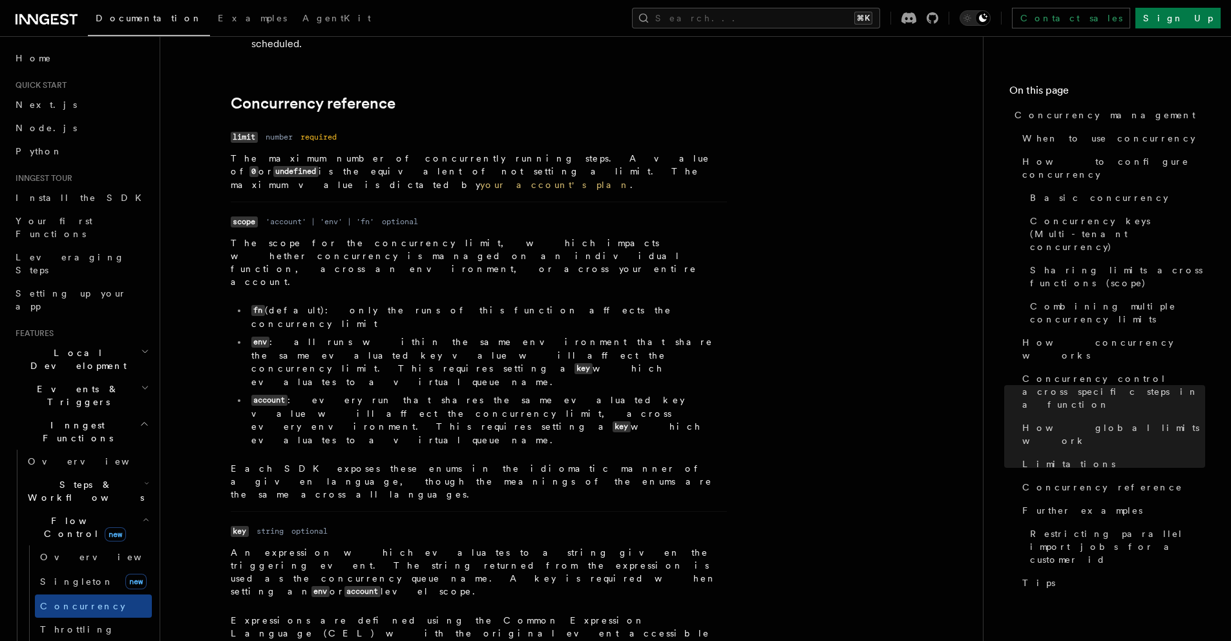
scroll to position [4363, 0]
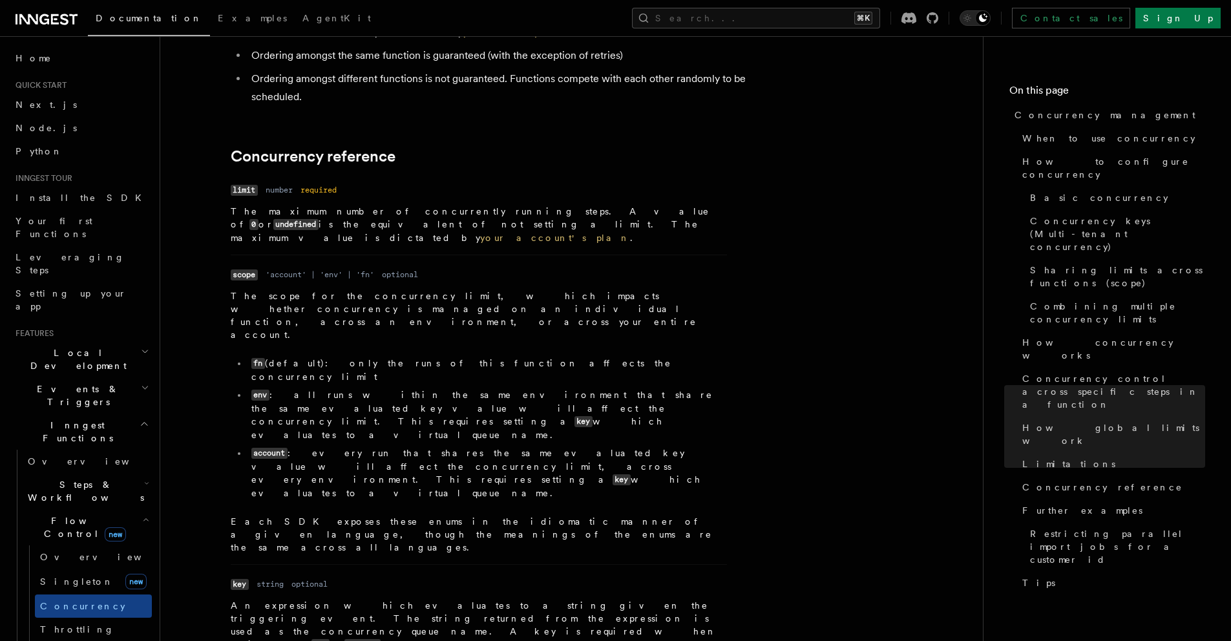
click at [294, 289] on p "The scope for the concurrency limit, which impacts whether concurrency is manag…" at bounding box center [479, 315] width 496 height 52
click at [291, 289] on p "The scope for the concurrency limit, which impacts whether concurrency is manag…" at bounding box center [479, 315] width 496 height 52
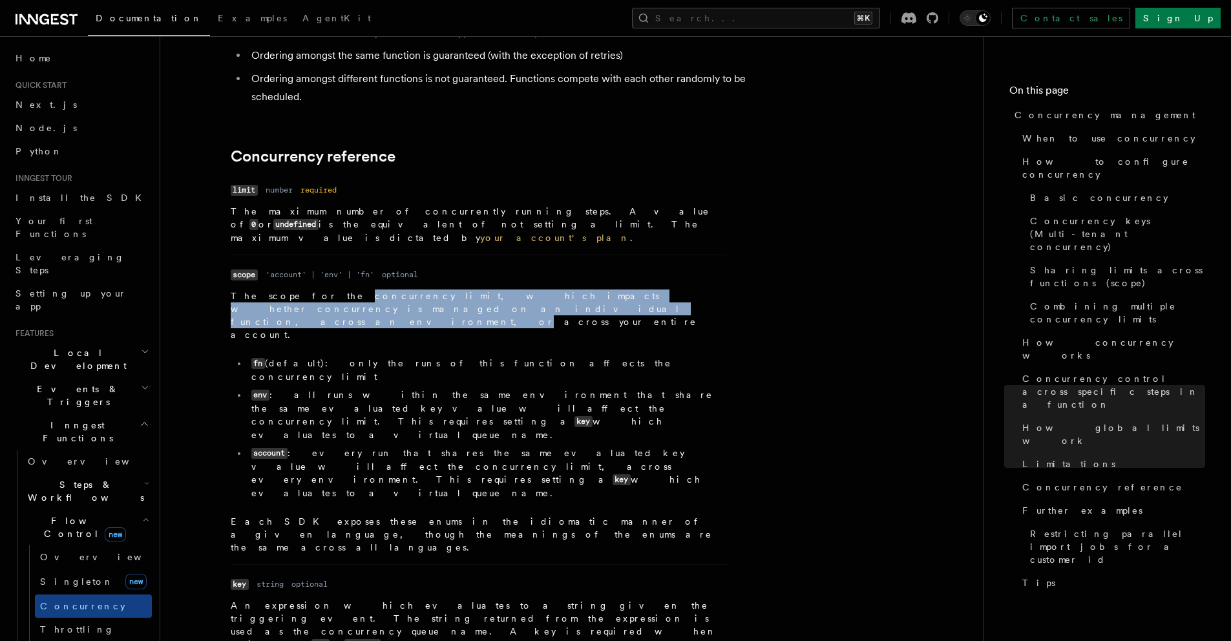
drag, startPoint x: 291, startPoint y: 162, endPoint x: 349, endPoint y: 160, distance: 58.2
click at [349, 289] on p "The scope for the concurrency limit, which impacts whether concurrency is manag…" at bounding box center [479, 315] width 496 height 52
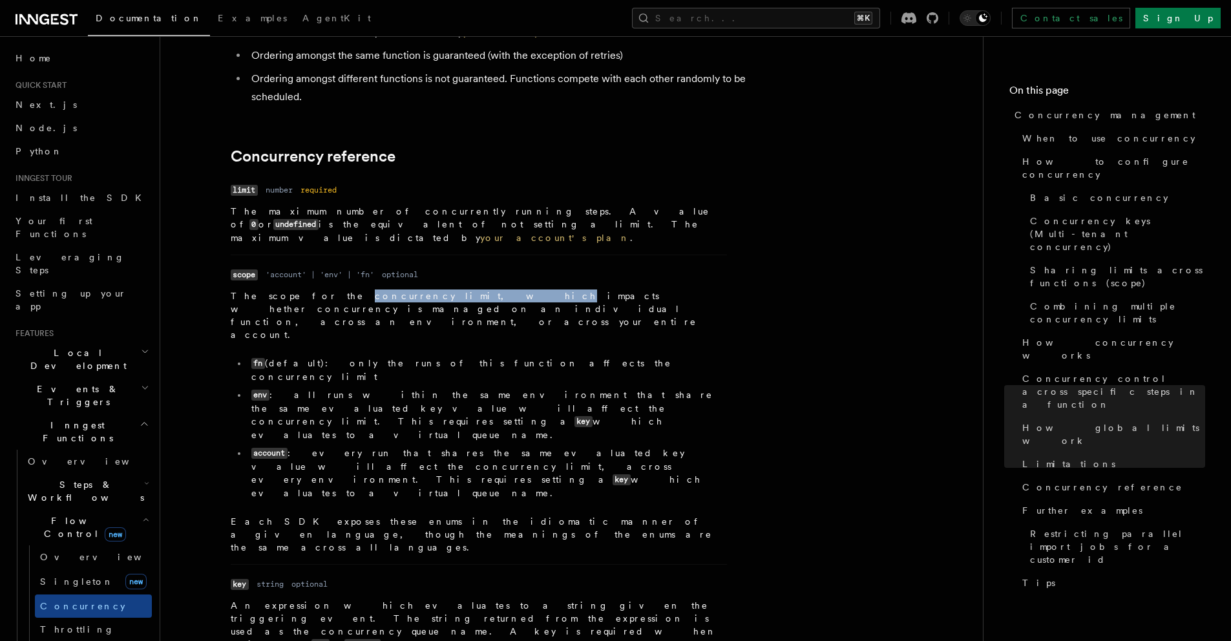
drag, startPoint x: 349, startPoint y: 160, endPoint x: 391, endPoint y: 159, distance: 42.7
click at [391, 289] on p "The scope for the concurrency limit, which impacts whether concurrency is manag…" at bounding box center [479, 315] width 496 height 52
click at [300, 357] on li "fn (default): only the runs of this function affects the concurrency limit" at bounding box center [486, 370] width 479 height 26
drag, startPoint x: 300, startPoint y: 200, endPoint x: 335, endPoint y: 200, distance: 34.9
click at [335, 357] on li "fn (default): only the runs of this function affects the concurrency limit" at bounding box center [486, 370] width 479 height 26
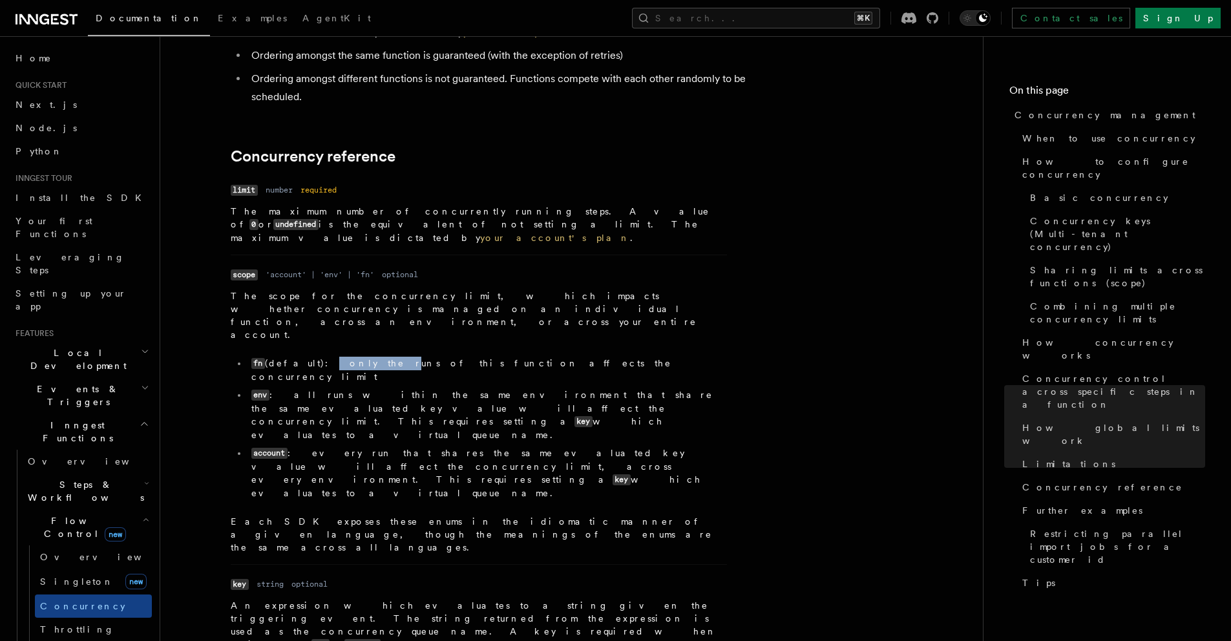
click at [335, 357] on li "fn (default): only the runs of this function affects the concurrency limit" at bounding box center [486, 370] width 479 height 26
drag, startPoint x: 335, startPoint y: 200, endPoint x: 421, endPoint y: 202, distance: 86.6
click at [399, 357] on li "fn (default): only the runs of this function affects the concurrency limit" at bounding box center [486, 370] width 479 height 26
click at [510, 357] on li "fn (default): only the runs of this function affects the concurrency limit" at bounding box center [486, 370] width 479 height 26
drag
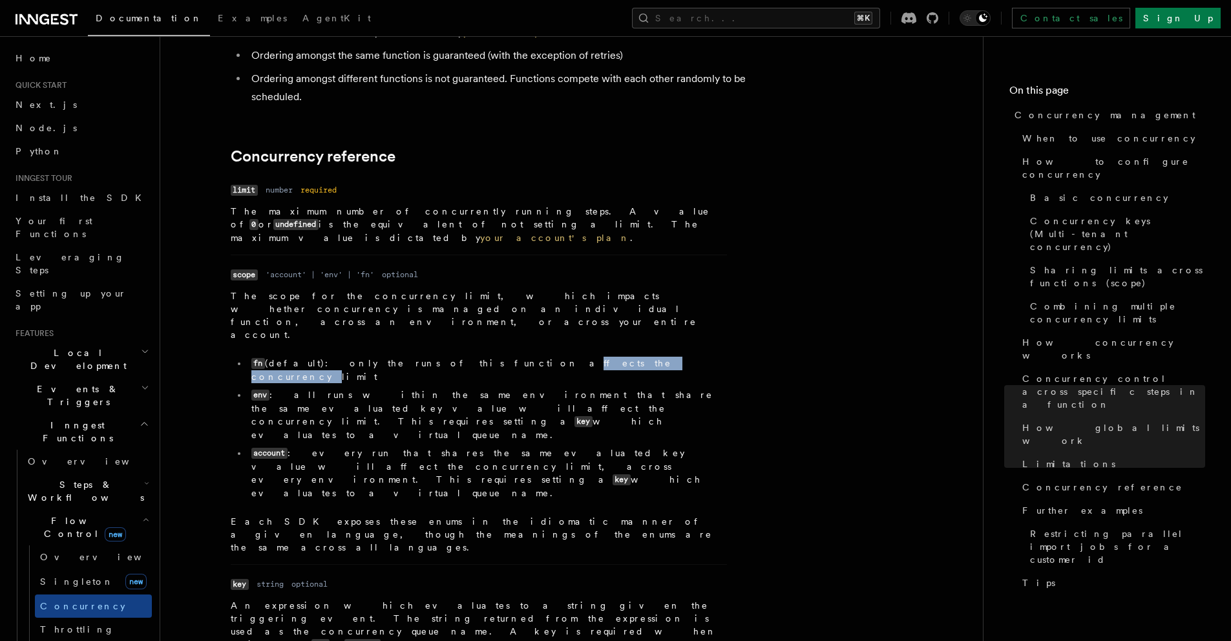
click at [429, 357] on li "fn (default): only the runs of this function affects the concurrency limit" at bounding box center [486, 370] width 479 height 26
click at [294, 388] on li "env : all runs within the same environment that share the same evaluated key va…" at bounding box center [486, 414] width 479 height 53
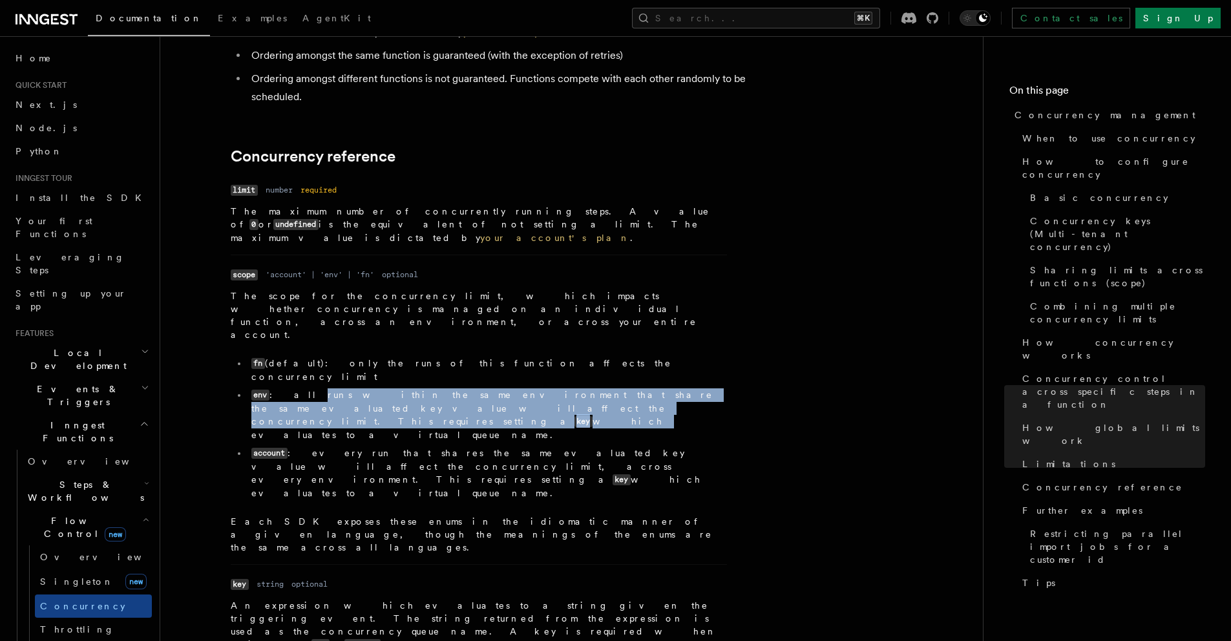
click at [373, 388] on li "env : all runs within the same environment that share the same evaluated key va…" at bounding box center [486, 414] width 479 height 53
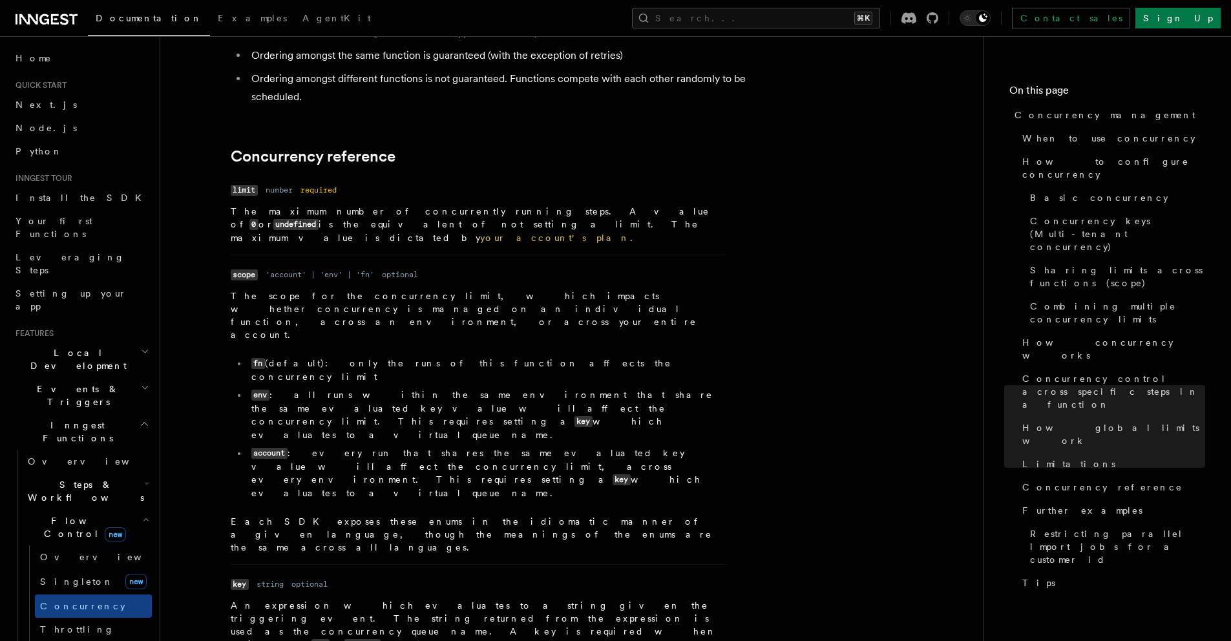
click at [335, 446] on li "account : every run that shares the same evaluated key value will affect the co…" at bounding box center [486, 472] width 479 height 53
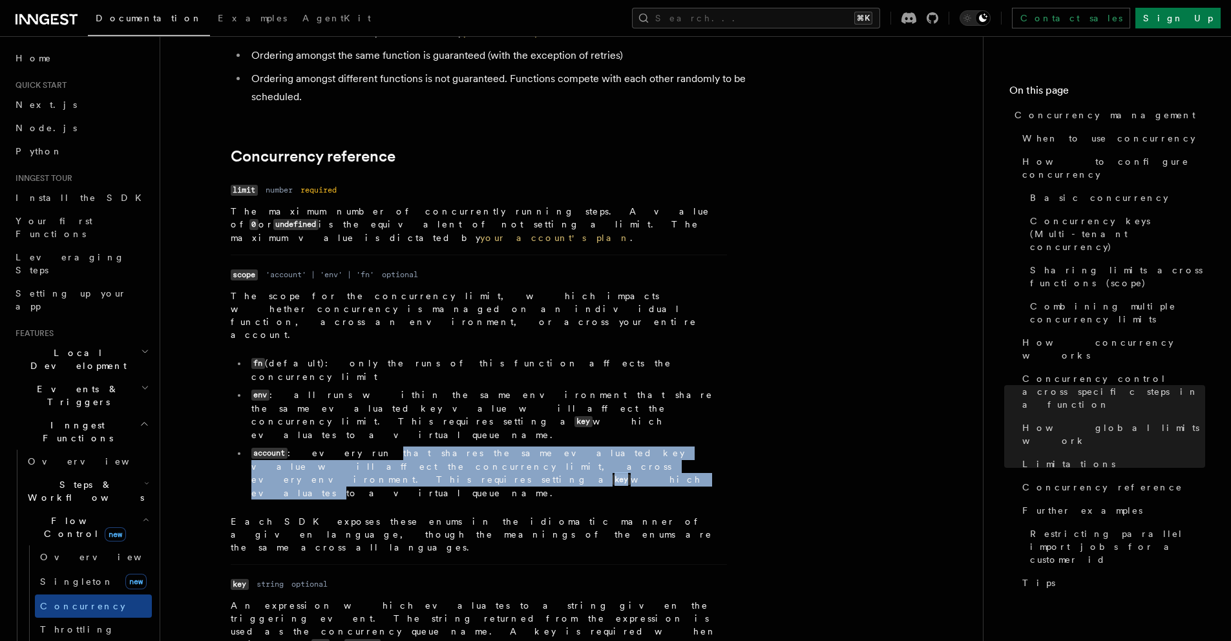
click at [455, 446] on li "account : every run that shares the same evaluated key value will affect the co…" at bounding box center [486, 472] width 479 height 53
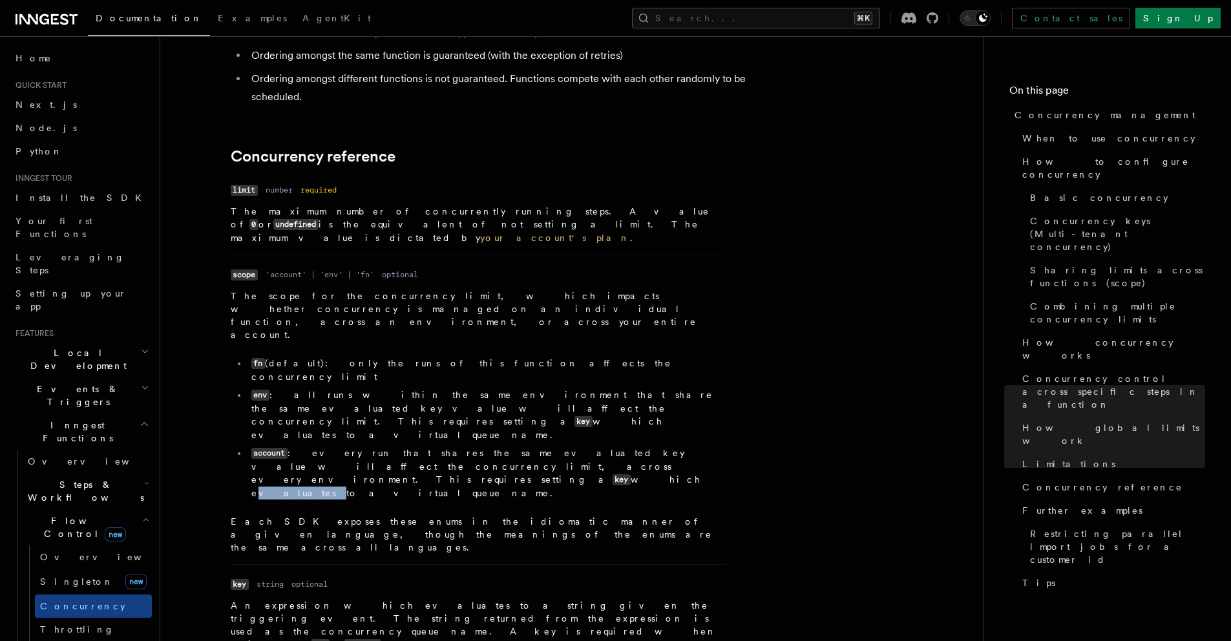
click at [454, 446] on li "account : every run that shares the same evaluated key value will affect the co…" at bounding box center [486, 472] width 479 height 53
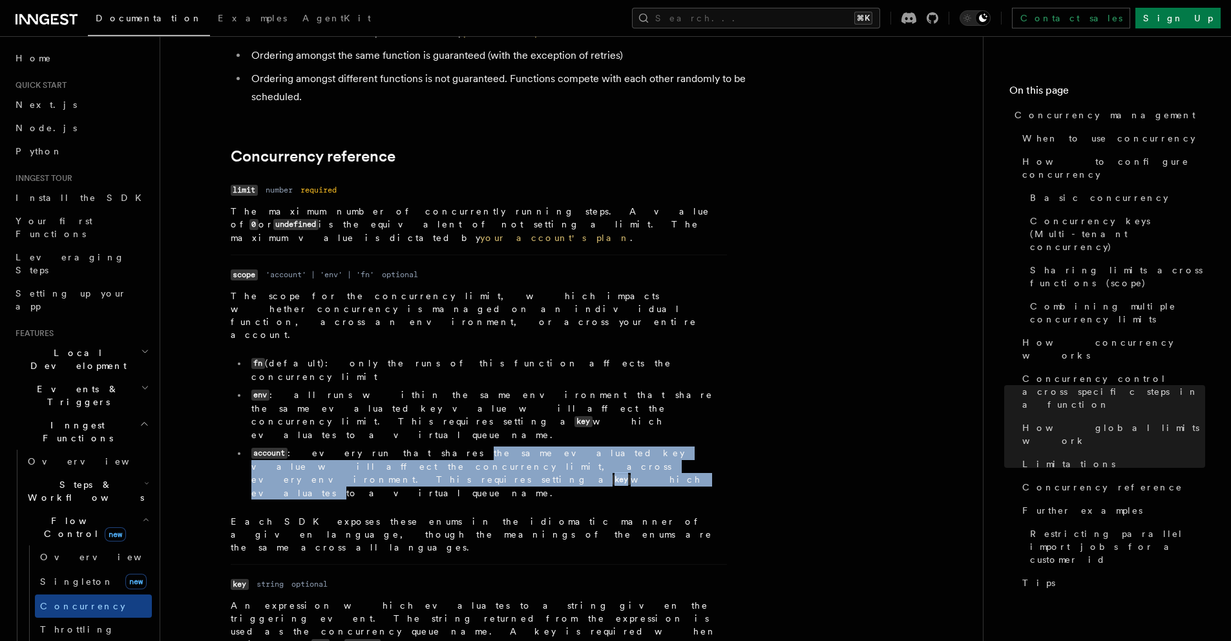
drag, startPoint x: 454, startPoint y: 263, endPoint x: 377, endPoint y: 253, distance: 77.5
click at [381, 446] on li "account : every run that shares the same evaluated key value will affect the co…" at bounding box center [486, 472] width 479 height 53
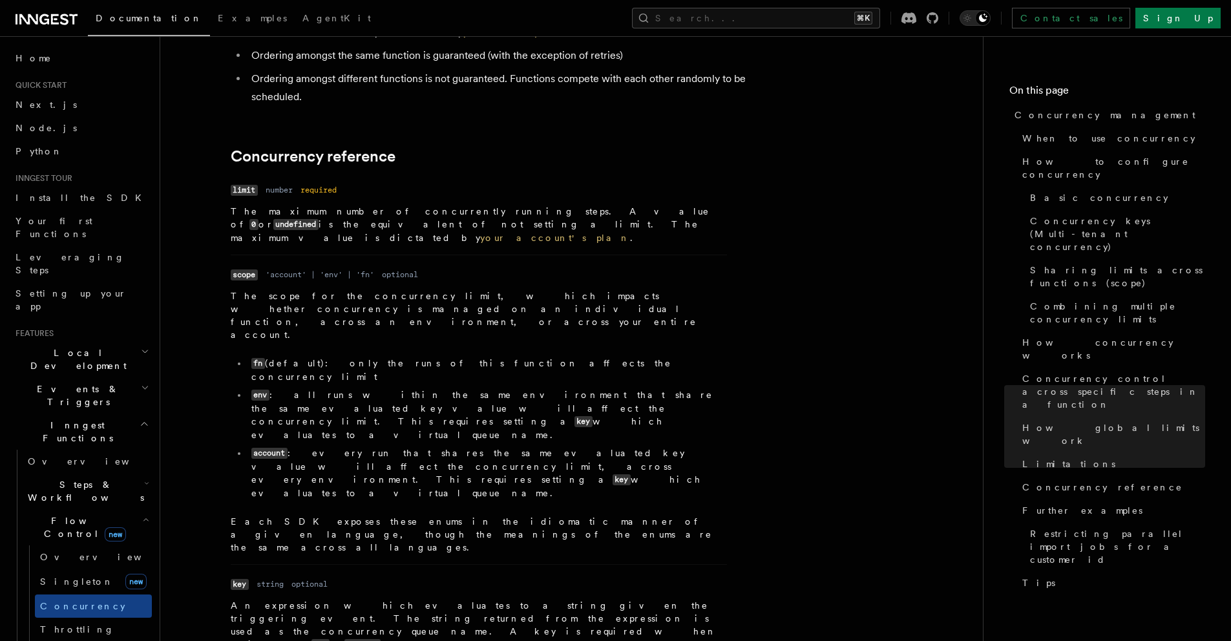
click at [362, 446] on li "account : every run that shares the same evaluated key value will affect the co…" at bounding box center [486, 472] width 479 height 53
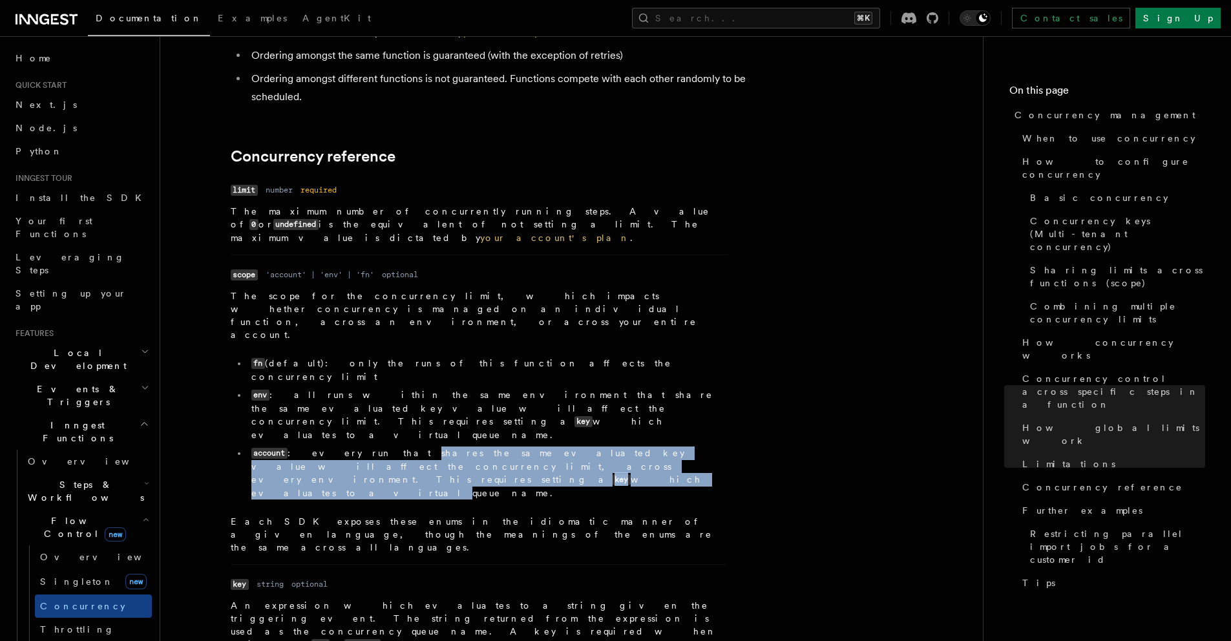
click at [533, 446] on li "account : every run that shares the same evaluated key value will affect the co…" at bounding box center [486, 472] width 479 height 53
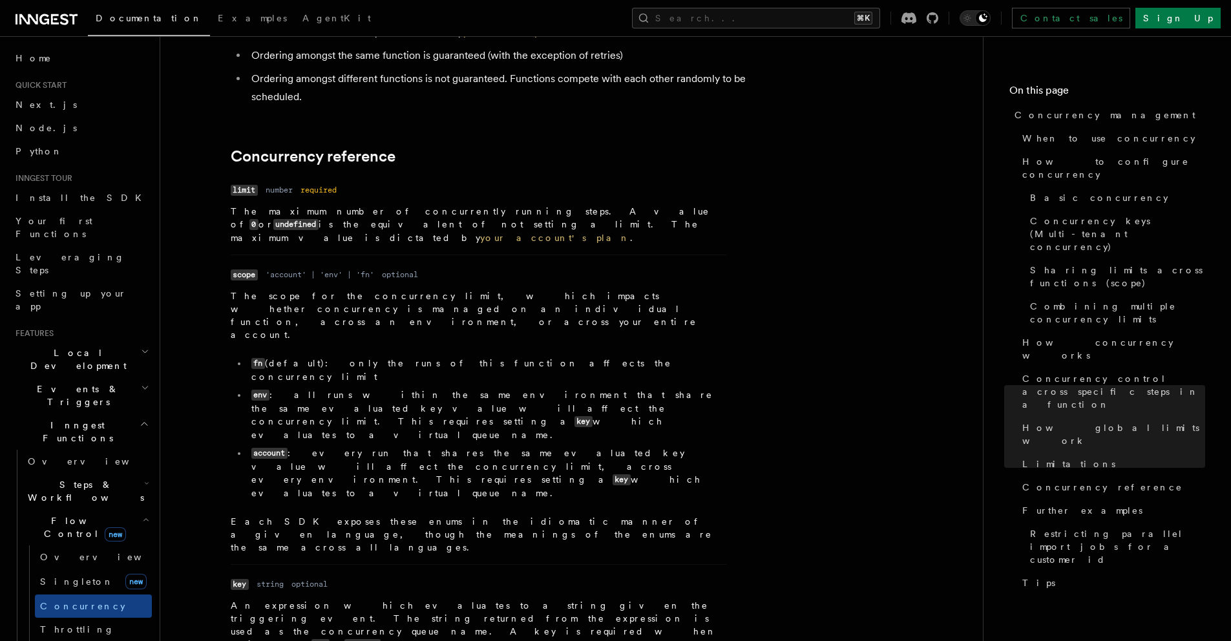
click at [558, 446] on li "account : every run that shares the same evaluated key value will affect the co…" at bounding box center [486, 472] width 479 height 53
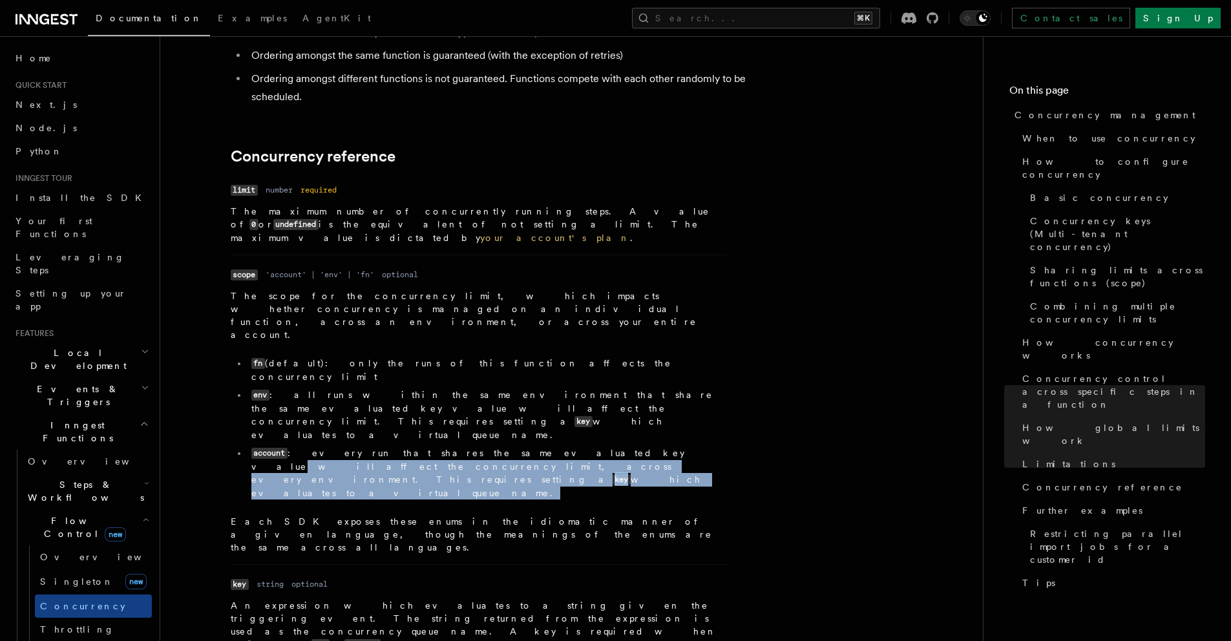
drag, startPoint x: 558, startPoint y: 262, endPoint x: 486, endPoint y: 253, distance: 72.2
click at [492, 446] on li "account : every run that shares the same evaluated key value will affect the co…" at bounding box center [486, 472] width 479 height 53
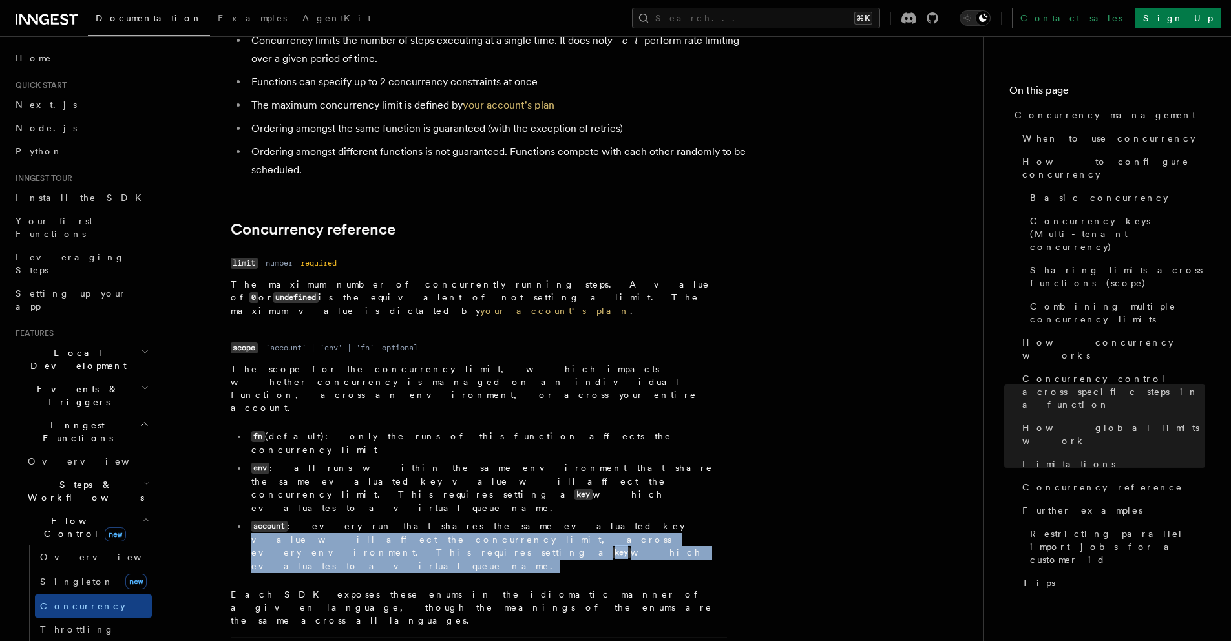
scroll to position [4256, 0]
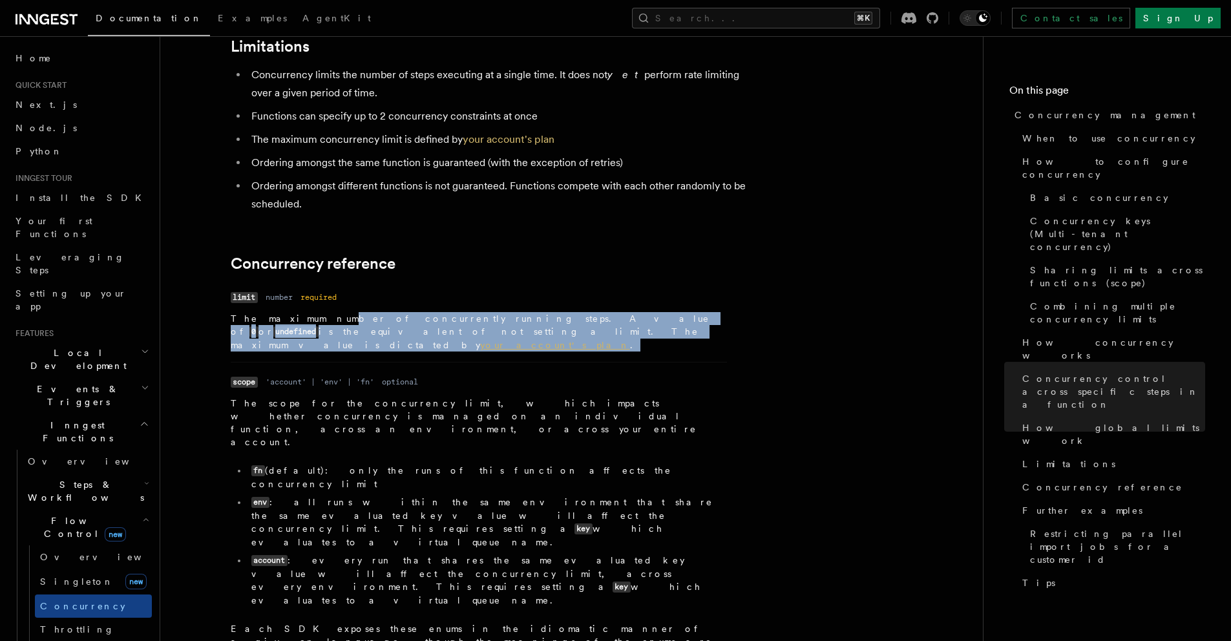
drag, startPoint x: 306, startPoint y: 196, endPoint x: 488, endPoint y: 207, distance: 181.9
click at [468, 312] on p "The maximum number of concurrently running steps. A value of 0 or undefined is …" at bounding box center [479, 331] width 496 height 39
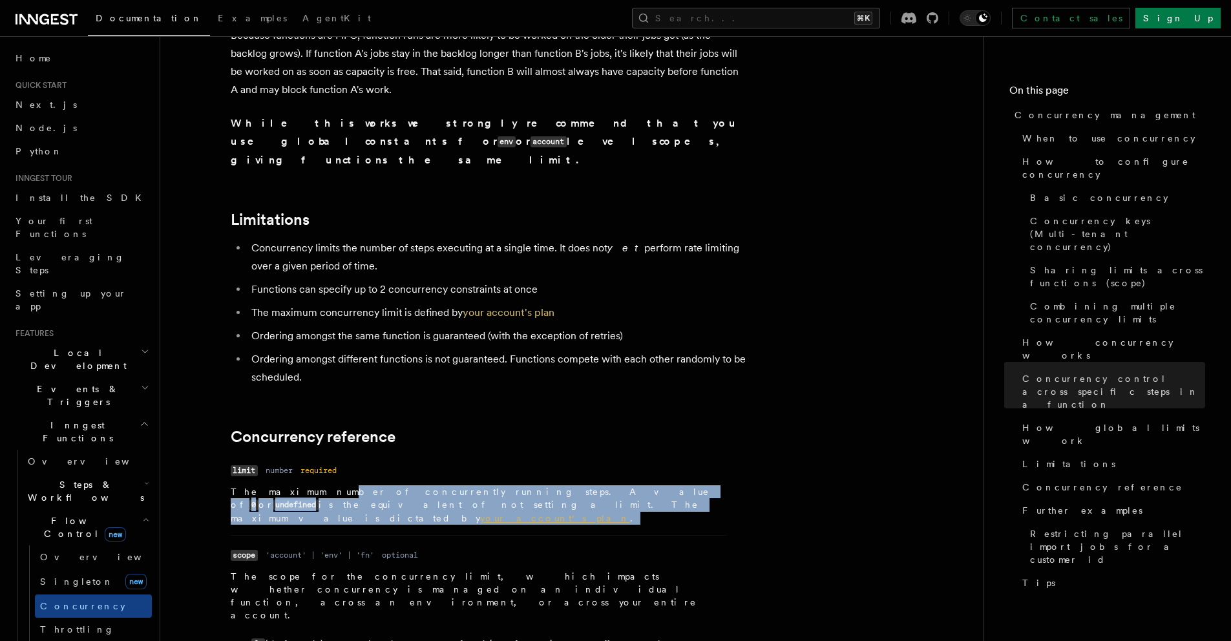
scroll to position [4039, 0]
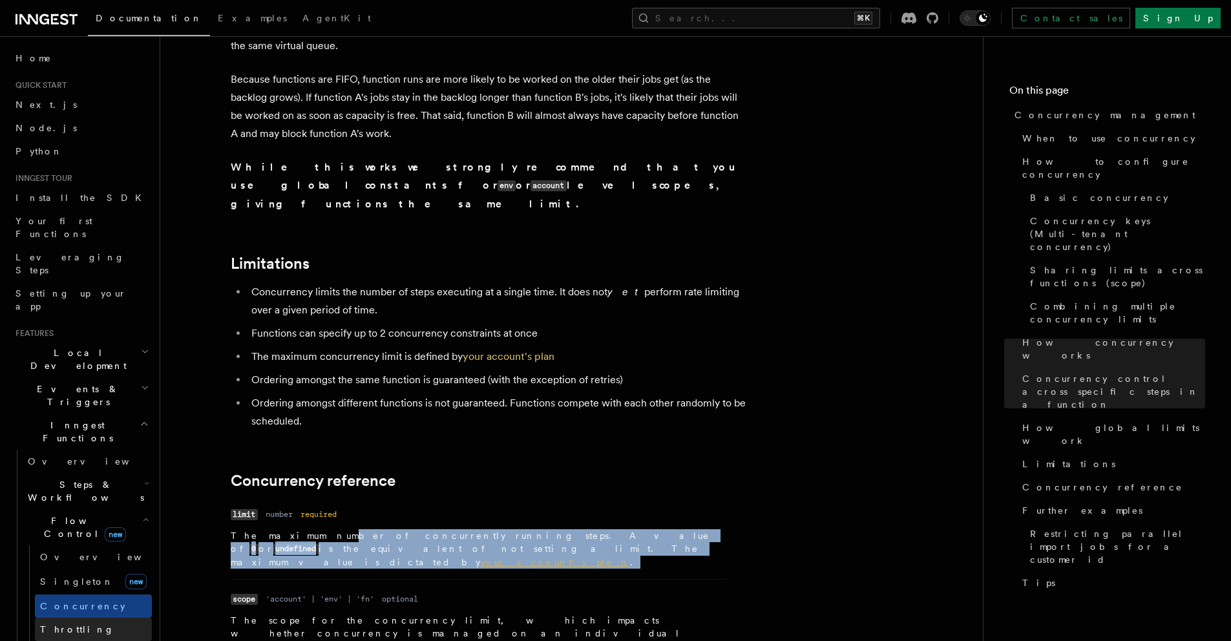
click at [78, 618] on link "Throttling" at bounding box center [93, 629] width 117 height 23
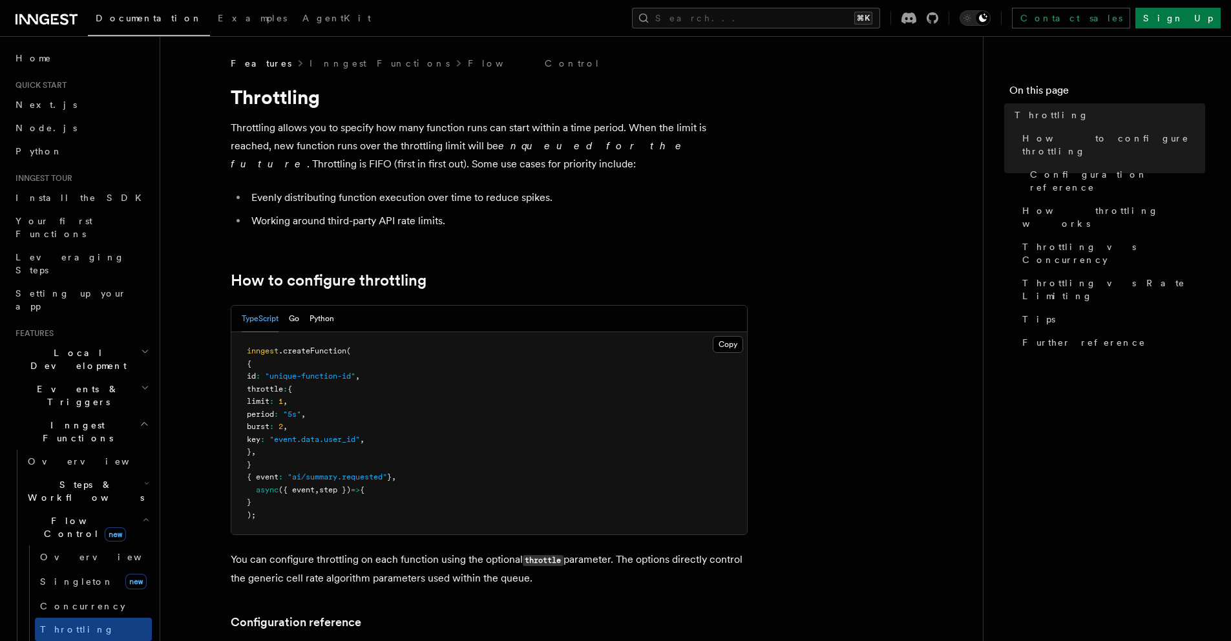
click at [89, 640] on span "Rate limiting" at bounding box center [95, 652] width 110 height 10
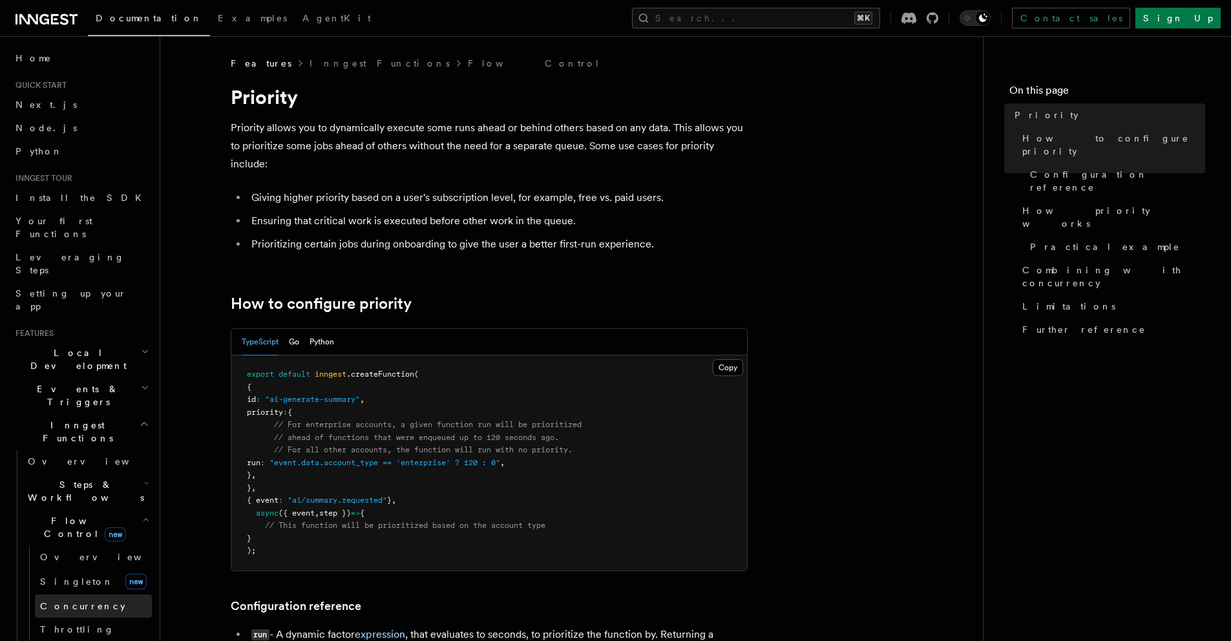
click at [87, 601] on span "Concurrency" at bounding box center [82, 606] width 85 height 10
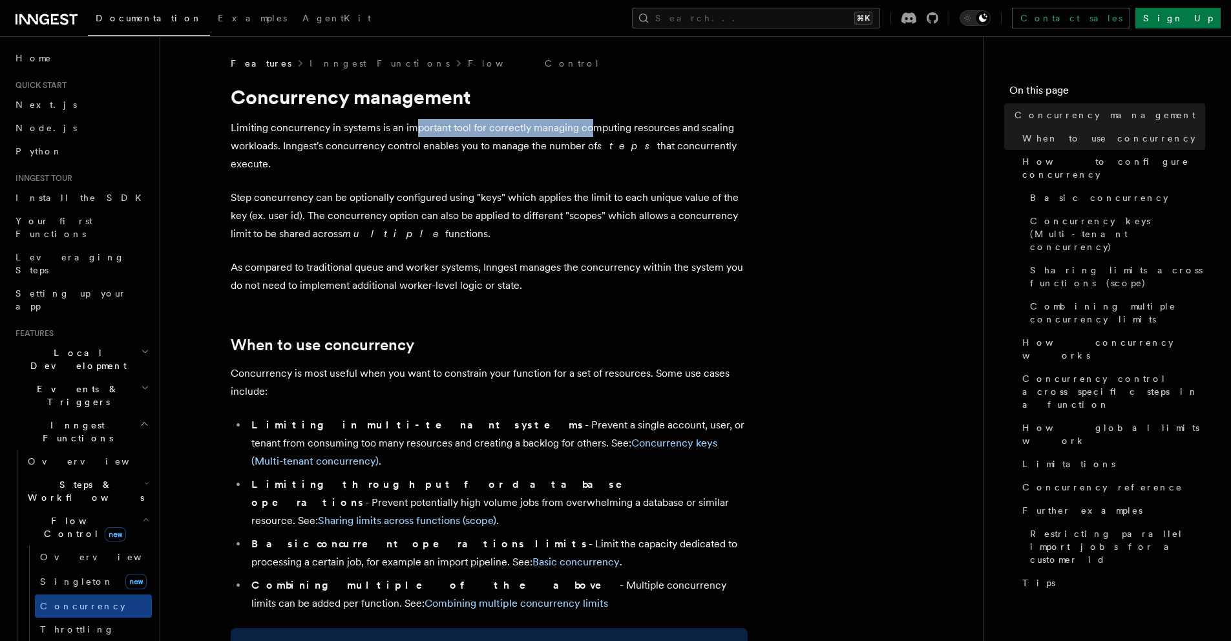
drag, startPoint x: 419, startPoint y: 124, endPoint x: 592, endPoint y: 121, distance: 173.8
click at [592, 121] on p "Limiting concurrency in systems is an important tool for correctly managing com…" at bounding box center [489, 146] width 517 height 54
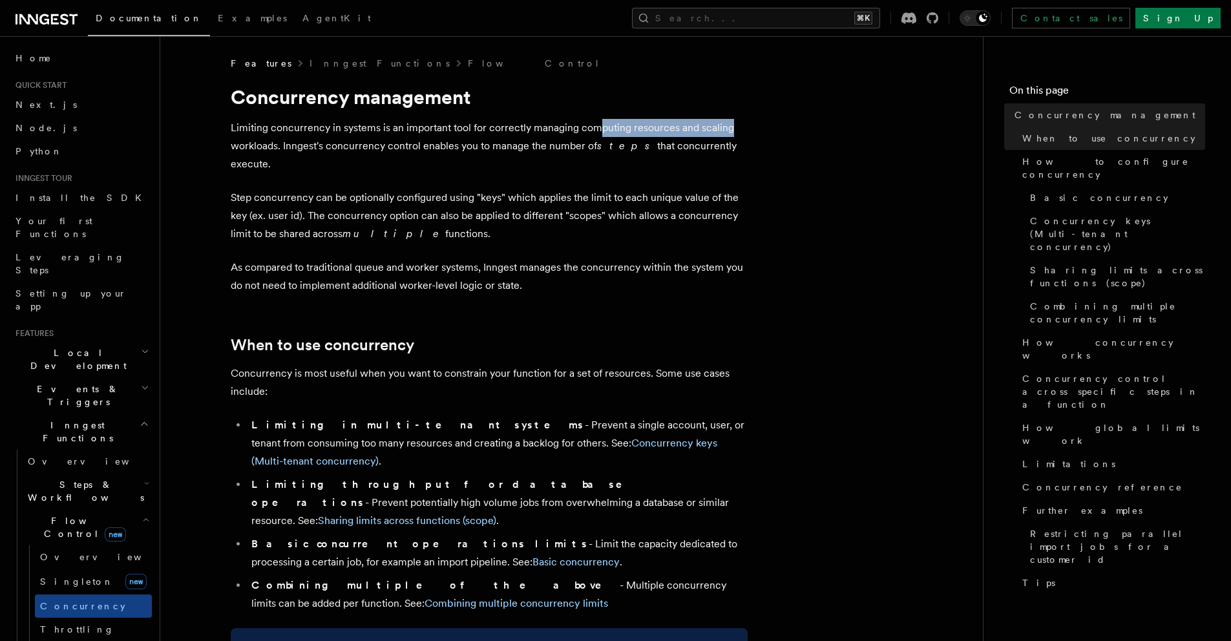
drag, startPoint x: 707, startPoint y: 120, endPoint x: 769, endPoint y: 122, distance: 62.0
drag, startPoint x: 769, startPoint y: 122, endPoint x: 473, endPoint y: 130, distance: 296.0
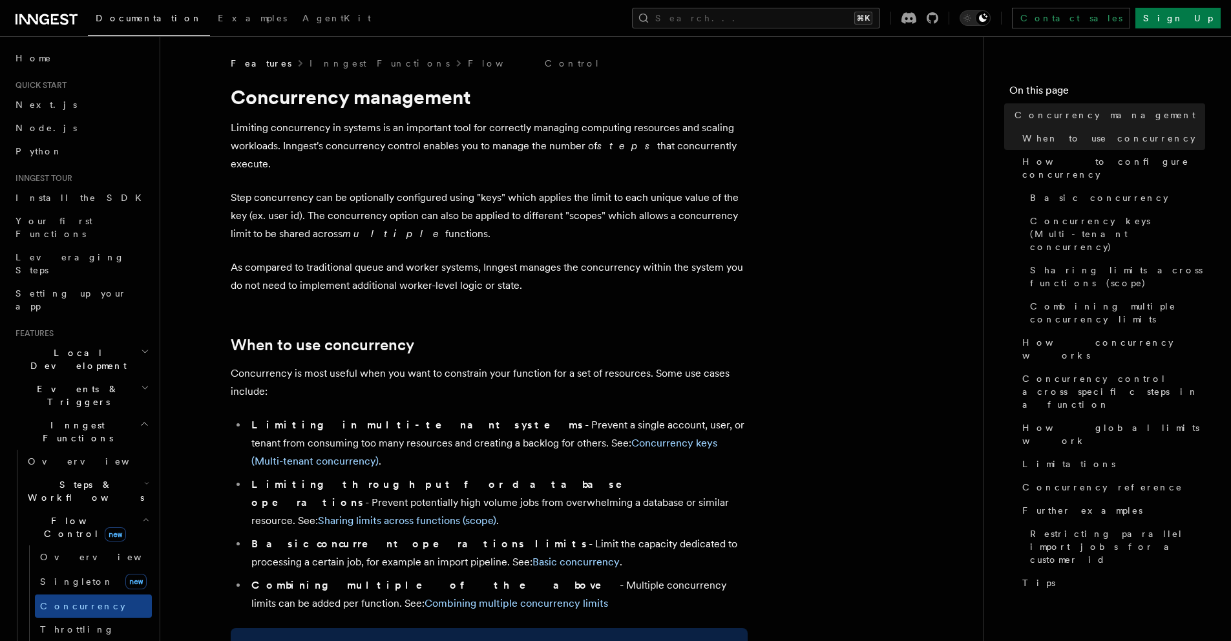
click at [339, 189] on p "Step concurrency can be optionally configured using "keys" which applies the li…" at bounding box center [489, 216] width 517 height 54
drag, startPoint x: 339, startPoint y: 174, endPoint x: 527, endPoint y: 176, distance: 188.0
click at [527, 189] on p "Step concurrency can be optionally configured using "keys" which applies the li…" at bounding box center [489, 216] width 517 height 54
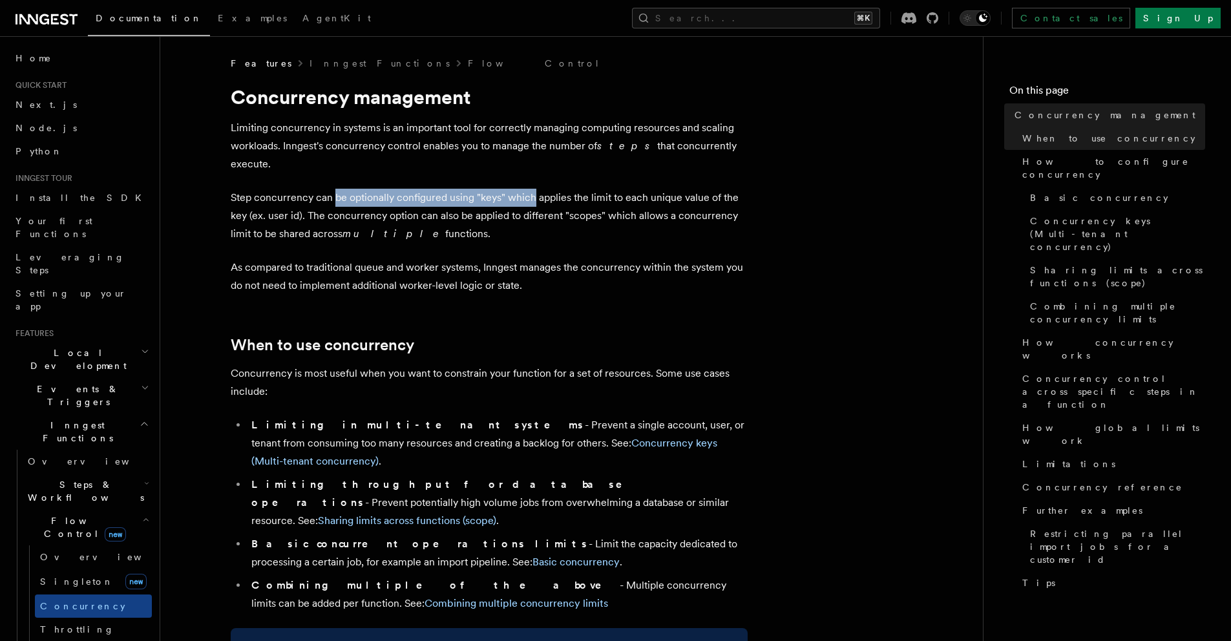
click at [424, 189] on p "Step concurrency can be optionally configured using "keys" which applies the li…" at bounding box center [489, 216] width 517 height 54
drag, startPoint x: 424, startPoint y: 182, endPoint x: 541, endPoint y: 182, distance: 116.3
click at [541, 189] on p "Step concurrency can be optionally configured using "keys" which applies the li…" at bounding box center [489, 216] width 517 height 54
click at [543, 189] on p "Step concurrency can be optionally configured using "keys" which applies the li…" at bounding box center [489, 216] width 517 height 54
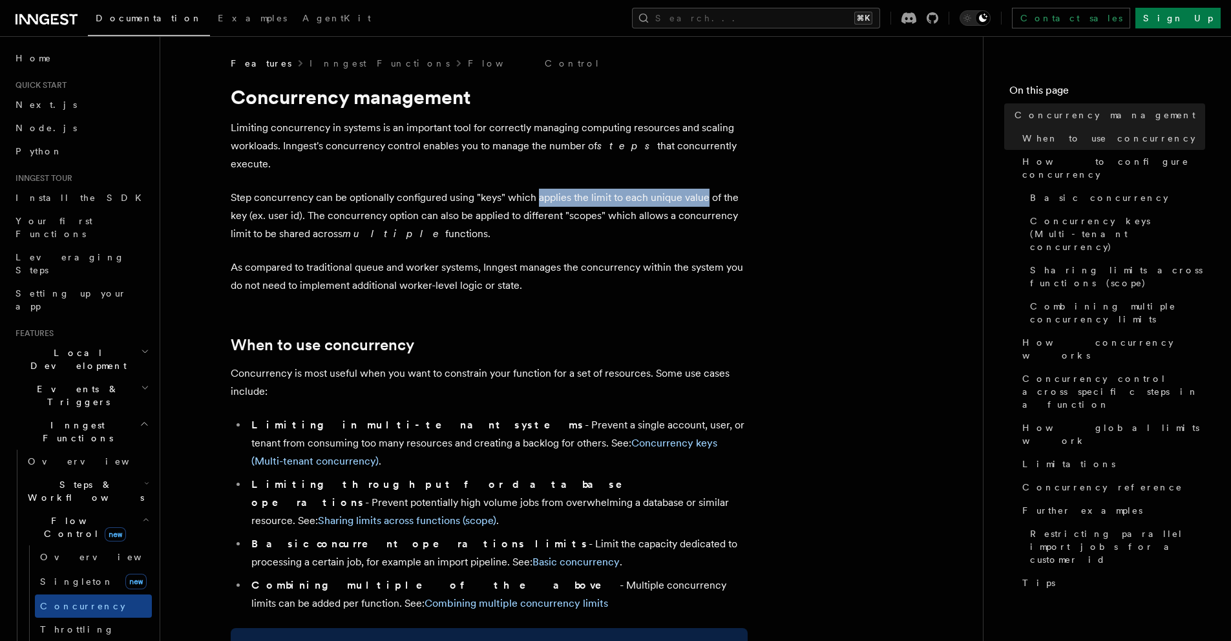
drag, startPoint x: 543, startPoint y: 182, endPoint x: 703, endPoint y: 181, distance: 159.6
click at [701, 189] on p "Step concurrency can be optionally configured using "keys" which applies the li…" at bounding box center [489, 216] width 517 height 54
click at [703, 189] on p "Step concurrency can be optionally configured using "keys" which applies the li…" at bounding box center [489, 216] width 517 height 54
drag, startPoint x: 703, startPoint y: 181, endPoint x: 517, endPoint y: 183, distance: 186.1
click at [533, 189] on p "Step concurrency can be optionally configured using "keys" which applies the li…" at bounding box center [489, 216] width 517 height 54
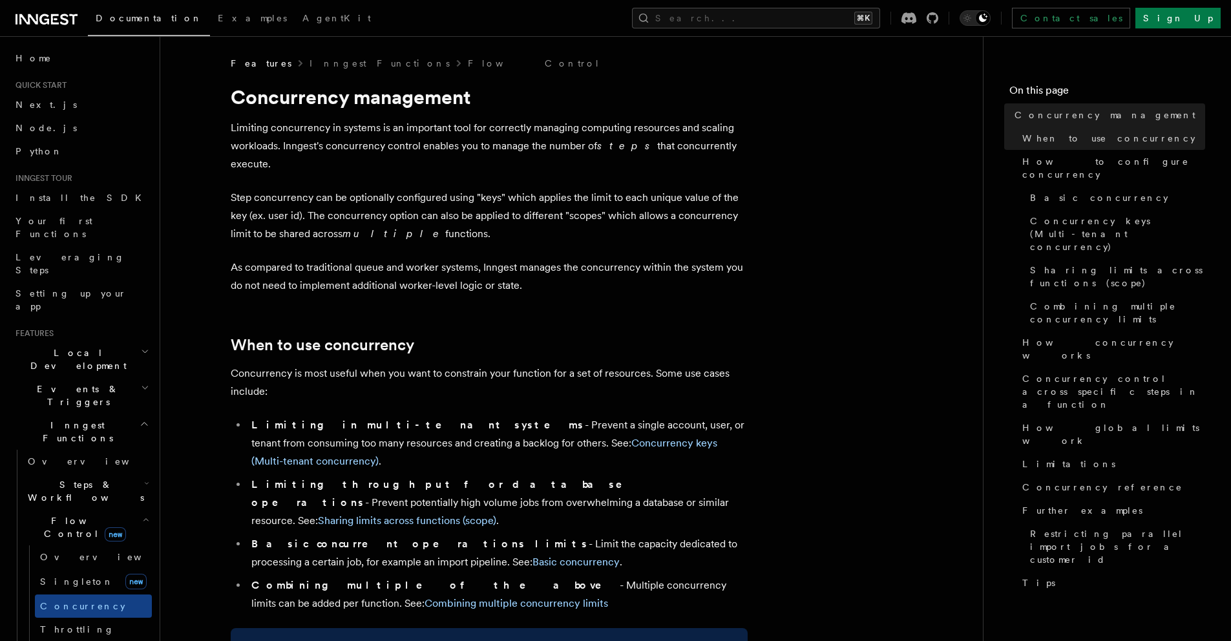
click at [331, 202] on p "Step concurrency can be optionally configured using "keys" which applies the li…" at bounding box center [489, 216] width 517 height 54
drag, startPoint x: 331, startPoint y: 202, endPoint x: 446, endPoint y: 202, distance: 114.3
click at [446, 202] on p "Step concurrency can be optionally configured using "keys" which applies the li…" at bounding box center [489, 216] width 517 height 54
click at [449, 202] on p "Step concurrency can be optionally configured using "keys" which applies the li…" at bounding box center [489, 216] width 517 height 54
drag, startPoint x: 449, startPoint y: 202, endPoint x: 560, endPoint y: 202, distance: 111.1
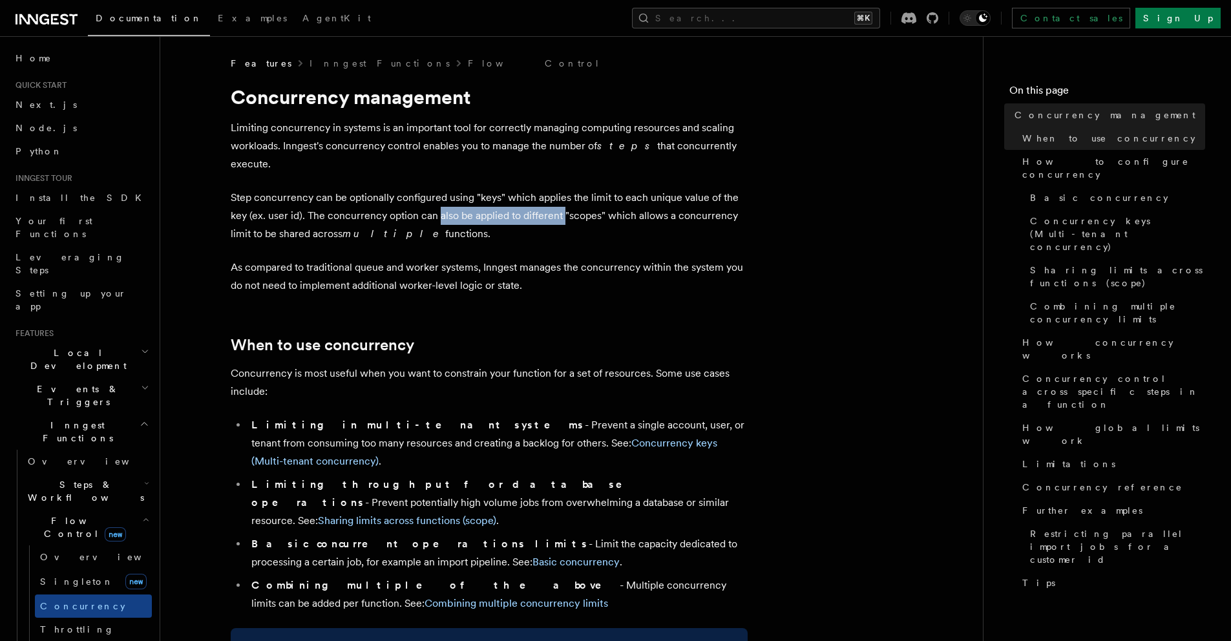
click at [559, 202] on p "Step concurrency can be optionally configured using "keys" which applies the li…" at bounding box center [489, 216] width 517 height 54
click at [560, 202] on p "Step concurrency can be optionally configured using "keys" which applies the li…" at bounding box center [489, 216] width 517 height 54
drag, startPoint x: 560, startPoint y: 202, endPoint x: 567, endPoint y: 201, distance: 6.5
click at [561, 202] on p "Step concurrency can be optionally configured using "keys" which applies the li…" at bounding box center [489, 216] width 517 height 54
click at [601, 199] on p "Step concurrency can be optionally configured using "keys" which applies the li…" at bounding box center [489, 216] width 517 height 54
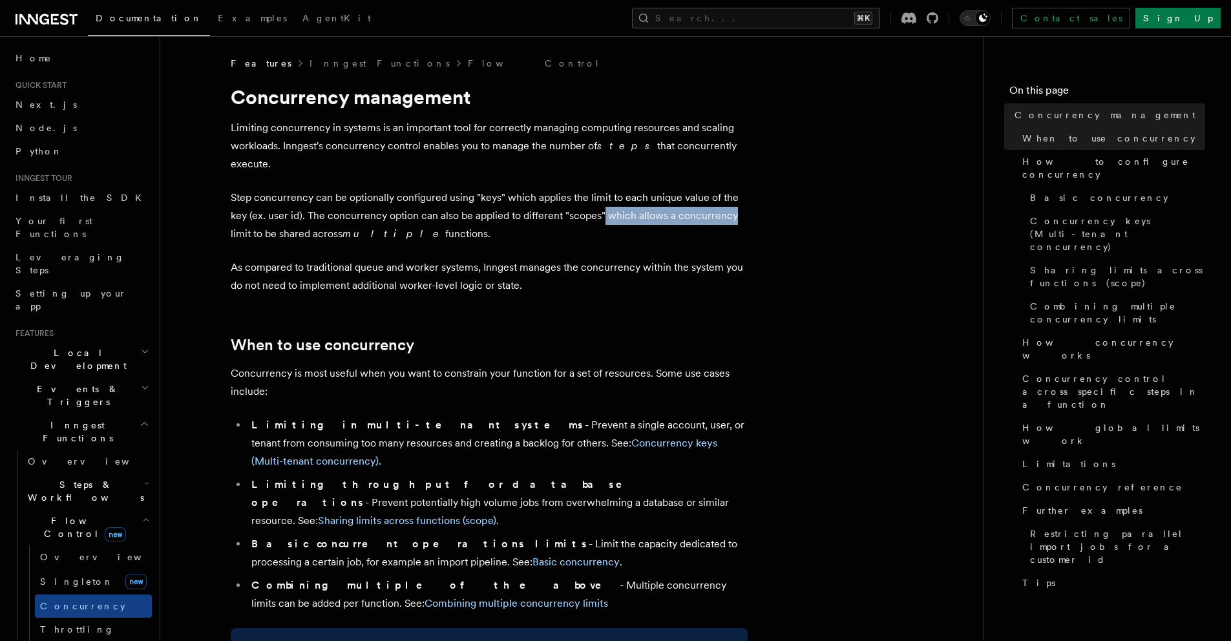
drag, startPoint x: 601, startPoint y: 199, endPoint x: 737, endPoint y: 197, distance: 136.3
click at [738, 197] on p "Step concurrency can be optionally configured using "keys" which applies the li…" at bounding box center [489, 216] width 517 height 54
click at [422, 224] on p "Step concurrency can be optionally configured using "keys" which applies the li…" at bounding box center [489, 216] width 517 height 54
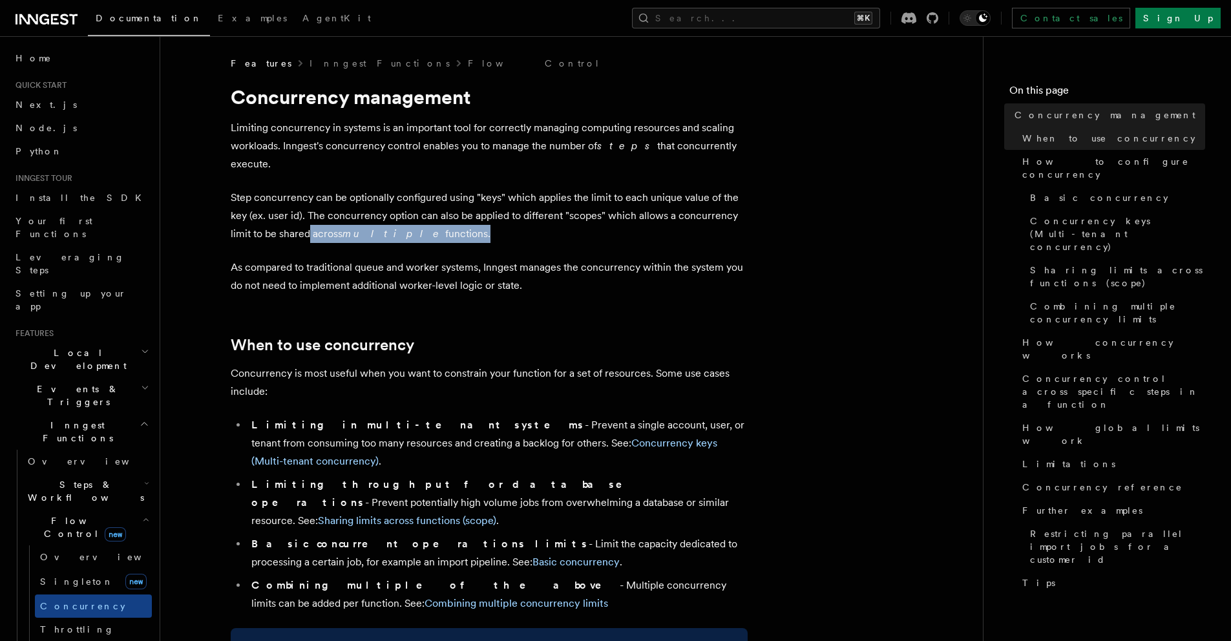
drag, startPoint x: 422, startPoint y: 224, endPoint x: 302, endPoint y: 219, distance: 119.6
click at [303, 219] on p "Step concurrency can be optionally configured using "keys" which applies the li…" at bounding box center [489, 216] width 517 height 54
click at [282, 258] on p "As compared to traditional queue and worker systems, Inngest manages the concur…" at bounding box center [489, 276] width 517 height 36
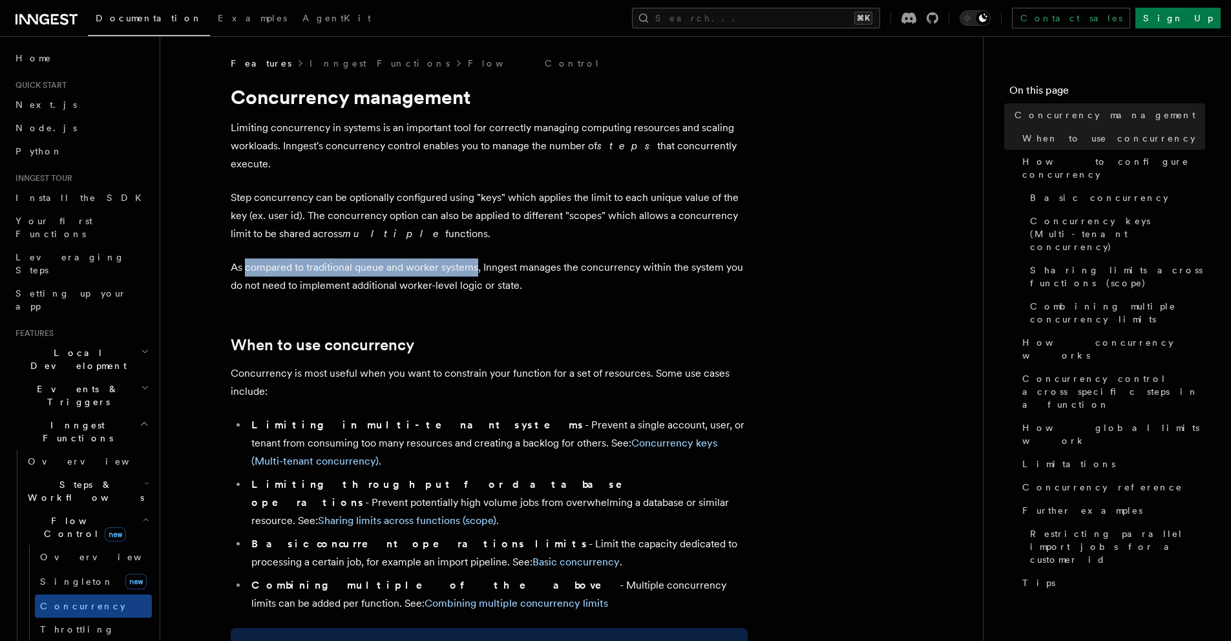
drag, startPoint x: 282, startPoint y: 242, endPoint x: 454, endPoint y: 244, distance: 172.5
click at [454, 258] on p "As compared to traditional queue and worker systems, Inngest manages the concur…" at bounding box center [489, 276] width 517 height 36
click at [501, 258] on p "As compared to traditional queue and worker systems, Inngest manages the concur…" at bounding box center [489, 276] width 517 height 36
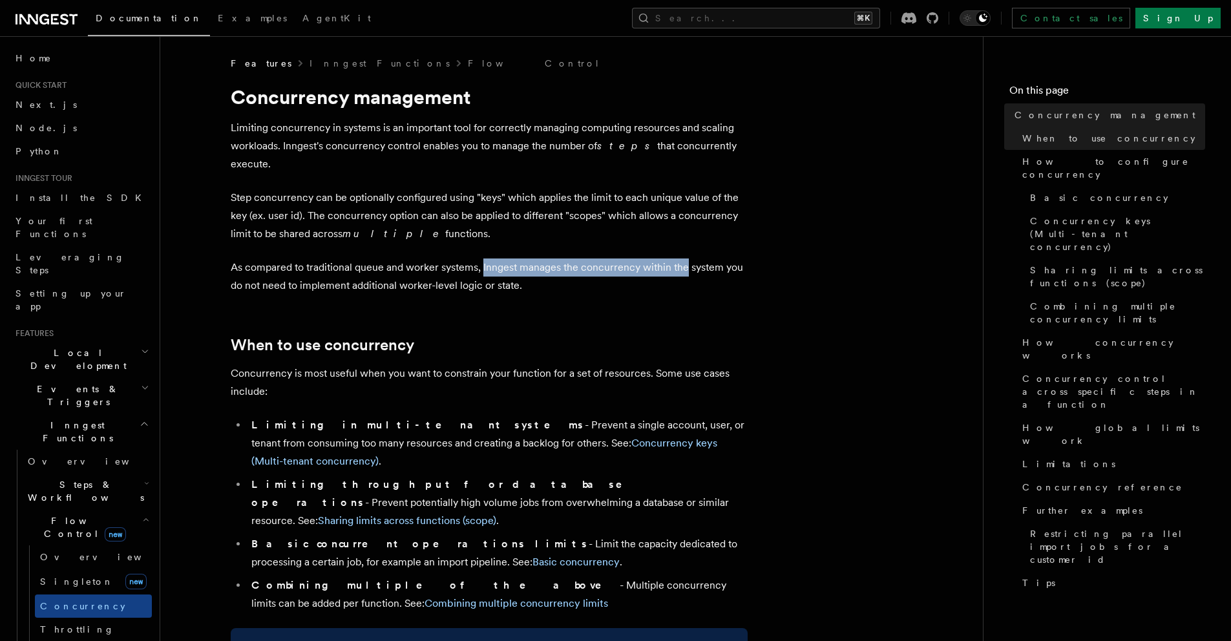
drag, startPoint x: 501, startPoint y: 247, endPoint x: 679, endPoint y: 244, distance: 178.3
click at [678, 258] on p "As compared to traditional queue and worker systems, Inngest manages the concur…" at bounding box center [489, 276] width 517 height 36
click at [524, 267] on p "As compared to traditional queue and worker systems, Inngest manages the concur…" at bounding box center [489, 276] width 517 height 36
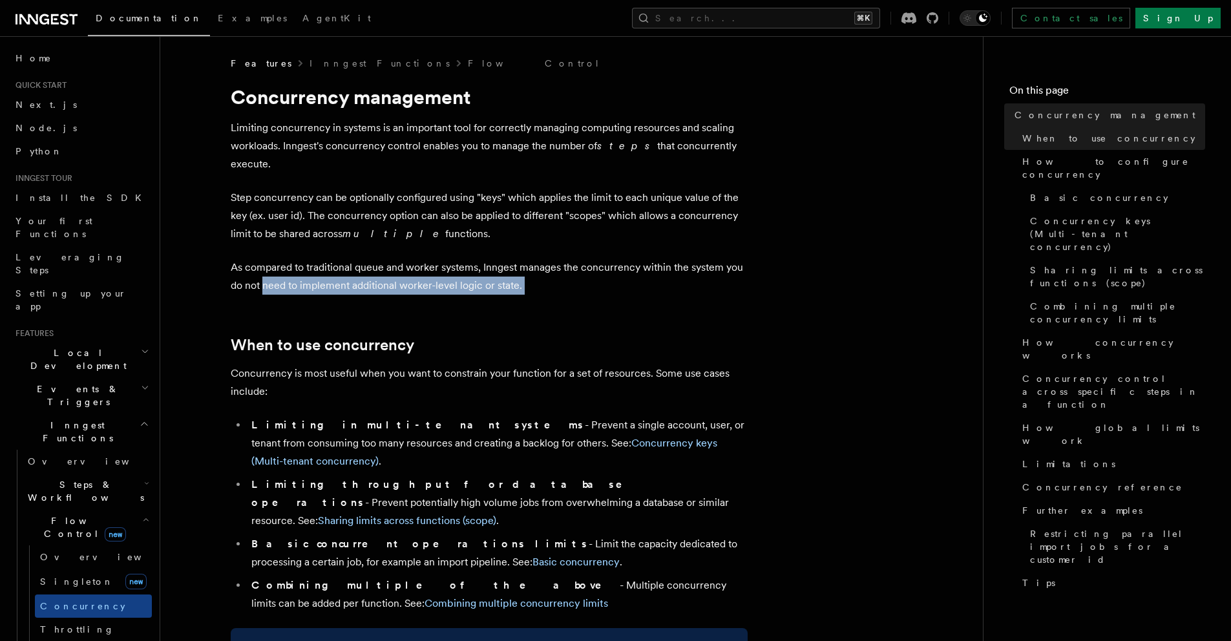
drag, startPoint x: 524, startPoint y: 267, endPoint x: 272, endPoint y: 269, distance: 252.0
click at [272, 269] on p "As compared to traditional queue and worker systems, Inngest manages the concur…" at bounding box center [489, 276] width 517 height 36
click at [272, 268] on p "As compared to traditional queue and worker systems, Inngest manages the concur…" at bounding box center [489, 276] width 517 height 36
drag, startPoint x: 272, startPoint y: 268, endPoint x: 539, endPoint y: 275, distance: 267.5
click at [539, 275] on p "As compared to traditional queue and worker systems, Inngest manages the concur…" at bounding box center [489, 276] width 517 height 36
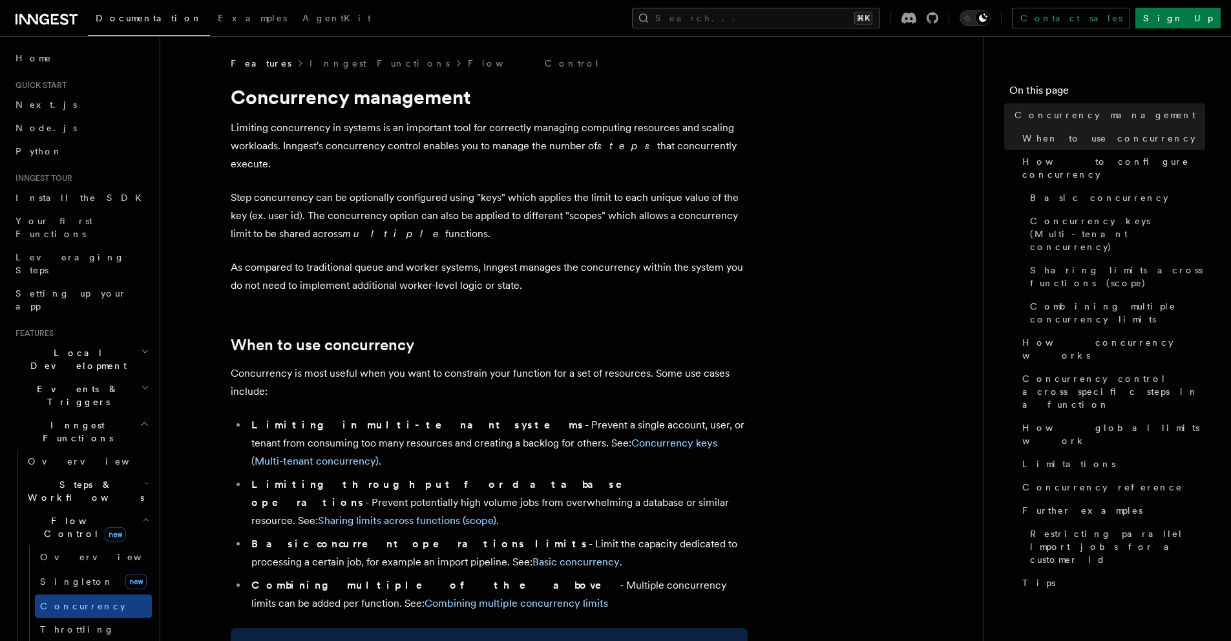
click at [315, 364] on p "Concurrency is most useful when you want to constrain your function for a set o…" at bounding box center [489, 382] width 517 height 36
drag, startPoint x: 351, startPoint y: 356, endPoint x: 464, endPoint y: 355, distance: 113.1
click at [461, 364] on p "Concurrency is most useful when you want to constrain your function for a set o…" at bounding box center [489, 382] width 517 height 36
click at [464, 364] on p "Concurrency is most useful when you want to constrain your function for a set o…" at bounding box center [489, 382] width 517 height 36
drag, startPoint x: 464, startPoint y: 355, endPoint x: 618, endPoint y: 360, distance: 153.2
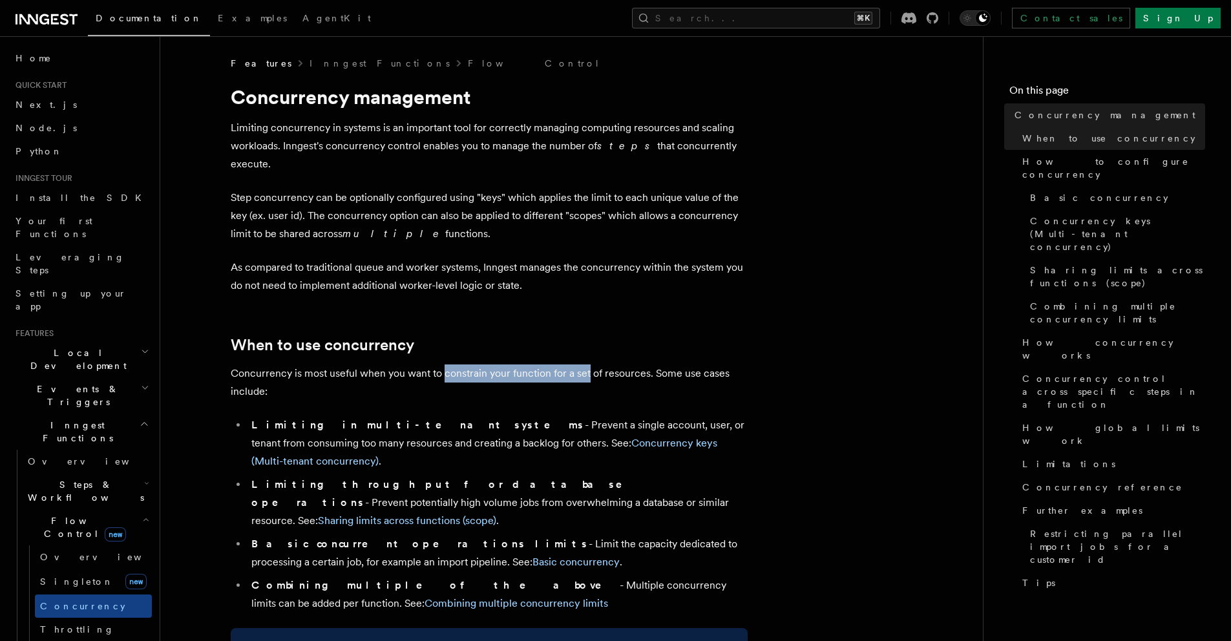
click at [616, 364] on p "Concurrency is most useful when you want to constrain your function for a set o…" at bounding box center [489, 382] width 517 height 36
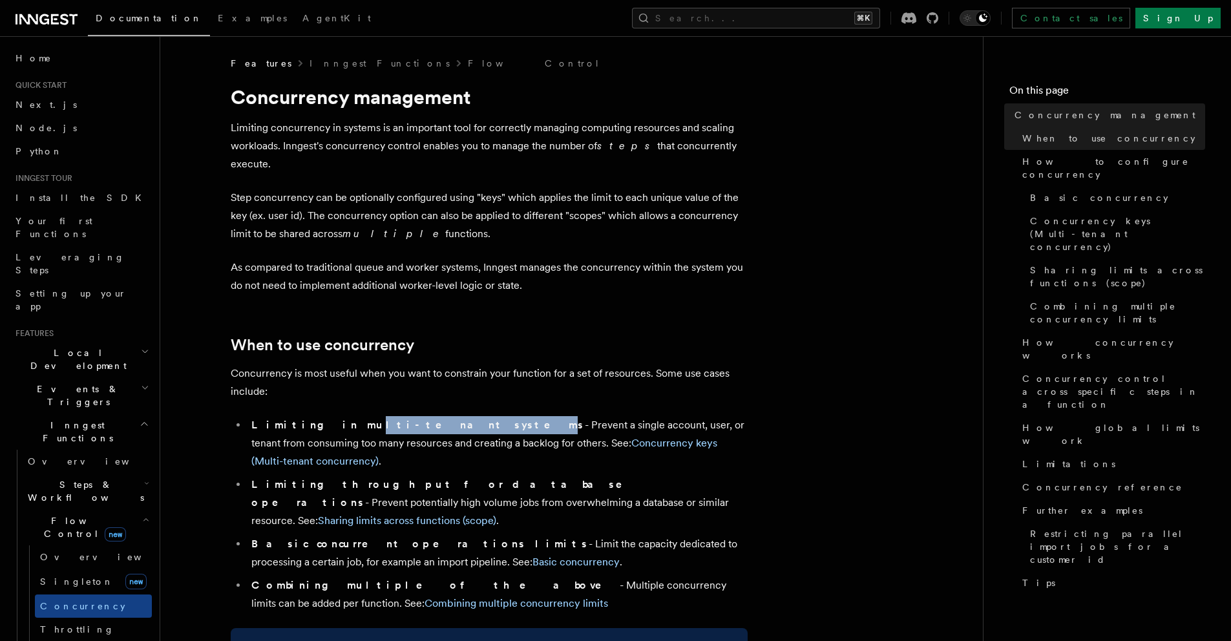
drag, startPoint x: 317, startPoint y: 415, endPoint x: 402, endPoint y: 415, distance: 85.3
click at [401, 416] on li "Limiting in multi-tenant systems - Prevent a single account, user, or tenant fr…" at bounding box center [497, 443] width 500 height 54
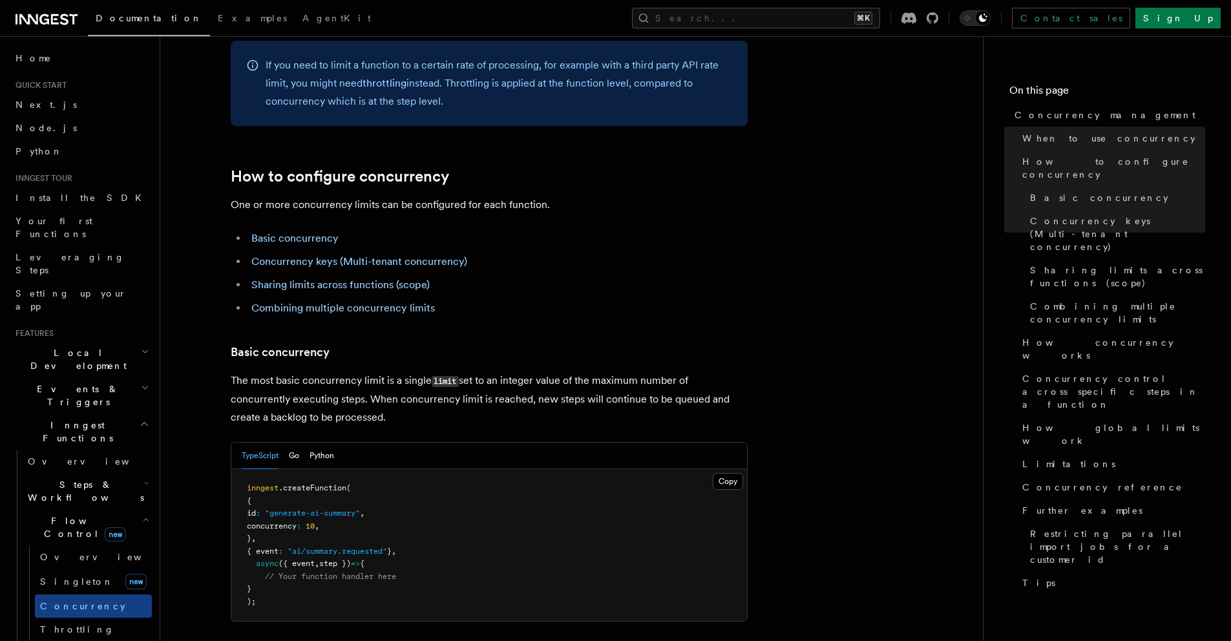
scroll to position [687, 0]
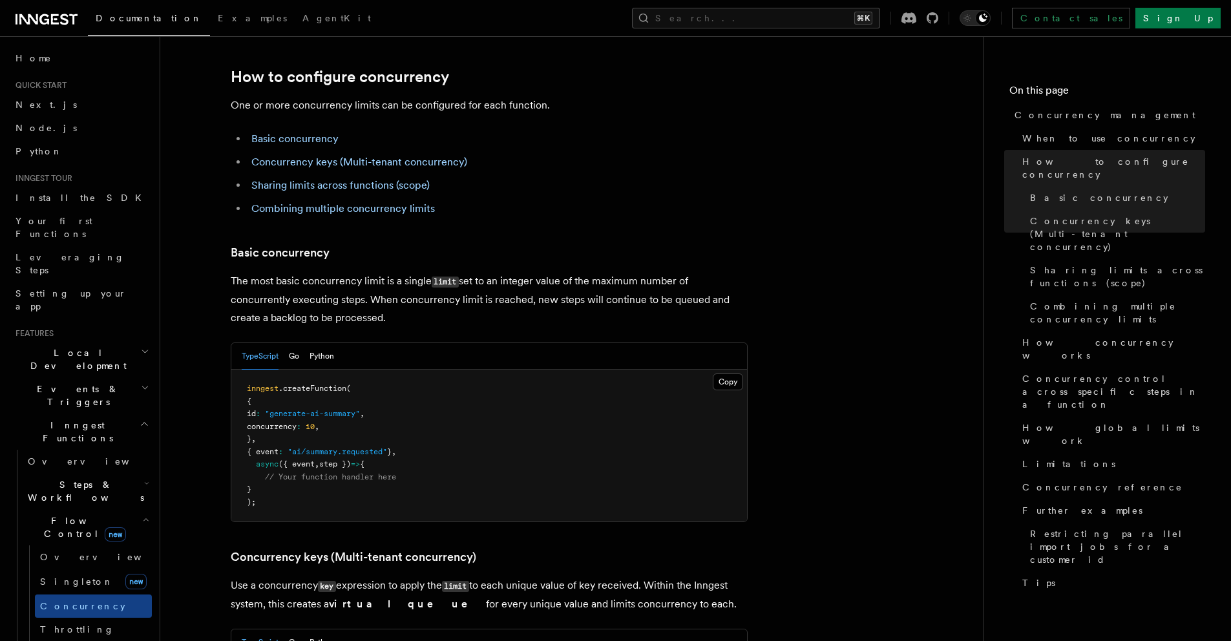
click at [351, 391] on pre "inngest .createFunction ( { id : "generate-ai-summary" , concurrency : 10 , } ,…" at bounding box center [489, 446] width 516 height 152
click at [490, 272] on p "The most basic concurrency limit is a single limit set to an integer value of t…" at bounding box center [489, 299] width 517 height 55
drag, startPoint x: 513, startPoint y: 227, endPoint x: 627, endPoint y: 243, distance: 115.4
click at [627, 272] on p "The most basic concurrency limit is a single limit set to an integer value of t…" at bounding box center [489, 299] width 517 height 55
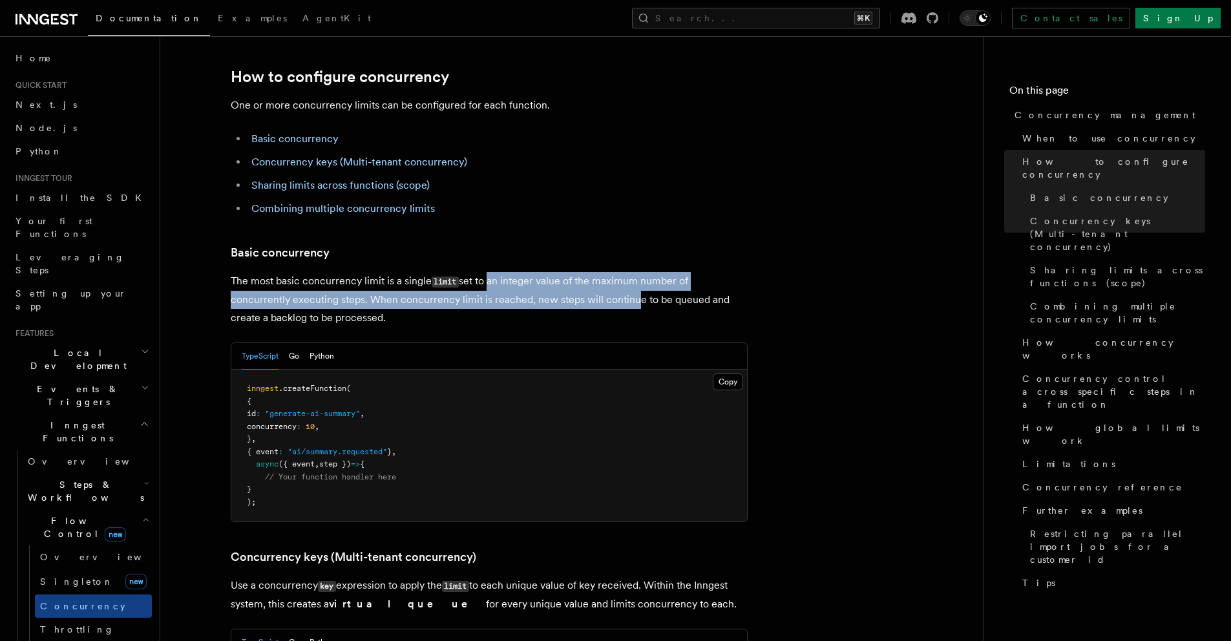
drag, startPoint x: 627, startPoint y: 243, endPoint x: 484, endPoint y: 233, distance: 143.7
click at [484, 272] on p "The most basic concurrency limit is a single limit set to an integer value of t…" at bounding box center [489, 299] width 517 height 55
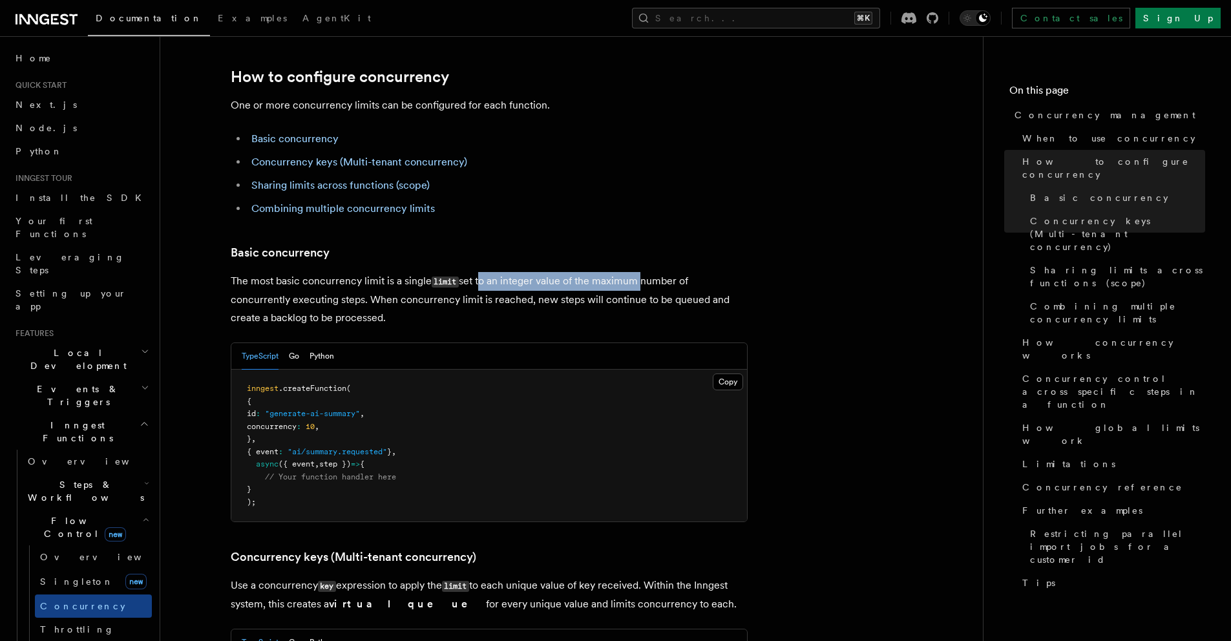
drag, startPoint x: 484, startPoint y: 233, endPoint x: 634, endPoint y: 236, distance: 149.9
click at [629, 272] on p "The most basic concurrency limit is a single limit set to an integer value of t…" at bounding box center [489, 299] width 517 height 55
click at [634, 272] on p "The most basic concurrency limit is a single limit set to an integer value of t…" at bounding box center [489, 299] width 517 height 55
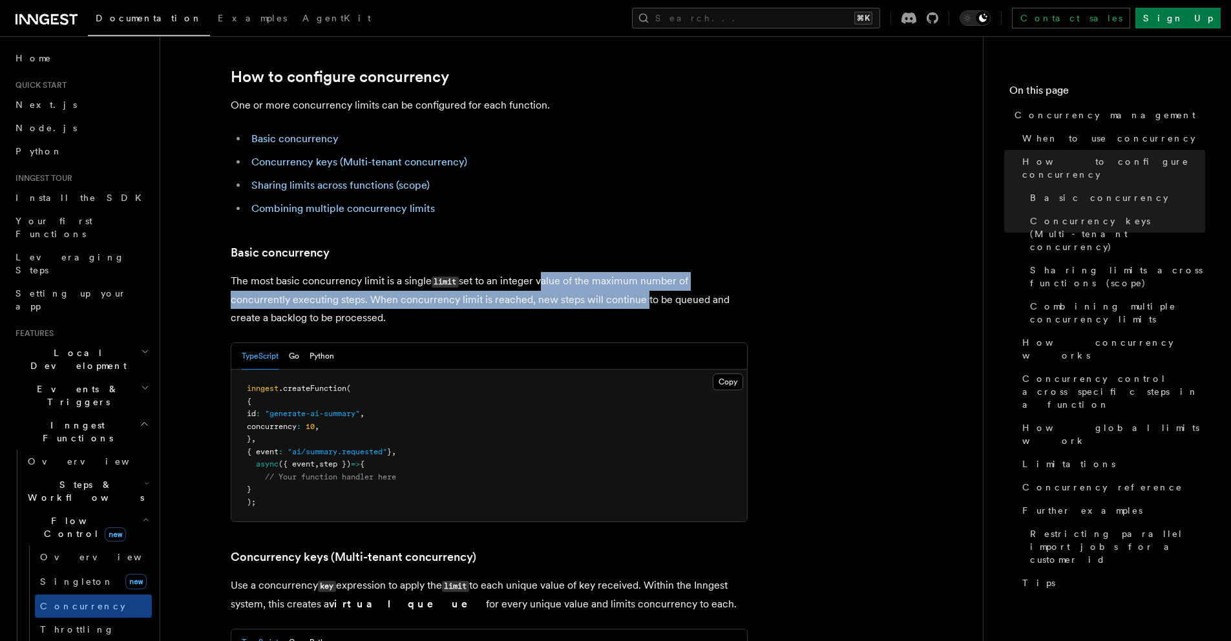
drag, startPoint x: 634, startPoint y: 236, endPoint x: 543, endPoint y: 232, distance: 91.2
click at [545, 272] on p "The most basic concurrency limit is a single limit set to an integer value of t…" at bounding box center [489, 299] width 517 height 55
click at [543, 272] on p "The most basic concurrency limit is a single limit set to an integer value of t…" at bounding box center [489, 299] width 517 height 55
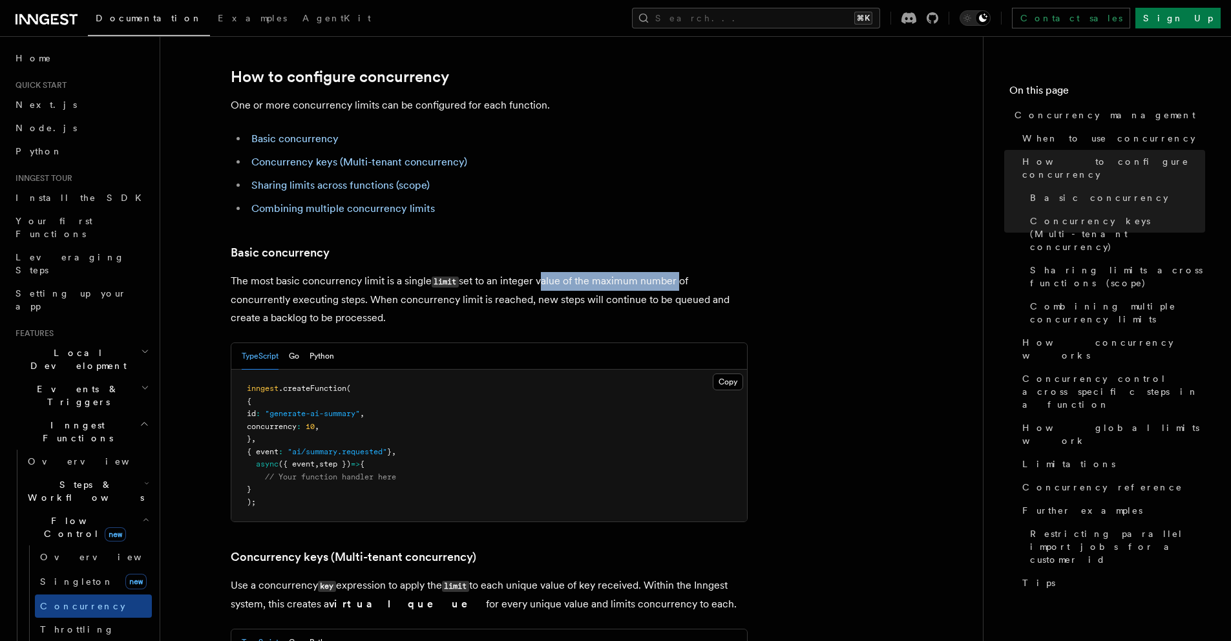
click at [673, 272] on p "The most basic concurrency limit is a single limit set to an integer value of t…" at bounding box center [489, 299] width 517 height 55
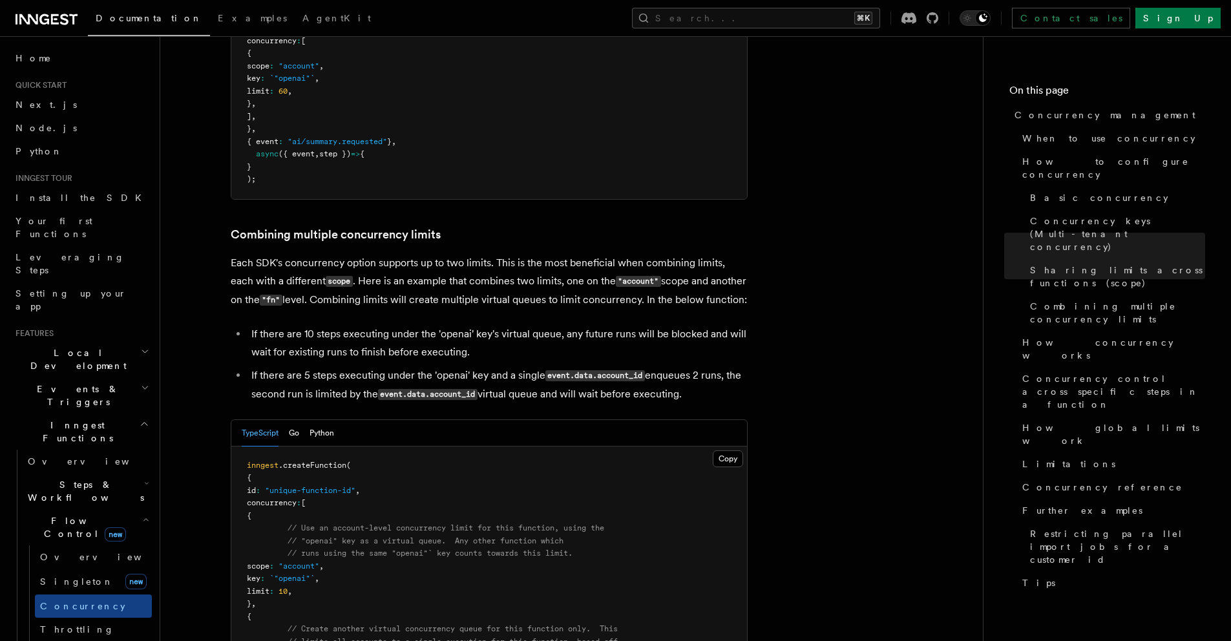
scroll to position [2008, 0]
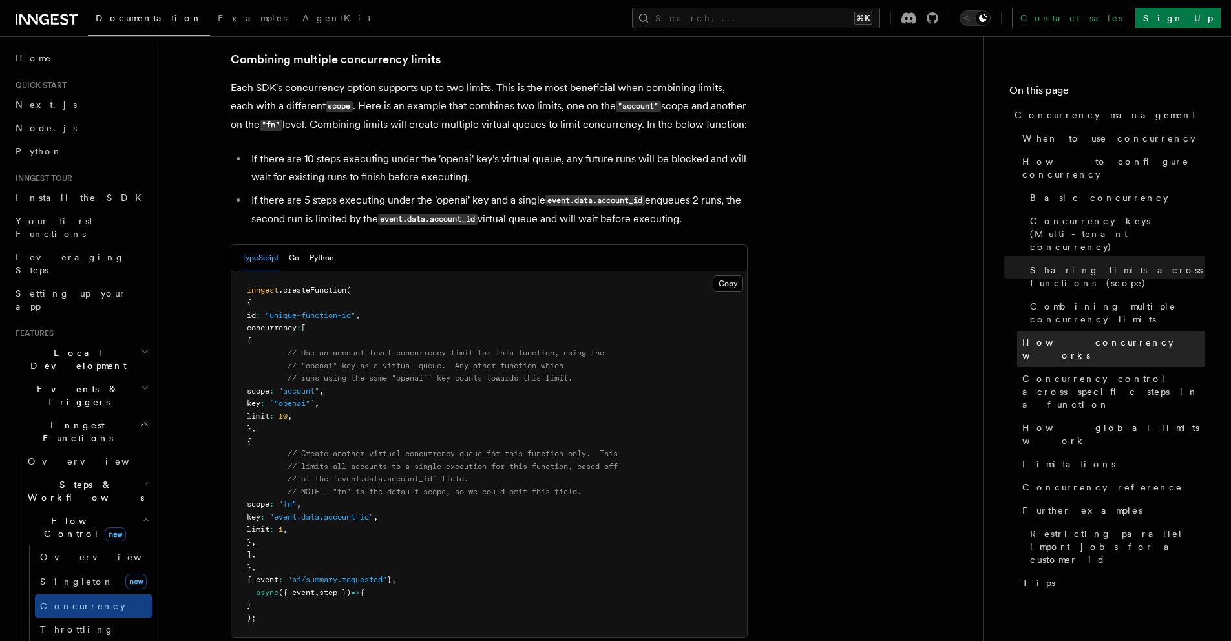
drag, startPoint x: 316, startPoint y: 400, endPoint x: 1183, endPoint y: 291, distance: 873.7
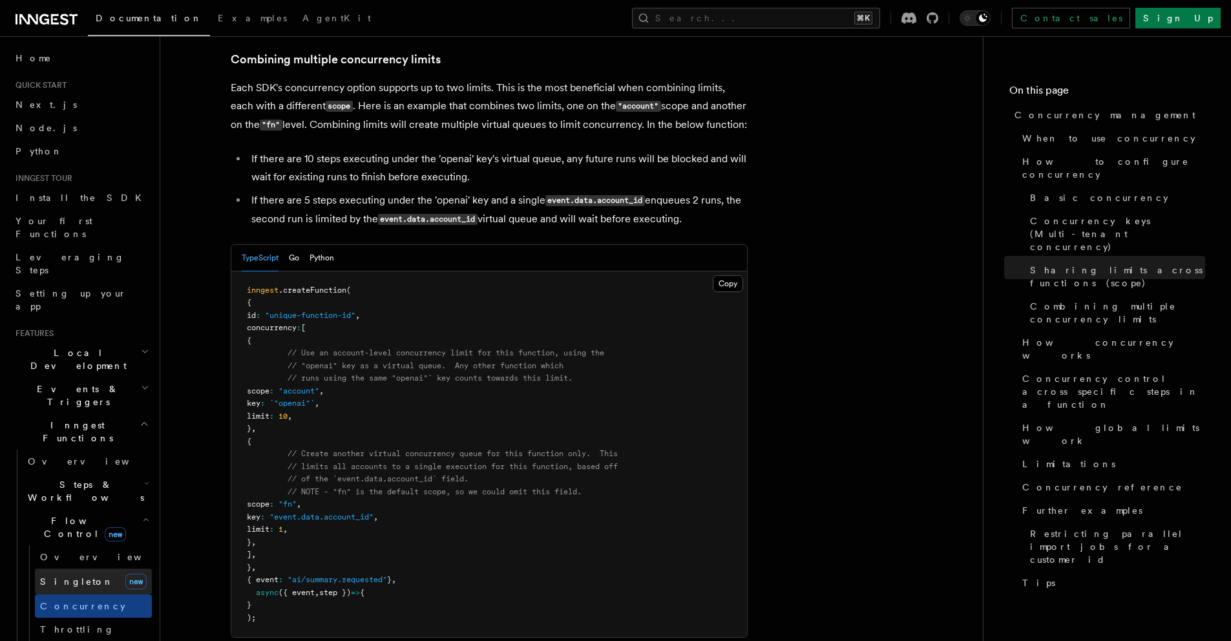
click at [64, 576] on span "Singleton" at bounding box center [77, 581] width 74 height 10
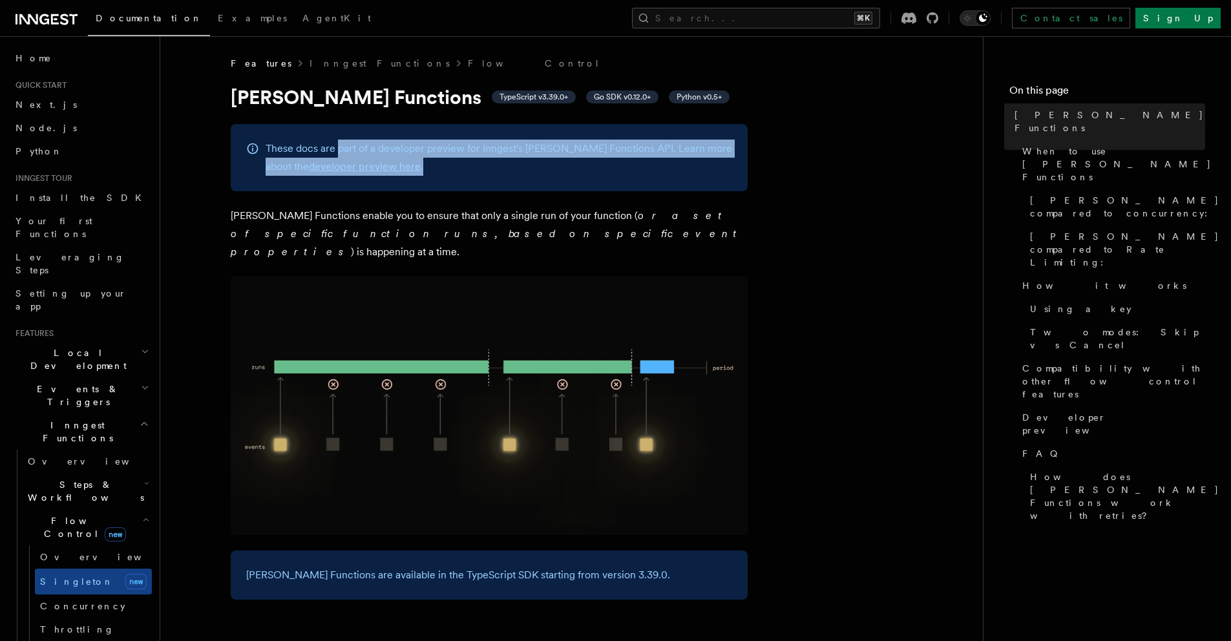
drag, startPoint x: 338, startPoint y: 155, endPoint x: 410, endPoint y: 161, distance: 72.6
click at [410, 161] on p "These docs are part of a developer preview for Inngest's [PERSON_NAME] Function…" at bounding box center [499, 158] width 466 height 36
click at [448, 163] on p "These docs are part of a developer preview for Inngest's [PERSON_NAME] Function…" at bounding box center [499, 158] width 466 height 36
drag, startPoint x: 448, startPoint y: 163, endPoint x: 412, endPoint y: 143, distance: 41.4
click at [412, 143] on p "These docs are part of a developer preview for Inngest's [PERSON_NAME] Function…" at bounding box center [499, 158] width 466 height 36
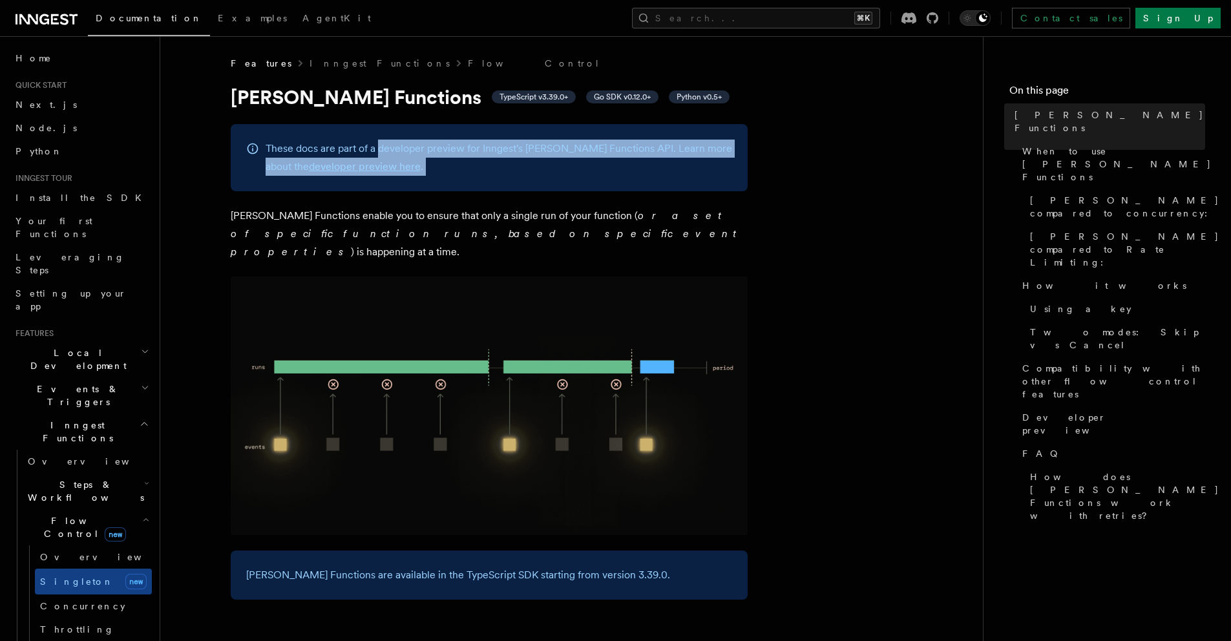
click at [412, 143] on p "These docs are part of a developer preview for Inngest's [PERSON_NAME] Function…" at bounding box center [499, 158] width 466 height 36
drag, startPoint x: 412, startPoint y: 143, endPoint x: 554, endPoint y: 148, distance: 141.6
click at [554, 148] on p "These docs are part of a developer preview for Inngest's [PERSON_NAME] Function…" at bounding box center [499, 158] width 466 height 36
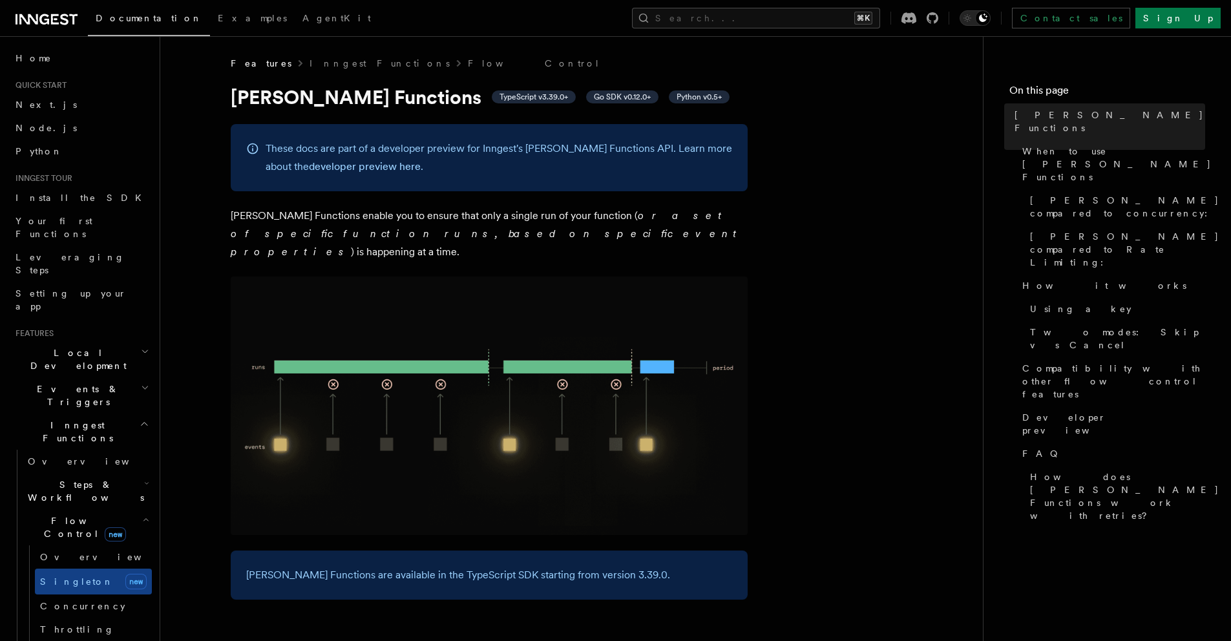
click at [556, 148] on p "These docs are part of a developer preview for Inngest's [PERSON_NAME] Function…" at bounding box center [499, 158] width 466 height 36
drag, startPoint x: 556, startPoint y: 148, endPoint x: 459, endPoint y: 147, distance: 96.9
click at [458, 145] on p "These docs are part of a developer preview for Inngest's [PERSON_NAME] Function…" at bounding box center [499, 158] width 466 height 36
click at [297, 216] on p "[PERSON_NAME] Functions enable you to ensure that only a single run of your fun…" at bounding box center [489, 234] width 517 height 54
drag, startPoint x: 297, startPoint y: 216, endPoint x: 454, endPoint y: 214, distance: 156.3
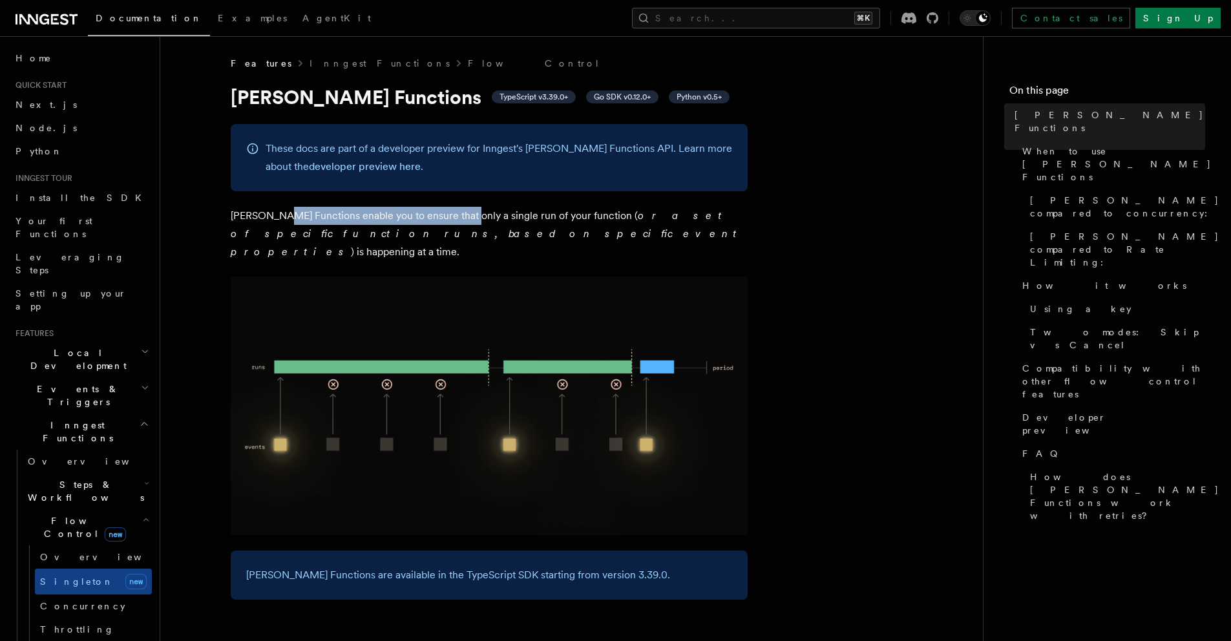
click at [454, 214] on p "[PERSON_NAME] Functions enable you to ensure that only a single run of your fun…" at bounding box center [489, 234] width 517 height 54
click at [443, 214] on p "[PERSON_NAME] Functions enable you to ensure that only a single run of your fun…" at bounding box center [489, 234] width 517 height 54
drag, startPoint x: 443, startPoint y: 214, endPoint x: 512, endPoint y: 218, distance: 68.6
click at [512, 218] on p "[PERSON_NAME] Functions enable you to ensure that only a single run of your fun…" at bounding box center [489, 234] width 517 height 54
click at [539, 218] on p "[PERSON_NAME] Functions enable you to ensure that only a single run of your fun…" at bounding box center [489, 234] width 517 height 54
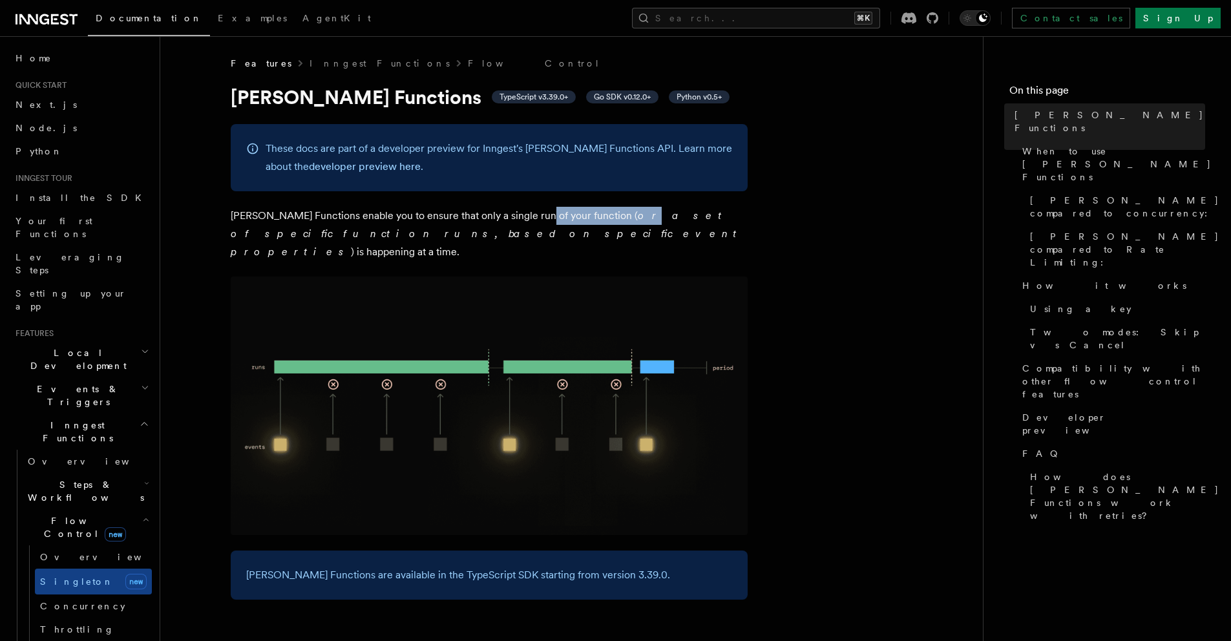
drag, startPoint x: 539, startPoint y: 218, endPoint x: 598, endPoint y: 220, distance: 58.2
click at [598, 220] on p "[PERSON_NAME] Functions enable you to ensure that only a single run of your fun…" at bounding box center [489, 234] width 517 height 54
click at [590, 220] on p "[PERSON_NAME] Functions enable you to ensure that only a single run of your fun…" at bounding box center [489, 234] width 517 height 54
drag, startPoint x: 590, startPoint y: 220, endPoint x: 519, endPoint y: 220, distance: 71.1
click at [519, 220] on p "[PERSON_NAME] Functions enable you to ensure that only a single run of your fun…" at bounding box center [489, 234] width 517 height 54
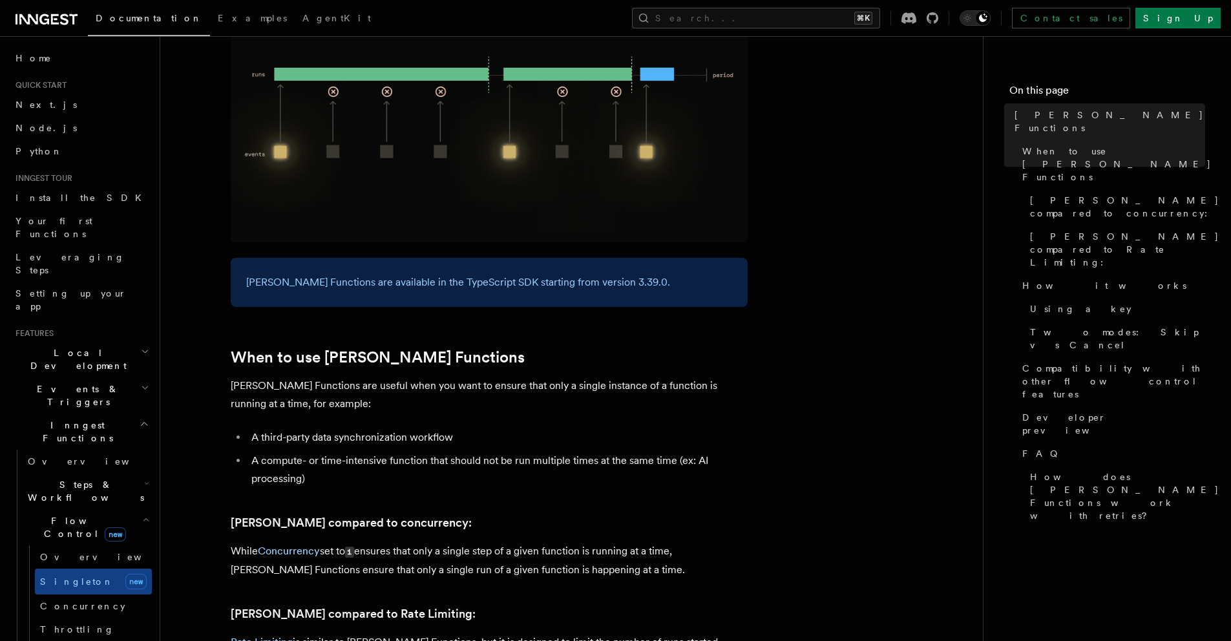
scroll to position [359, 0]
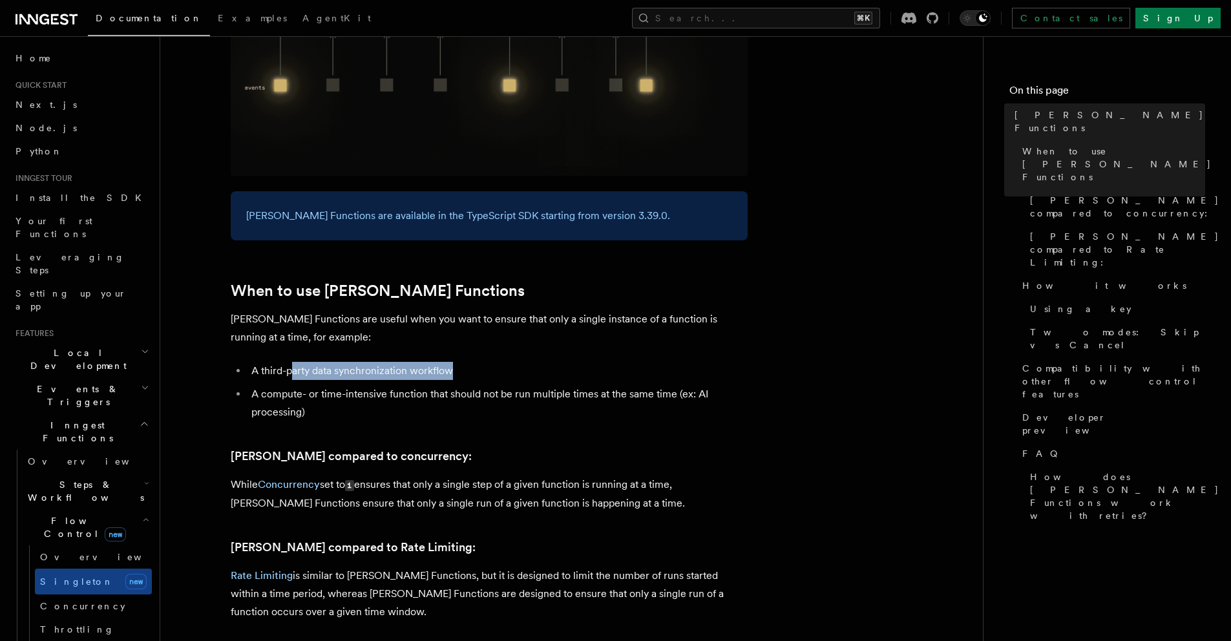
drag, startPoint x: 289, startPoint y: 355, endPoint x: 463, endPoint y: 359, distance: 174.5
click at [463, 362] on li "A third-party data synchronization workflow" at bounding box center [497, 371] width 500 height 18
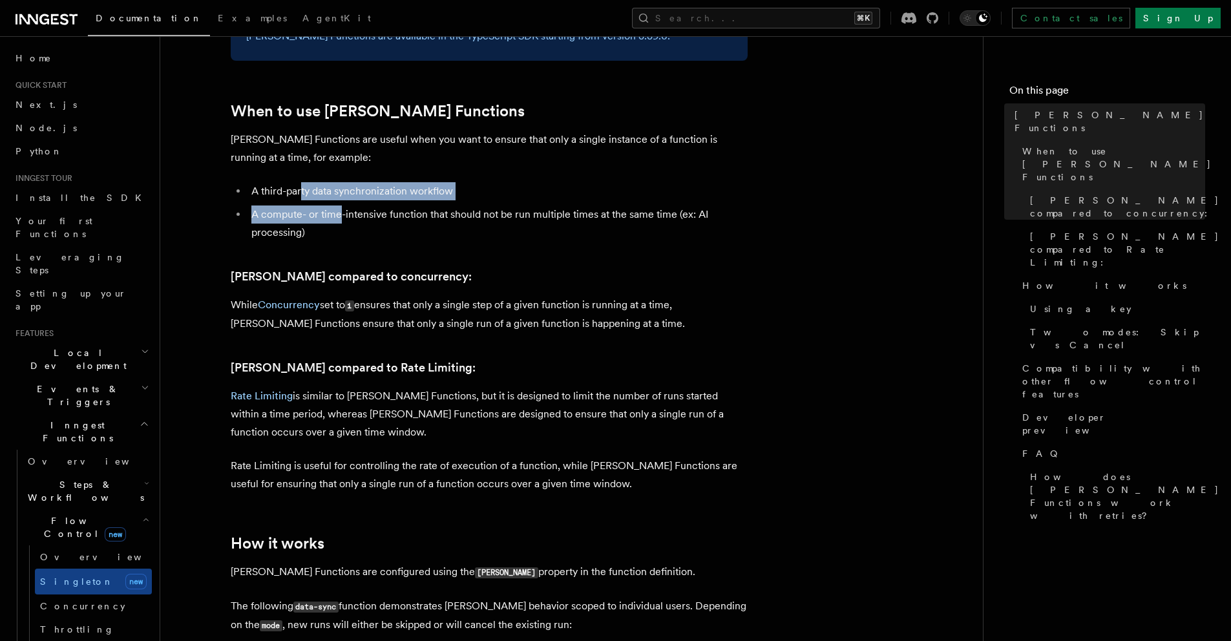
drag, startPoint x: 339, startPoint y: 192, endPoint x: 299, endPoint y: 169, distance: 45.4
click at [300, 182] on ul "A third-party data synchronization workflow A compute- or time-intensive functi…" at bounding box center [489, 211] width 517 height 59
click at [282, 130] on p "[PERSON_NAME] Functions are useful when you want to ensure that only a single i…" at bounding box center [489, 148] width 517 height 36
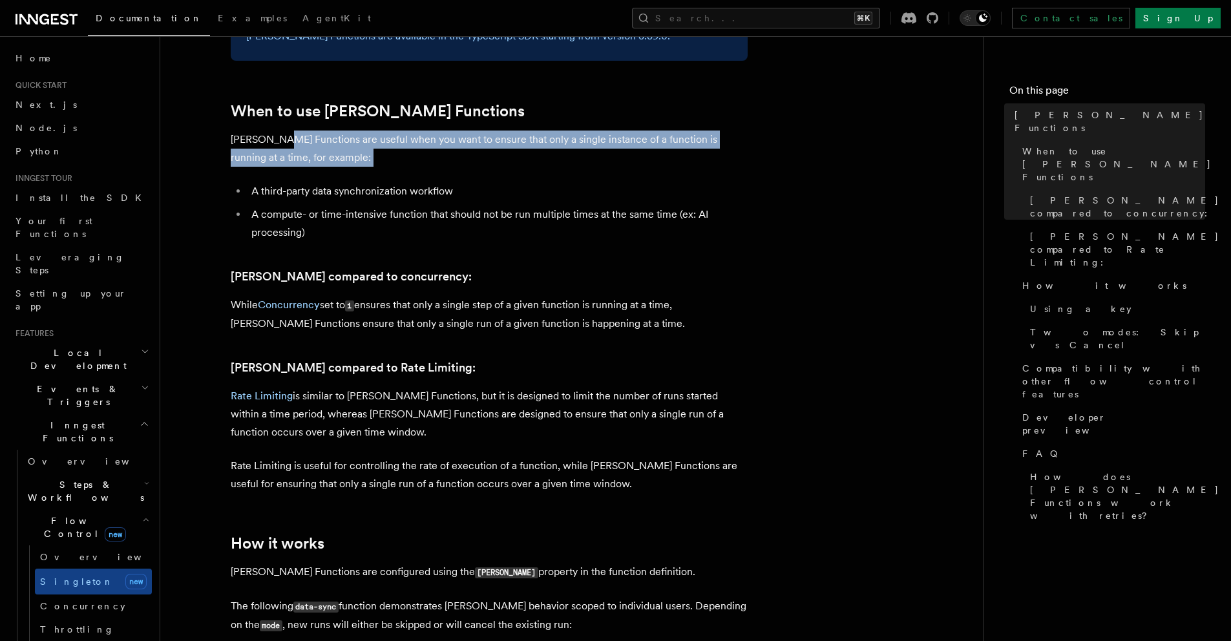
drag, startPoint x: 282, startPoint y: 127, endPoint x: 315, endPoint y: 147, distance: 38.2
click at [315, 147] on p "[PERSON_NAME] Functions are useful when you want to ensure that only a single i…" at bounding box center [489, 148] width 517 height 36
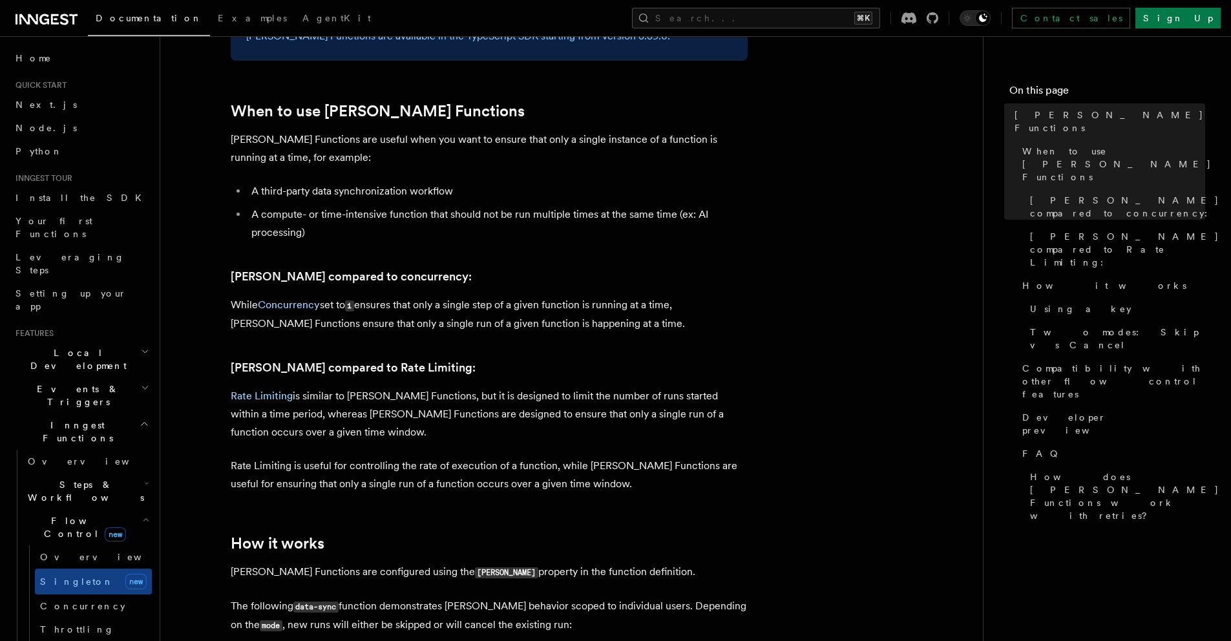
click at [303, 182] on li "A third-party data synchronization workflow" at bounding box center [497, 191] width 500 height 18
drag, startPoint x: 303, startPoint y: 173, endPoint x: 421, endPoint y: 178, distance: 118.3
click at [421, 182] on li "A third-party data synchronization workflow" at bounding box center [497, 191] width 500 height 18
click at [434, 182] on li "A third-party data synchronization workflow" at bounding box center [497, 191] width 500 height 18
drag, startPoint x: 434, startPoint y: 178, endPoint x: 298, endPoint y: 175, distance: 135.7
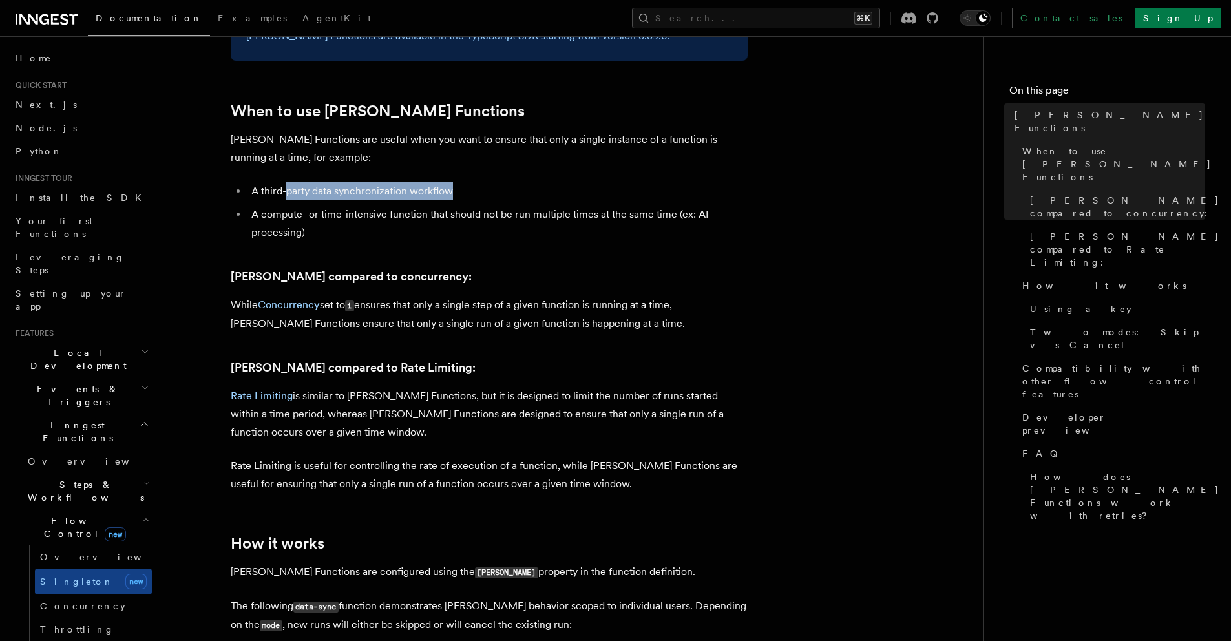
click at [298, 182] on li "A third-party data synchronization workflow" at bounding box center [497, 191] width 500 height 18
click at [297, 205] on li "A compute- or time-intensive function that should not be run multiple times at …" at bounding box center [497, 223] width 500 height 36
drag, startPoint x: 323, startPoint y: 208, endPoint x: 331, endPoint y: 220, distance: 14.9
click at [327, 212] on li "A compute- or time-intensive function that should not be run multiple times at …" at bounding box center [497, 223] width 500 height 36
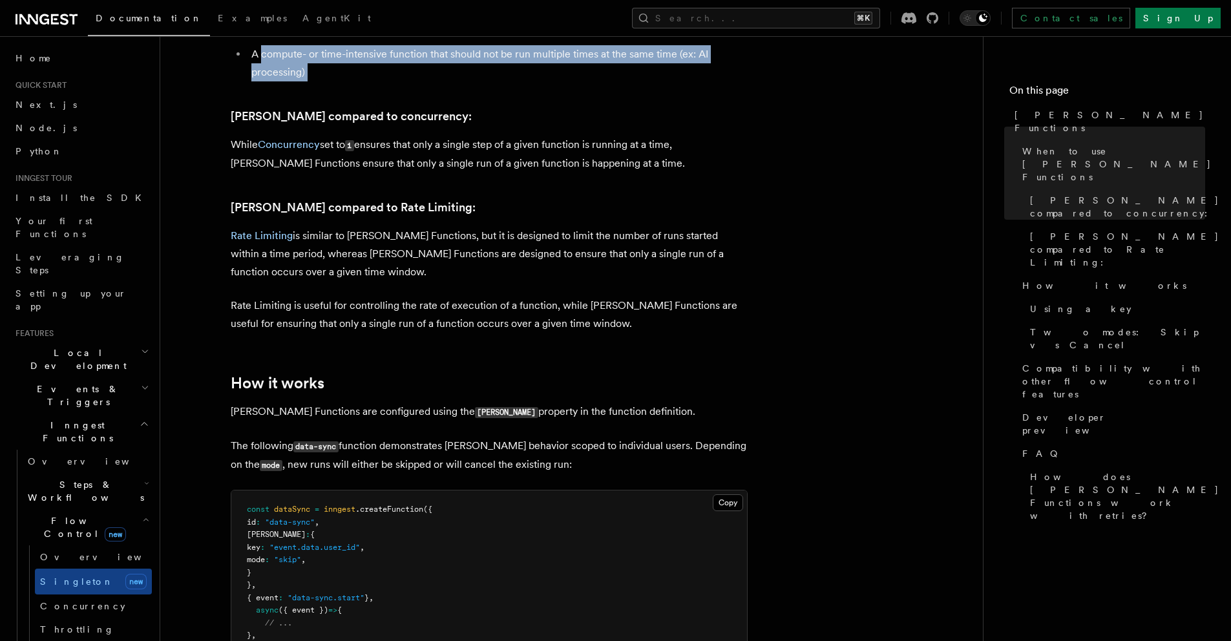
scroll to position [840, 0]
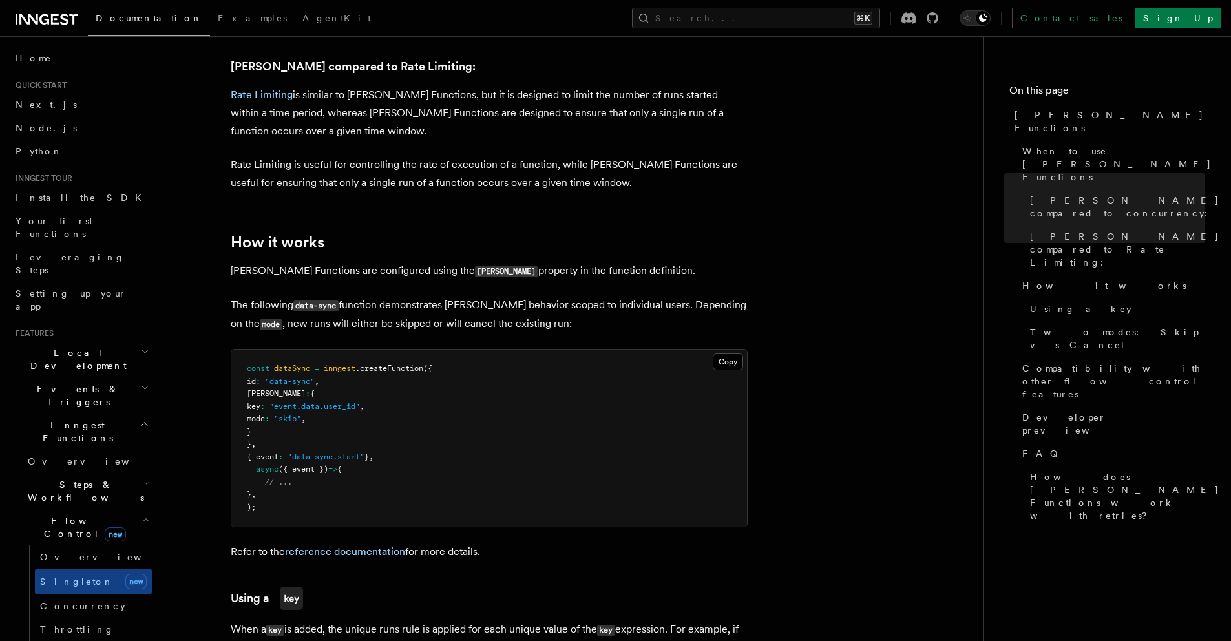
drag, startPoint x: 335, startPoint y: 413, endPoint x: 257, endPoint y: 382, distance: 84.1
click at [258, 386] on pre "const dataSync = inngest .createFunction ({ id : "data-sync" , [PERSON_NAME] : …" at bounding box center [489, 437] width 516 height 177
click at [257, 381] on pre "const dataSync = inngest .createFunction ({ id : "data-sync" , [PERSON_NAME] : …" at bounding box center [489, 437] width 516 height 177
drag, startPoint x: 257, startPoint y: 381, endPoint x: 273, endPoint y: 386, distance: 16.8
click at [267, 383] on pre "const dataSync = inngest .createFunction ({ id : "data-sync" , [PERSON_NAME] : …" at bounding box center [489, 437] width 516 height 177
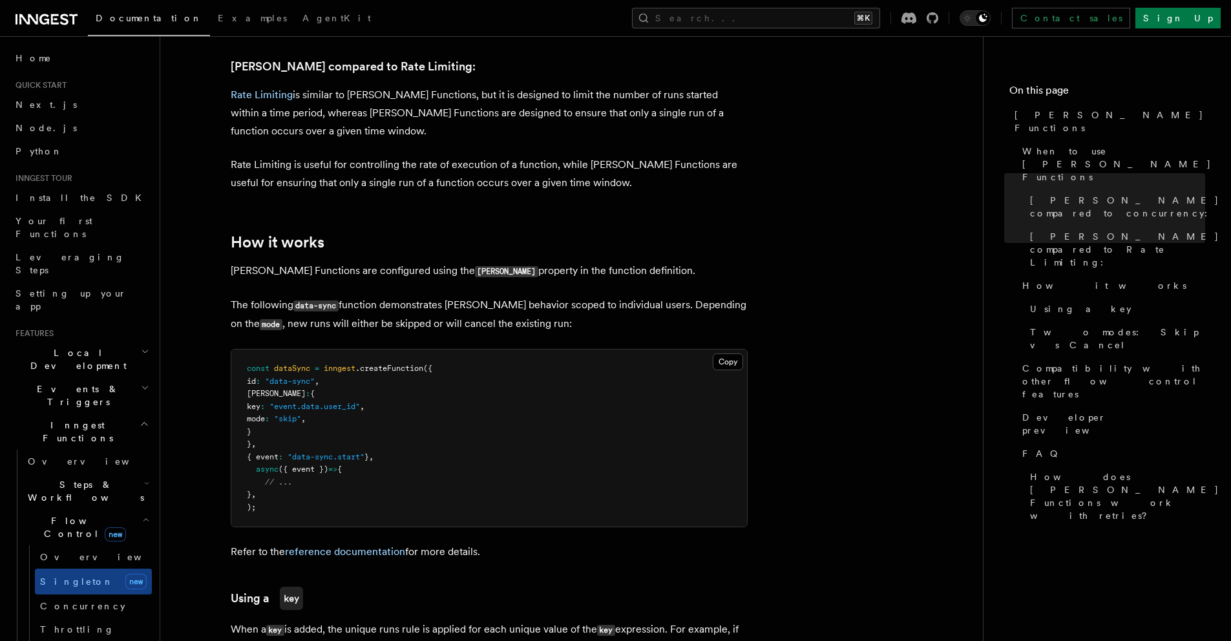
click at [297, 262] on p "[PERSON_NAME] Functions are configured using the [PERSON_NAME] property in the …" at bounding box center [489, 271] width 517 height 19
drag, startPoint x: 297, startPoint y: 255, endPoint x: 350, endPoint y: 253, distance: 53.0
click at [350, 262] on p "[PERSON_NAME] Functions are configured using the [PERSON_NAME] property in the …" at bounding box center [489, 271] width 517 height 19
drag, startPoint x: 350, startPoint y: 253, endPoint x: 425, endPoint y: 253, distance: 74.9
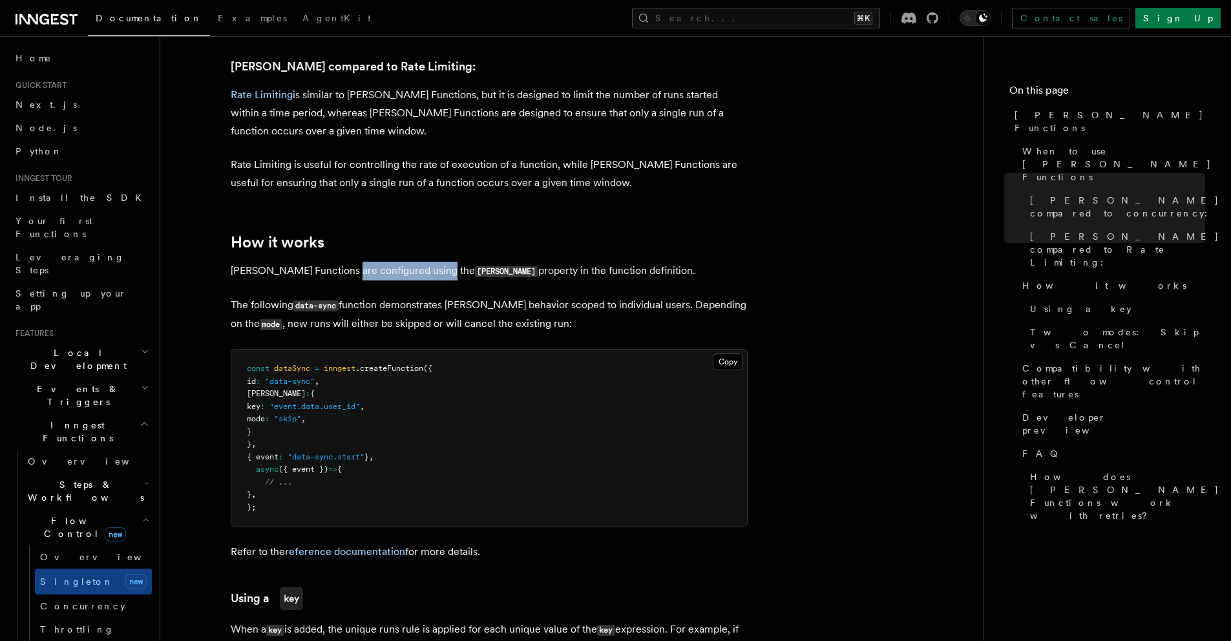
click at [425, 262] on p "[PERSON_NAME] Functions are configured using the [PERSON_NAME] property in the …" at bounding box center [489, 271] width 517 height 19
drag, startPoint x: 426, startPoint y: 253, endPoint x: 486, endPoint y: 253, distance: 60.1
click at [485, 262] on p "[PERSON_NAME] Functions are configured using the [PERSON_NAME] property in the …" at bounding box center [489, 271] width 517 height 19
click at [486, 262] on p "[PERSON_NAME] Functions are configured using the [PERSON_NAME] property in the …" at bounding box center [489, 271] width 517 height 19
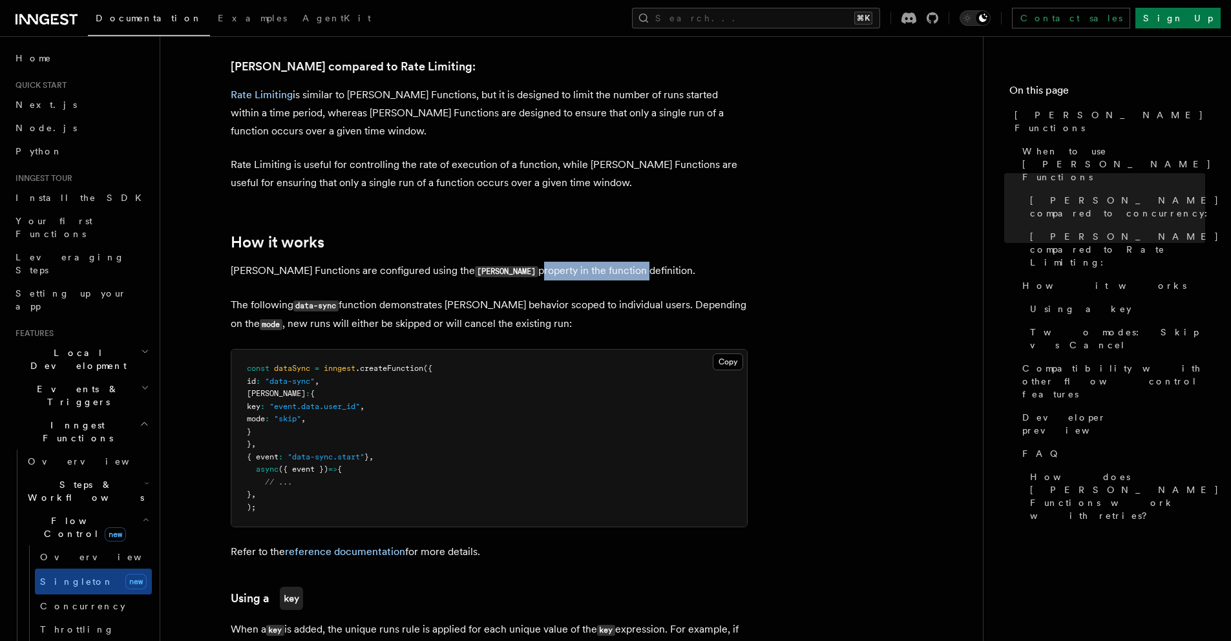
drag, startPoint x: 486, startPoint y: 253, endPoint x: 563, endPoint y: 255, distance: 76.9
click at [561, 262] on p "[PERSON_NAME] Functions are configured using the [PERSON_NAME] property in the …" at bounding box center [489, 271] width 517 height 19
click at [581, 262] on p "[PERSON_NAME] Functions are configured using the [PERSON_NAME] property in the …" at bounding box center [489, 271] width 517 height 19
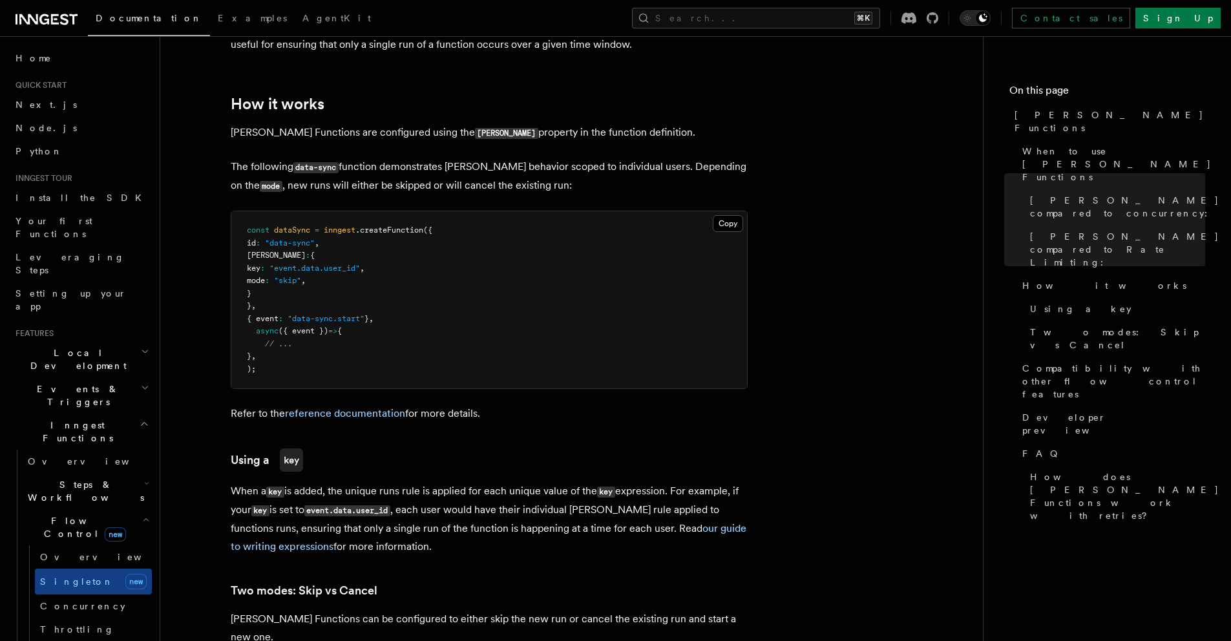
scroll to position [1134, 0]
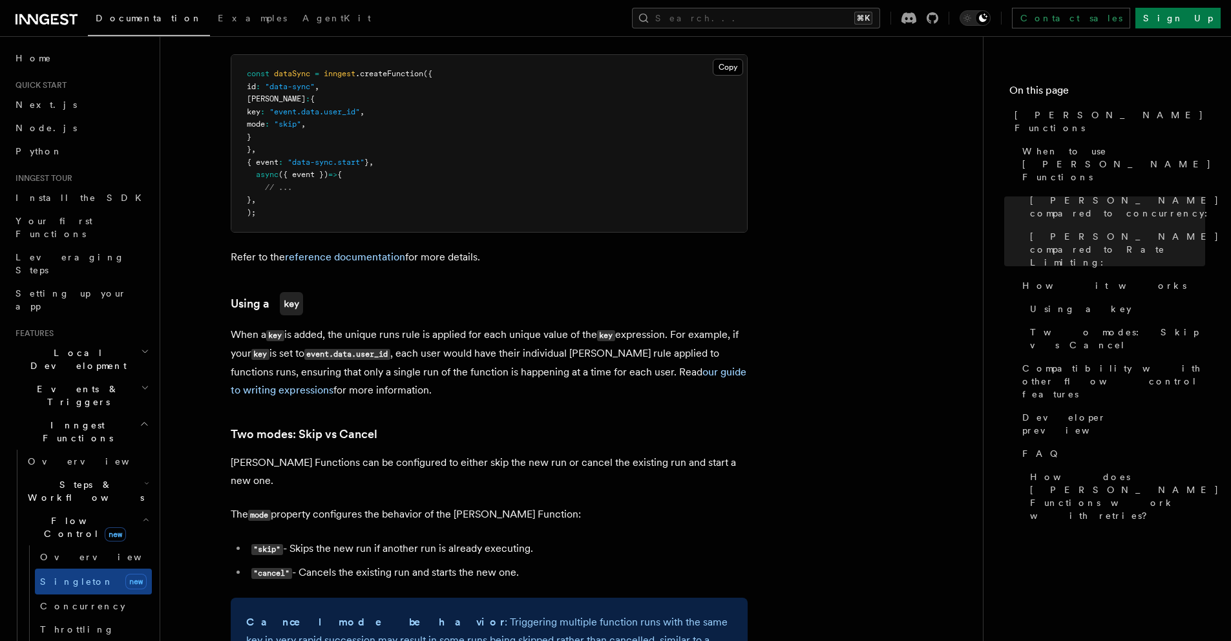
click at [276, 568] on code ""cancel"" at bounding box center [271, 573] width 41 height 11
click at [325, 563] on li ""cancel" - Cancels the existing run and starts the new one." at bounding box center [497, 572] width 500 height 19
drag, startPoint x: 325, startPoint y: 541, endPoint x: 476, endPoint y: 530, distance: 151.6
click at [470, 563] on li ""cancel" - Cancels the existing run and starts the new one." at bounding box center [497, 572] width 500 height 19
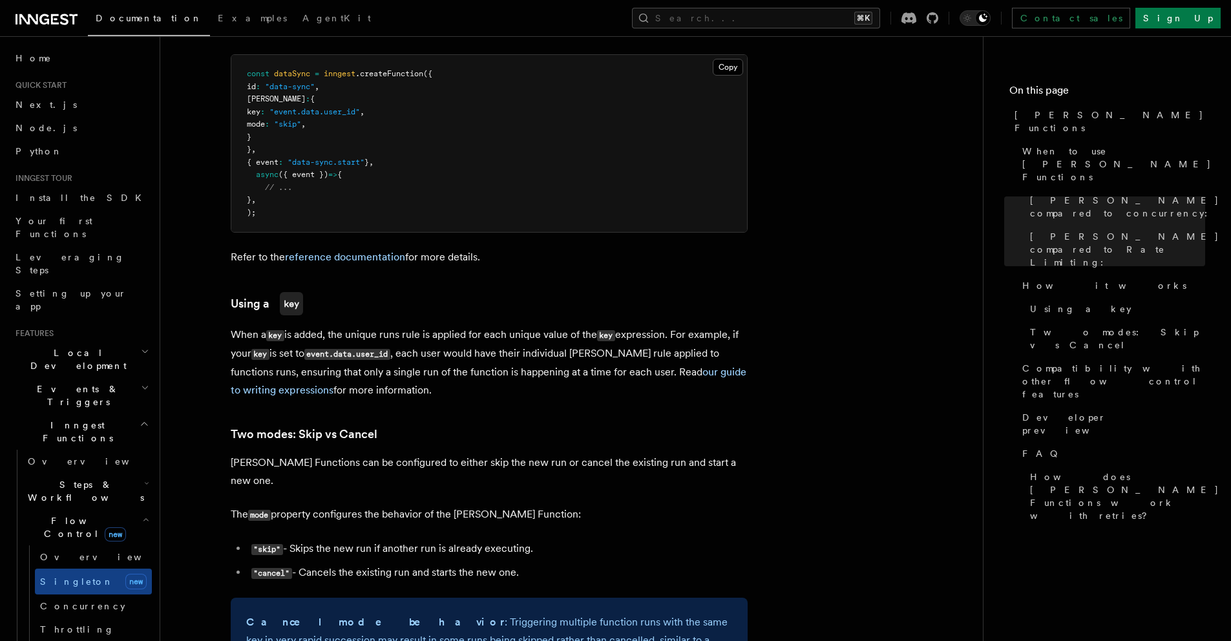
click at [505, 539] on li ""skip" - Skips the new run if another run is already executing." at bounding box center [497, 548] width 500 height 19
drag, startPoint x: 505, startPoint y: 512, endPoint x: 357, endPoint y: 517, distance: 148.0
click at [358, 539] on li ""skip" - Skips the new run if another run is already executing." at bounding box center [497, 548] width 500 height 19
click at [357, 539] on li ""skip" - Skips the new run if another run is already executing." at bounding box center [497, 548] width 500 height 19
drag, startPoint x: 357, startPoint y: 517, endPoint x: 452, endPoint y: 512, distance: 95.8
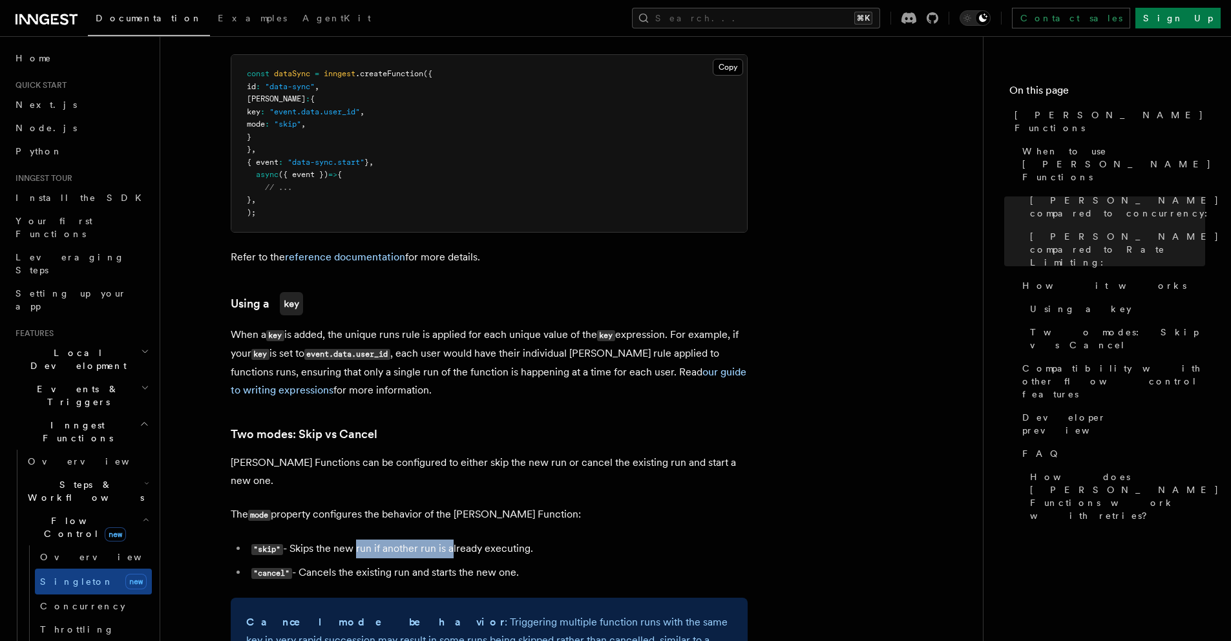
click at [450, 539] on li ""skip" - Skips the new run if another run is already executing." at bounding box center [497, 548] width 500 height 19
click at [452, 539] on li ""skip" - Skips the new run if another run is already executing." at bounding box center [497, 548] width 500 height 19
drag, startPoint x: 452, startPoint y: 512, endPoint x: 371, endPoint y: 514, distance: 81.4
click at [371, 539] on li ""skip" - Skips the new run if another run is already executing." at bounding box center [497, 548] width 500 height 19
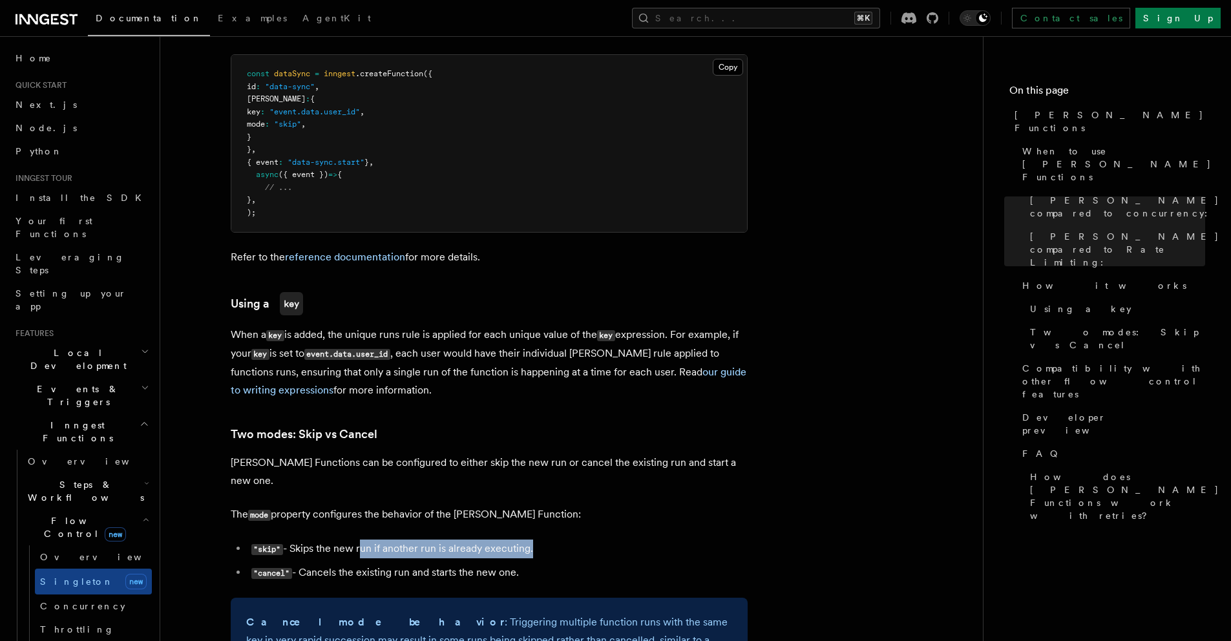
drag, startPoint x: 371, startPoint y: 514, endPoint x: 517, endPoint y: 509, distance: 146.7
click at [515, 539] on li ""skip" - Skips the new run if another run is already executing." at bounding box center [497, 548] width 500 height 19
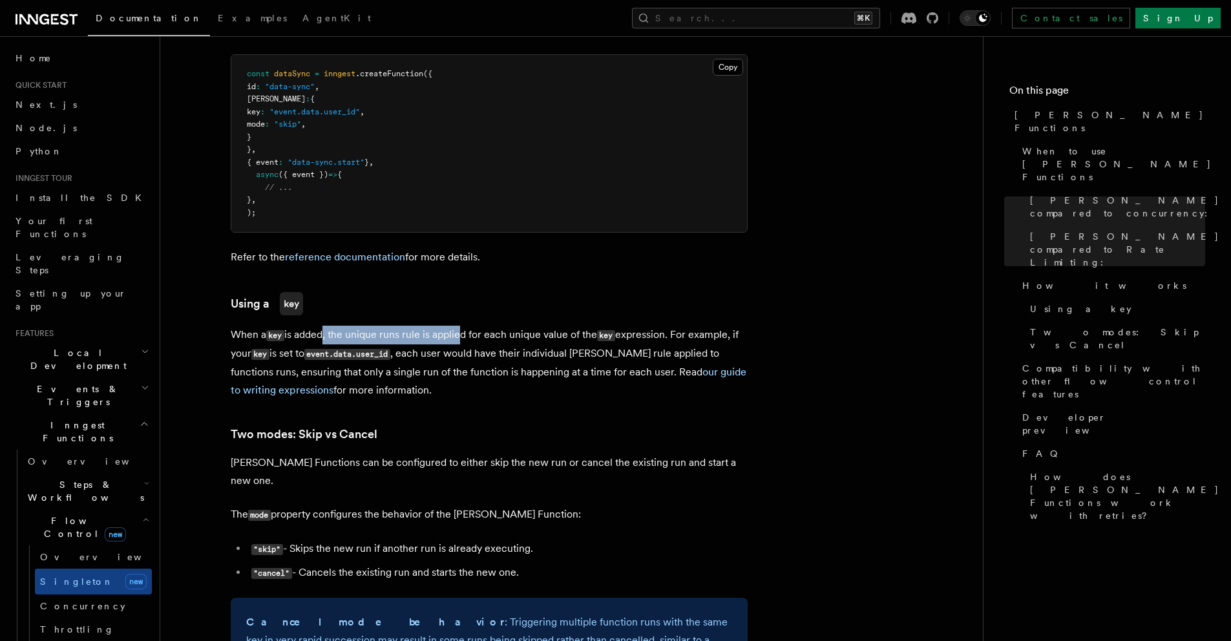
drag, startPoint x: 322, startPoint y: 312, endPoint x: 459, endPoint y: 319, distance: 137.1
click at [459, 326] on p "When a key is added, the unique runs rule is applied for each unique value of t…" at bounding box center [489, 363] width 517 height 74
drag, startPoint x: 459, startPoint y: 319, endPoint x: 386, endPoint y: 315, distance: 73.8
click at [386, 326] on p "When a key is added, the unique runs rule is applied for each unique value of t…" at bounding box center [489, 363] width 517 height 74
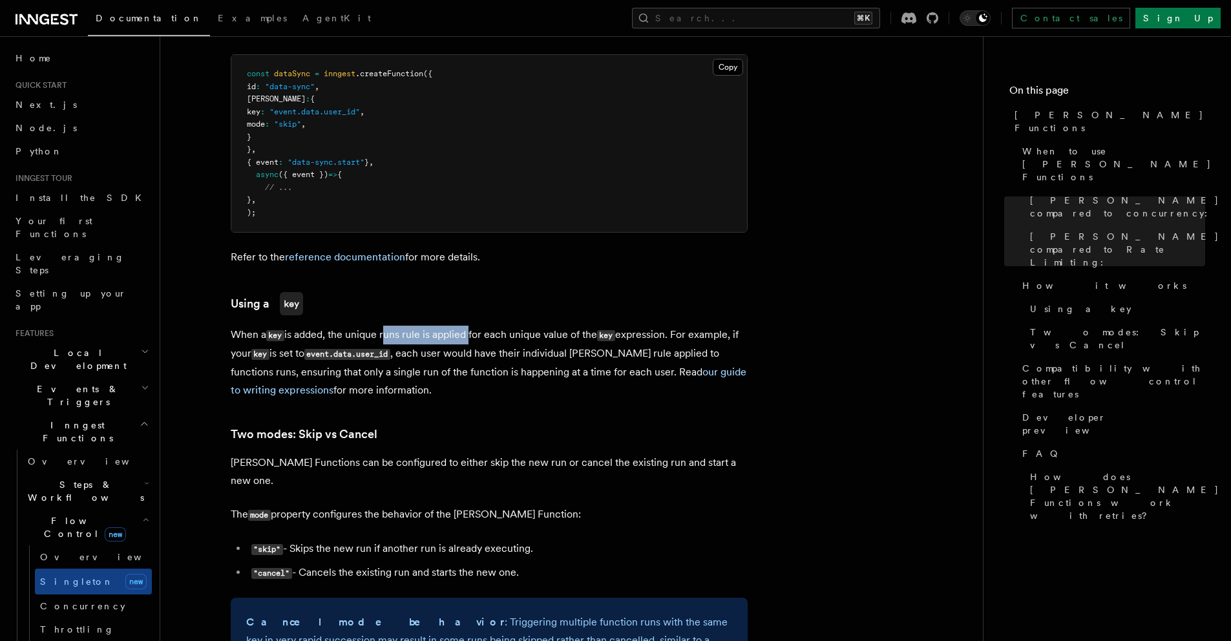
click at [384, 326] on p "When a key is added, the unique runs rule is applied for each unique value of t…" at bounding box center [489, 363] width 517 height 74
drag, startPoint x: 384, startPoint y: 315, endPoint x: 494, endPoint y: 317, distance: 109.2
click at [494, 326] on p "When a key is added, the unique runs rule is applied for each unique value of t…" at bounding box center [489, 363] width 517 height 74
drag, startPoint x: 494, startPoint y: 317, endPoint x: 528, endPoint y: 325, distance: 35.9
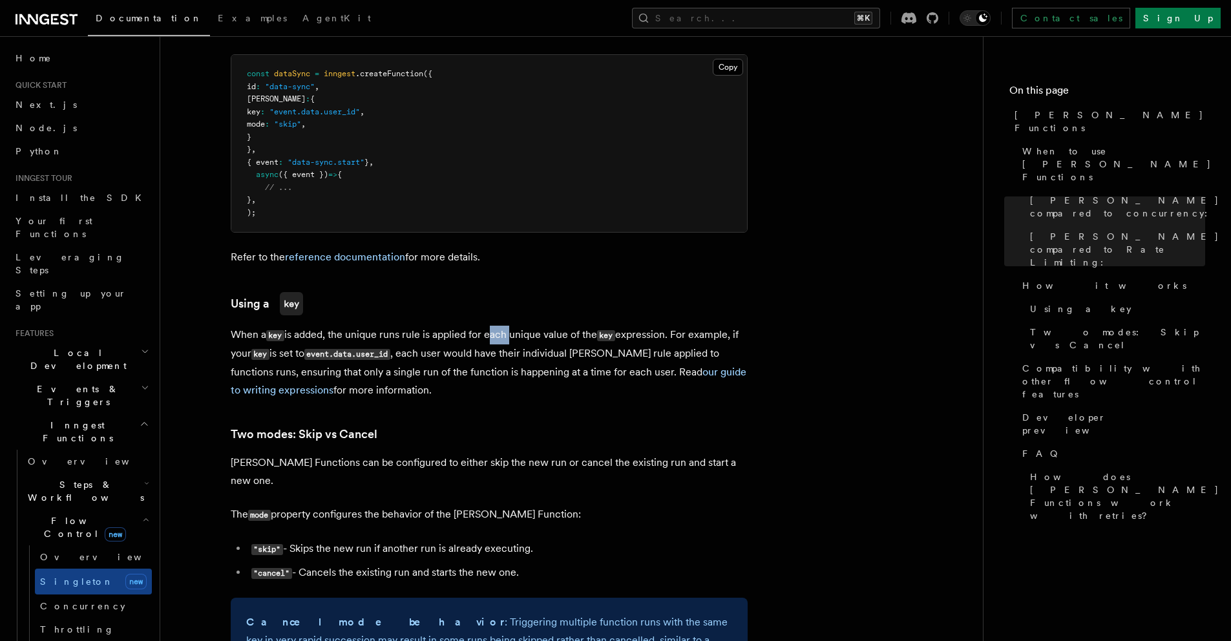
click at [508, 326] on p "When a key is added, the unique runs rule is applied for each unique value of t…" at bounding box center [489, 363] width 517 height 74
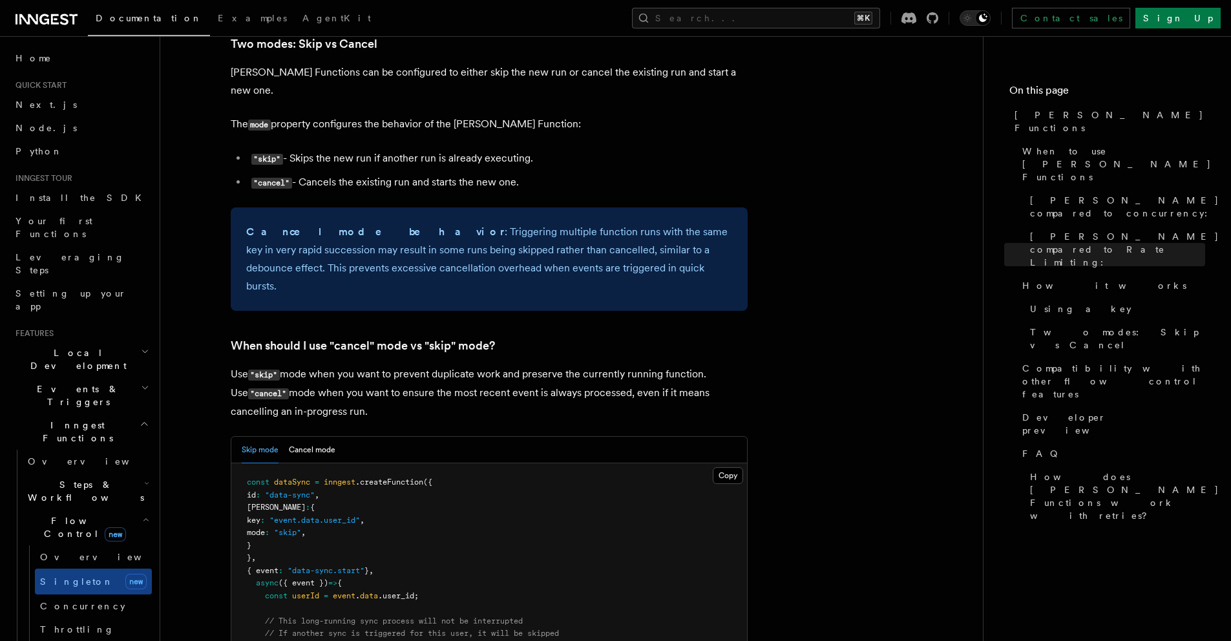
scroll to position [1570, 0]
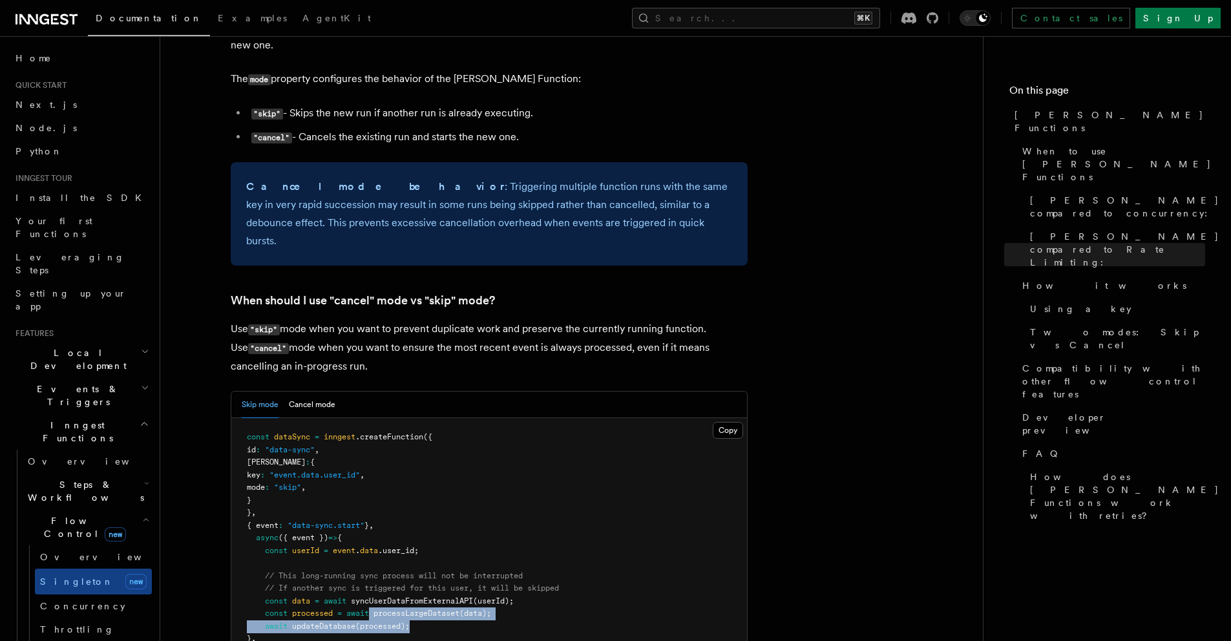
drag, startPoint x: 426, startPoint y: 576, endPoint x: 372, endPoint y: 556, distance: 57.8
click at [372, 560] on pre "const dataSync = inngest .createFunction ({ id : "data-sync" , [PERSON_NAME] : …" at bounding box center [489, 544] width 516 height 253
click at [375, 596] on span "syncUserDataFromExternalAPI" at bounding box center [412, 600] width 122 height 9
click at [291, 320] on p "Use "skip" mode when you want to prevent duplicate work and preserve the curren…" at bounding box center [489, 348] width 517 height 56
click at [302, 320] on p "Use "skip" mode when you want to prevent duplicate work and preserve the curren…" at bounding box center [489, 348] width 517 height 56
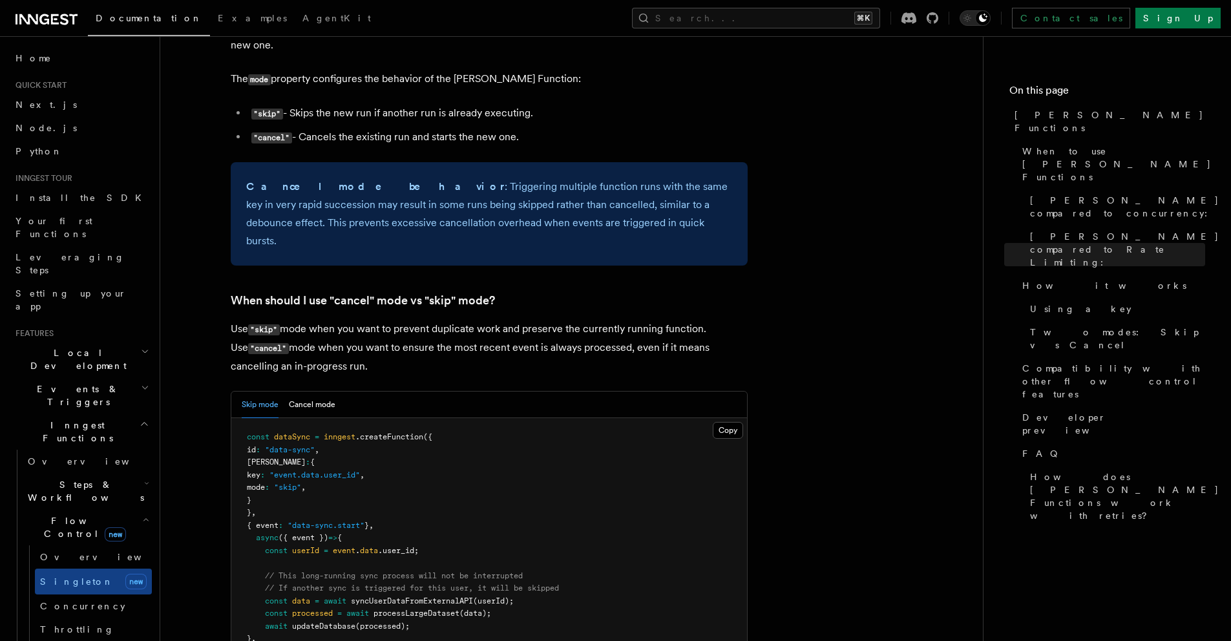
click at [714, 320] on p "Use "skip" mode when you want to prevent duplicate work and preserve the curren…" at bounding box center [489, 348] width 517 height 56
click at [295, 320] on p "Use "skip" mode when you want to prevent duplicate work and preserve the curren…" at bounding box center [489, 348] width 517 height 56
click at [292, 320] on p "Use "skip" mode when you want to prevent duplicate work and preserve the curren…" at bounding box center [489, 348] width 517 height 56
click at [557, 320] on p "Use "skip" mode when you want to prevent duplicate work and preserve the curren…" at bounding box center [489, 348] width 517 height 56
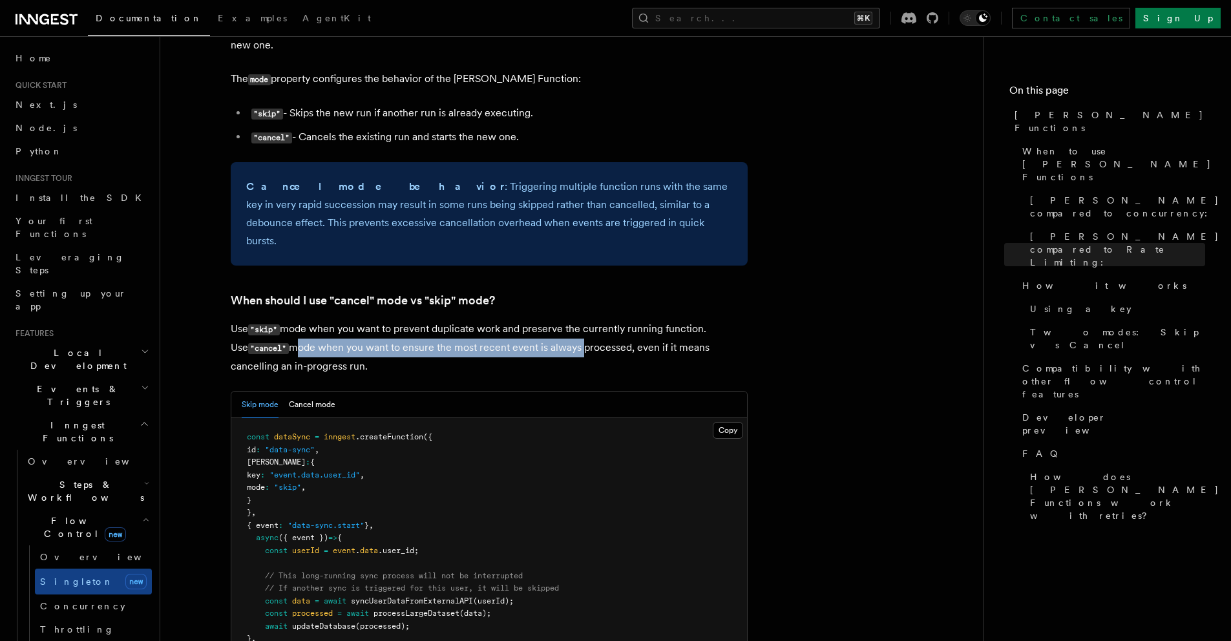
click at [560, 320] on p "Use "skip" mode when you want to prevent duplicate work and preserve the curren…" at bounding box center [489, 348] width 517 height 56
click at [391, 320] on p "Use "skip" mode when you want to prevent duplicate work and preserve the curren…" at bounding box center [489, 348] width 517 height 56
click at [386, 320] on p "Use "skip" mode when you want to prevent duplicate work and preserve the curren…" at bounding box center [489, 348] width 517 height 56
click at [570, 320] on p "Use "skip" mode when you want to prevent duplicate work and preserve the curren…" at bounding box center [489, 348] width 517 height 56
click at [574, 320] on p "Use "skip" mode when you want to prevent duplicate work and preserve the curren…" at bounding box center [489, 348] width 517 height 56
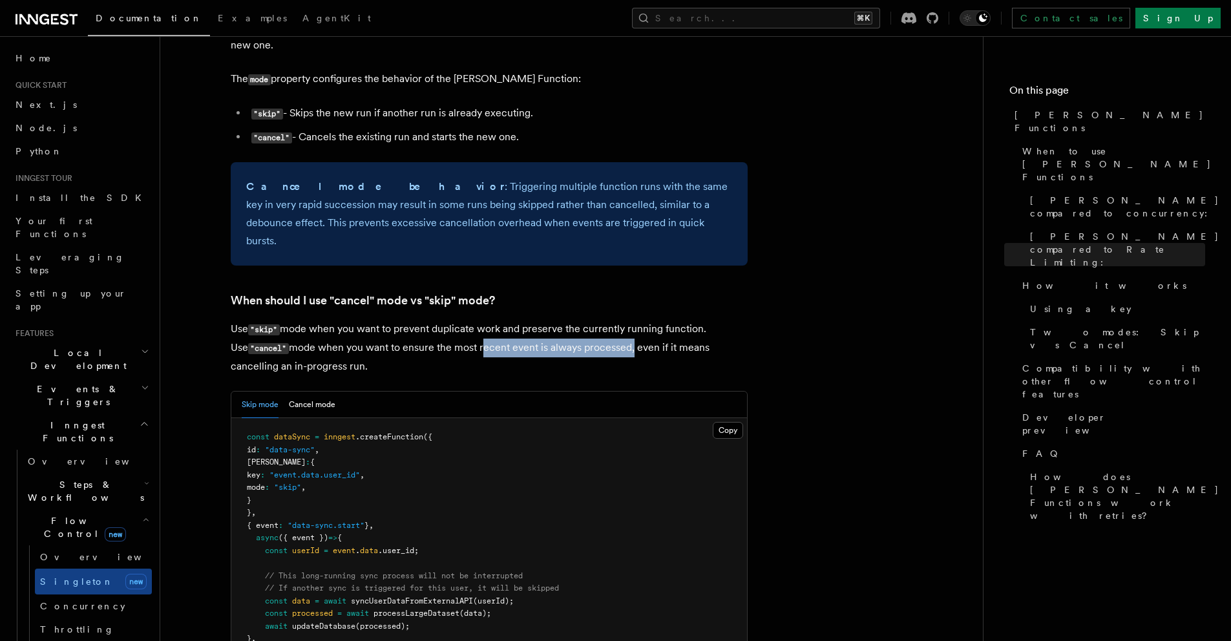
click at [456, 320] on p "Use "skip" mode when you want to prevent duplicate work and preserve the curren…" at bounding box center [489, 348] width 517 height 56
click at [628, 320] on p "Use "skip" mode when you want to prevent duplicate work and preserve the curren…" at bounding box center [489, 348] width 517 height 56
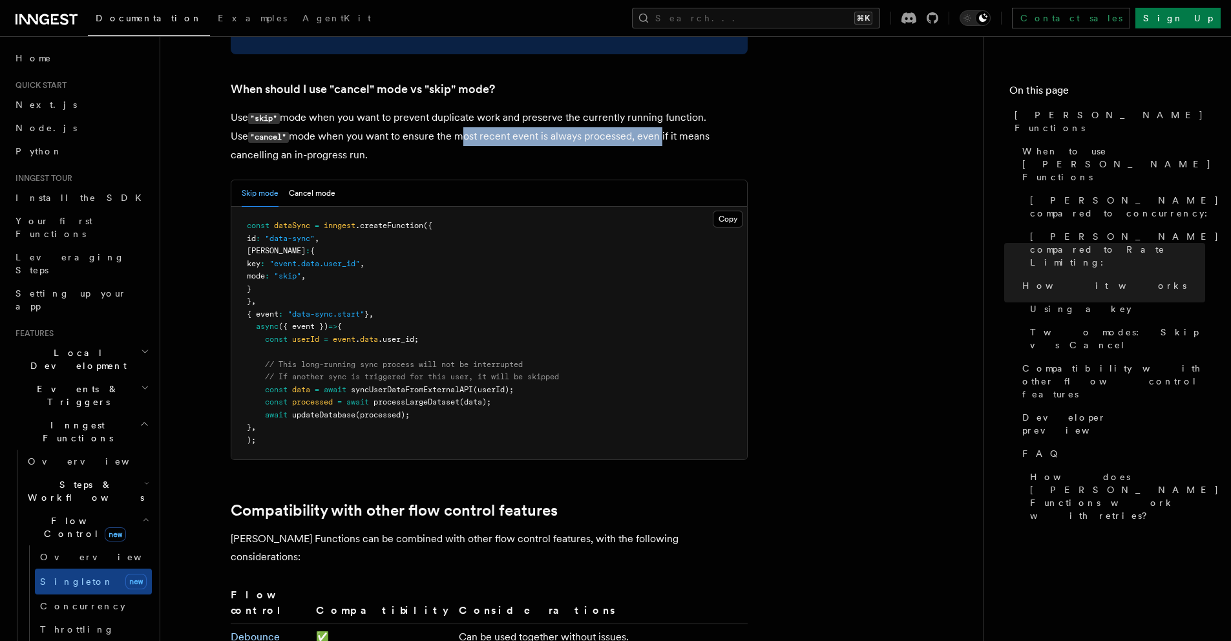
scroll to position [1862, 0]
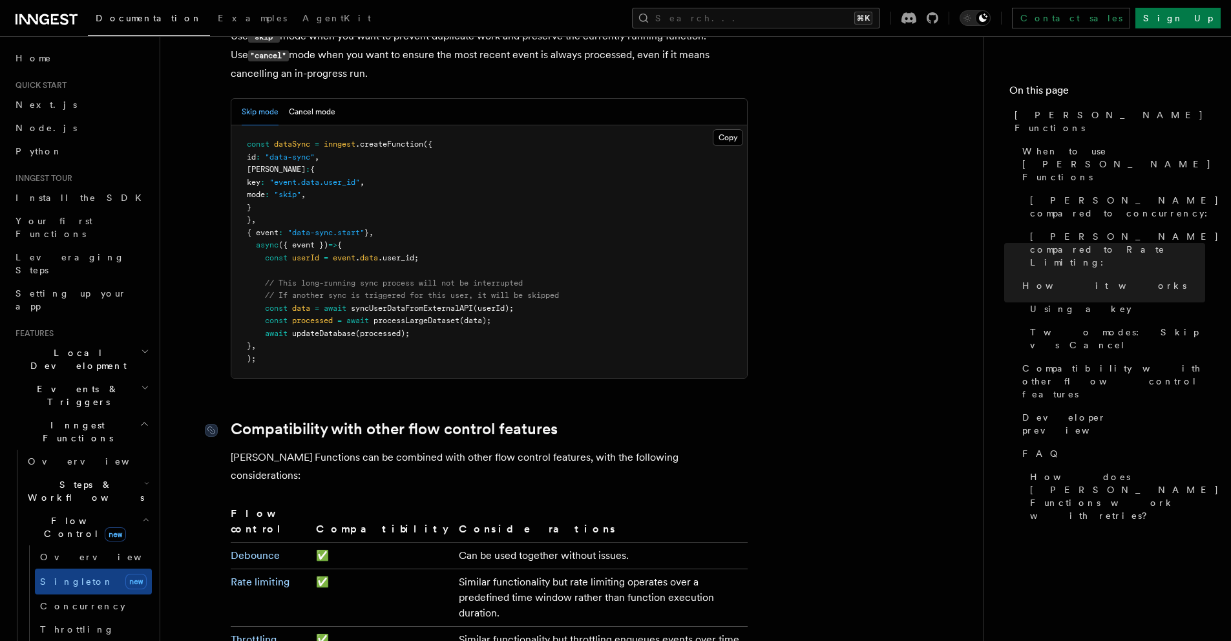
click at [505, 543] on td "Can be used together without issues." at bounding box center [600, 556] width 293 height 26
click at [461, 569] on td "Similar functionality but rate limiting operates over a predefined time window …" at bounding box center [600, 597] width 293 height 57
click at [492, 627] on td "Similar functionality but throttling enqueues events over time rather than disc…" at bounding box center [600, 648] width 293 height 42
click at [525, 572] on tbody "Debounce ✅ Can be used together without issues. Rate limiting ✅ Similar functio…" at bounding box center [489, 648] width 517 height 210
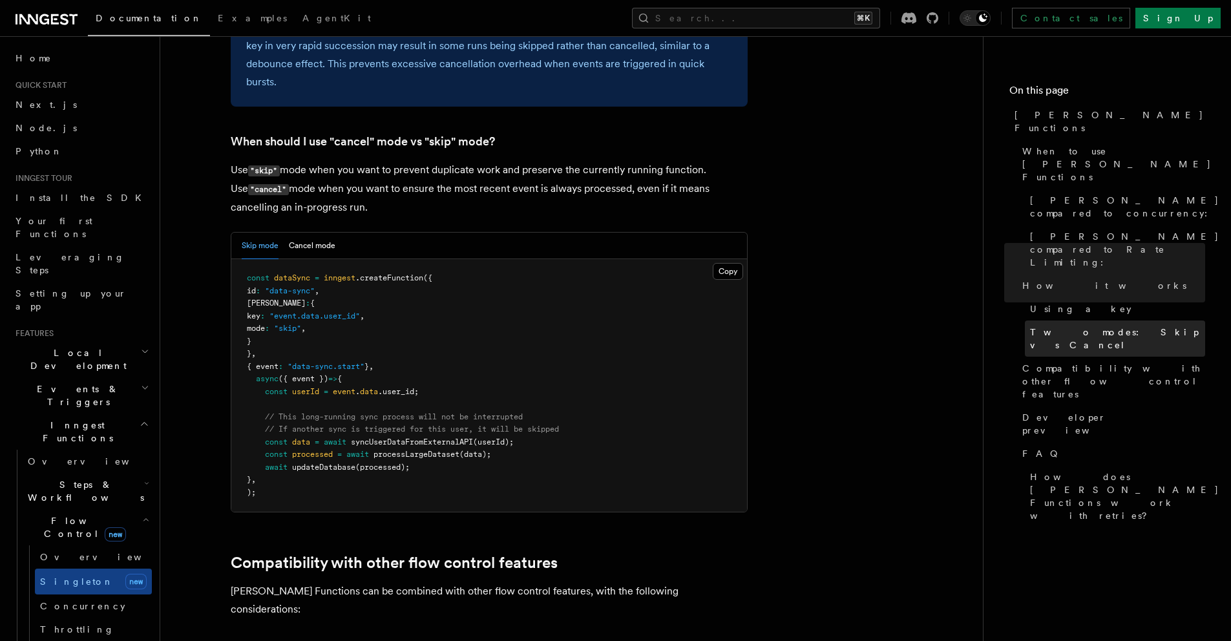
scroll to position [1663, 0]
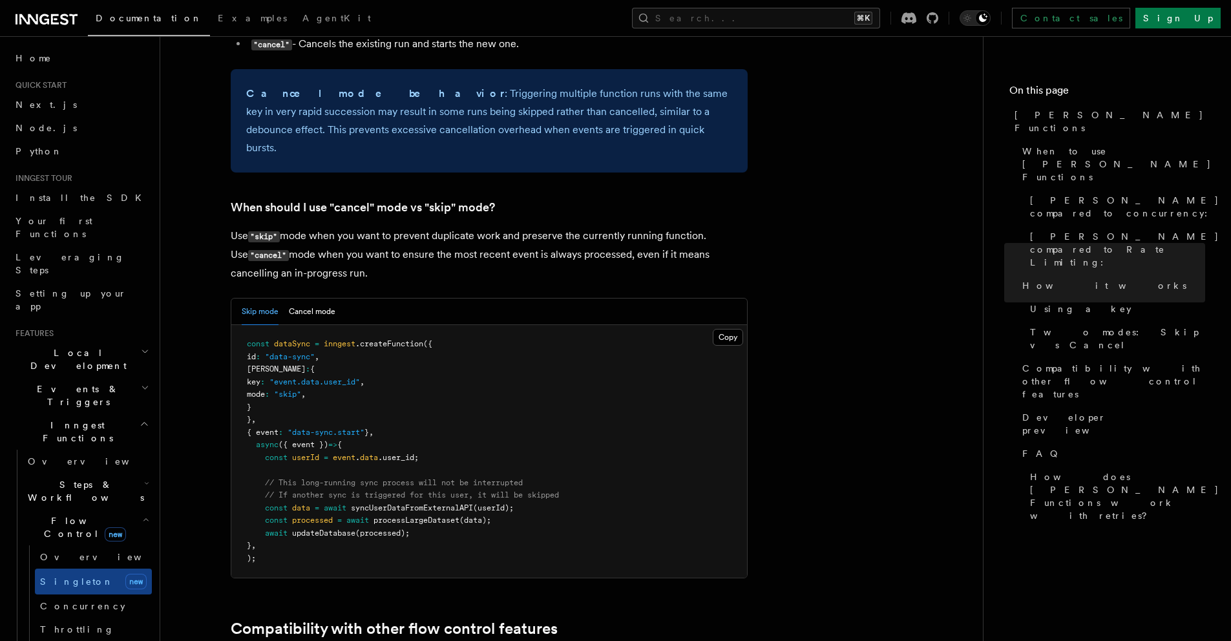
click at [301, 390] on span ""skip"" at bounding box center [287, 394] width 27 height 9
click at [423, 325] on pre "const dataSync = inngest .createFunction ({ id : "data-sync" , [PERSON_NAME] : …" at bounding box center [489, 451] width 516 height 253
copy code "mode : "skip" ,"
